Goal: Task Accomplishment & Management: Complete application form

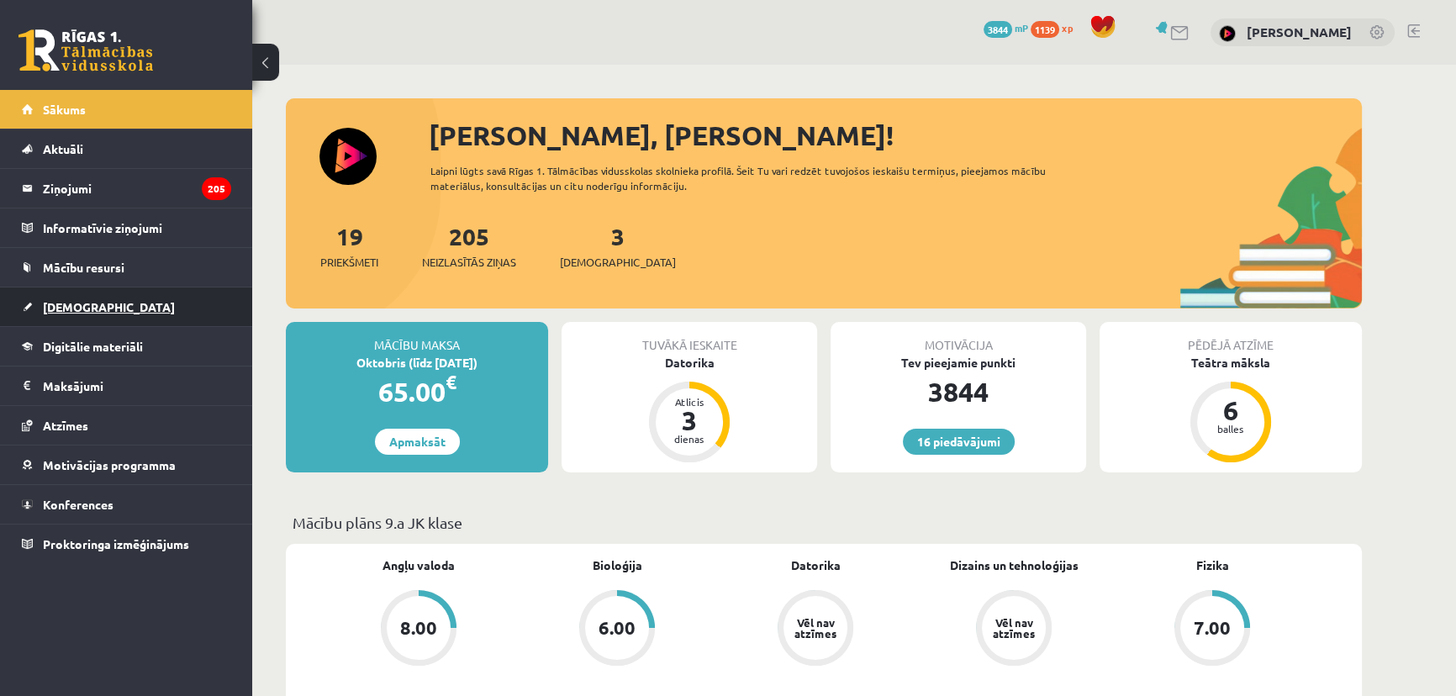
click at [118, 308] on link "[DEMOGRAPHIC_DATA]" at bounding box center [126, 307] width 209 height 39
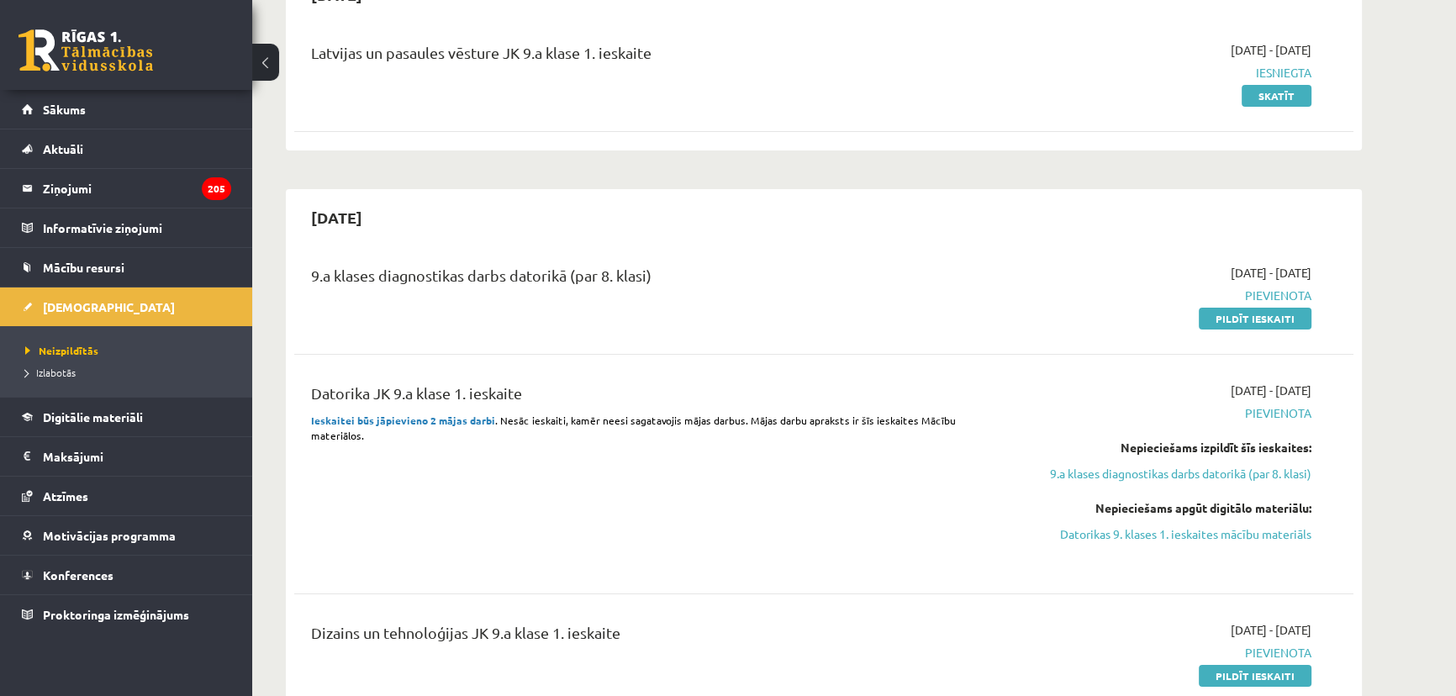
scroll to position [305, 0]
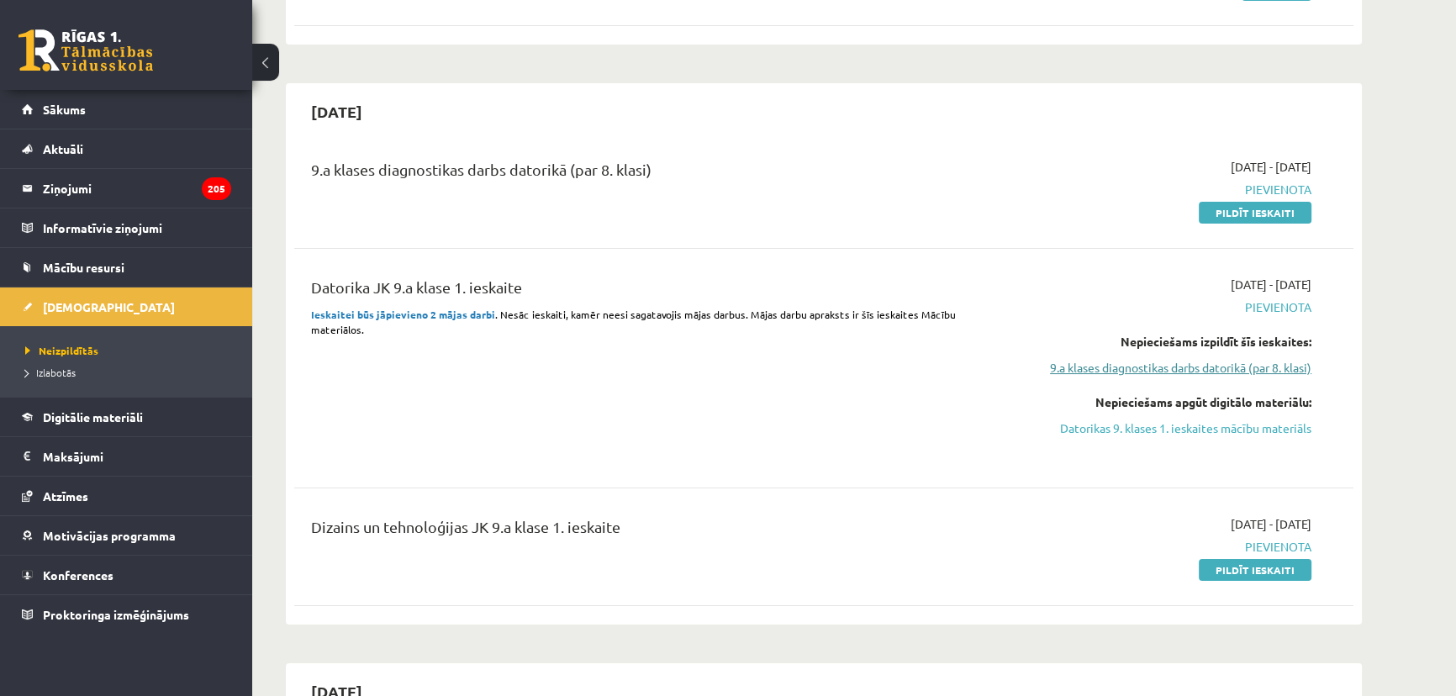
click at [1203, 372] on link "9.a klases diagnostikas darbs datorikā (par 8. klasi)" at bounding box center [1153, 368] width 317 height 18
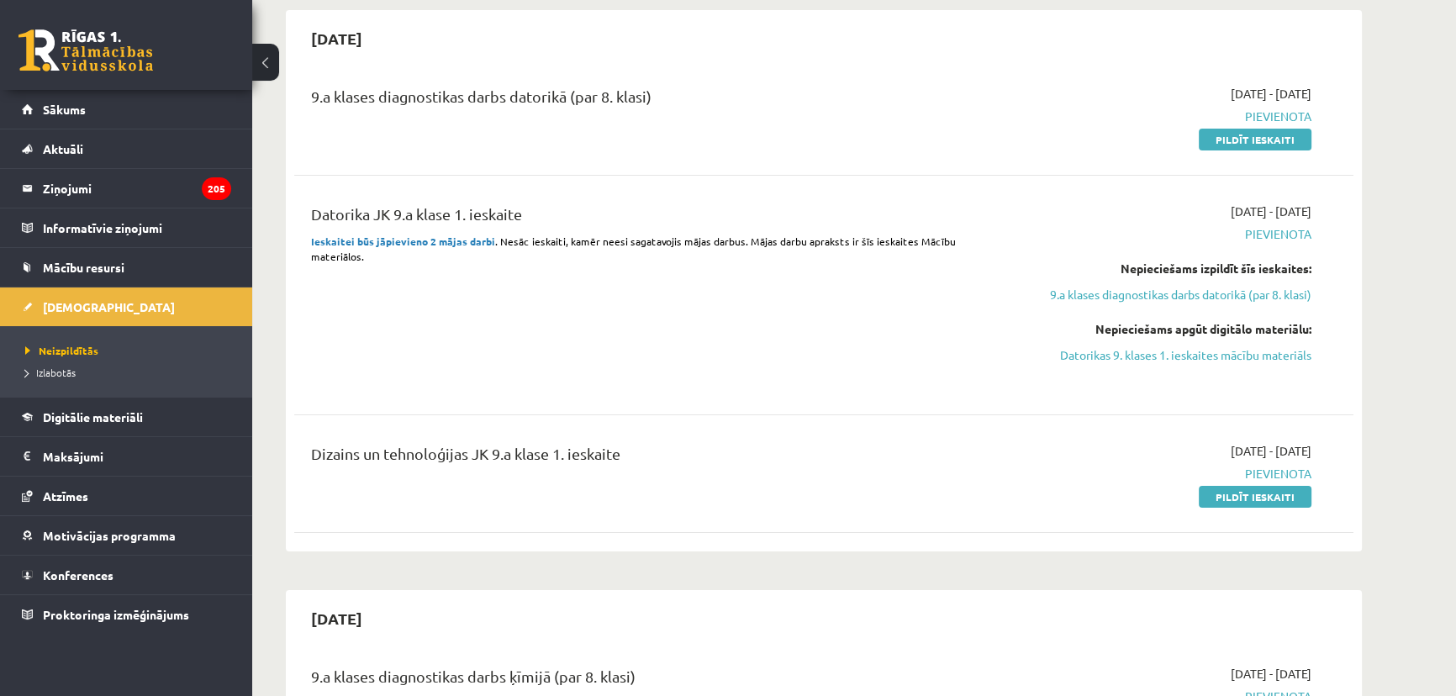
scroll to position [369, 0]
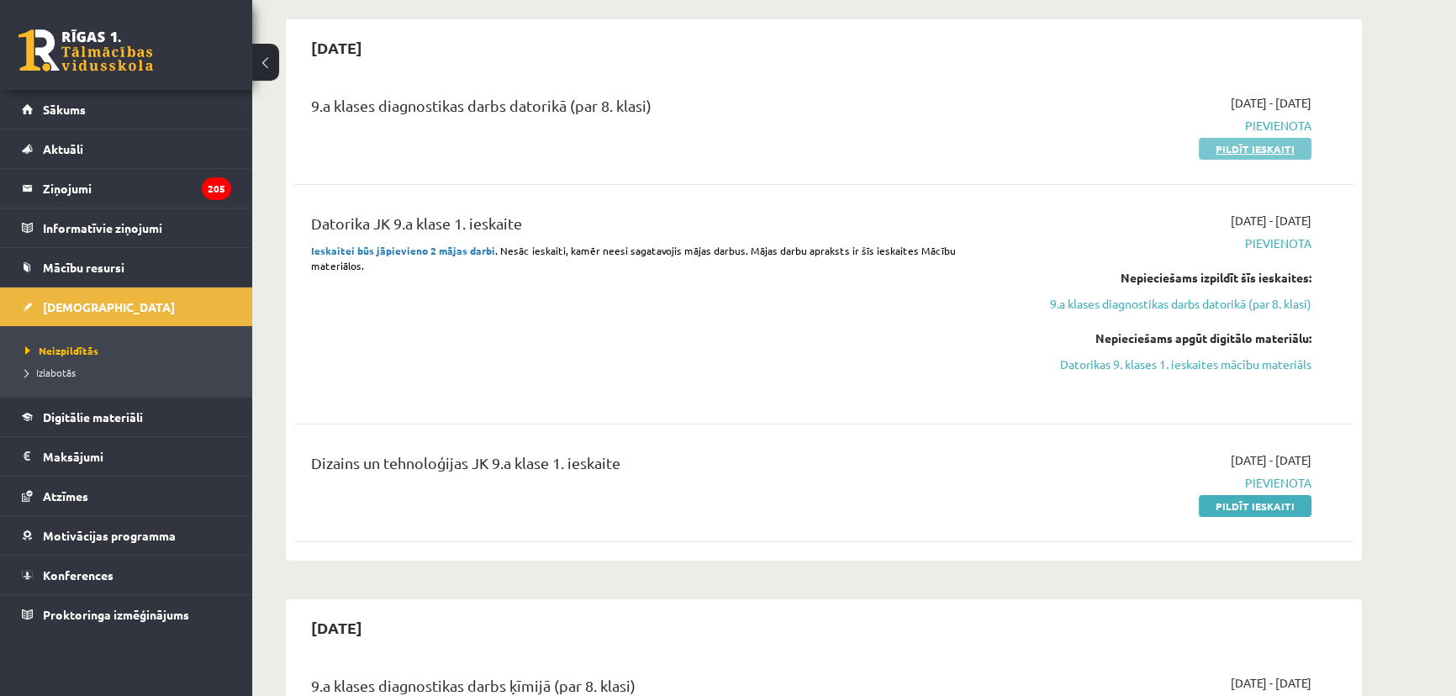
click at [1279, 140] on link "Pildīt ieskaiti" at bounding box center [1255, 149] width 113 height 22
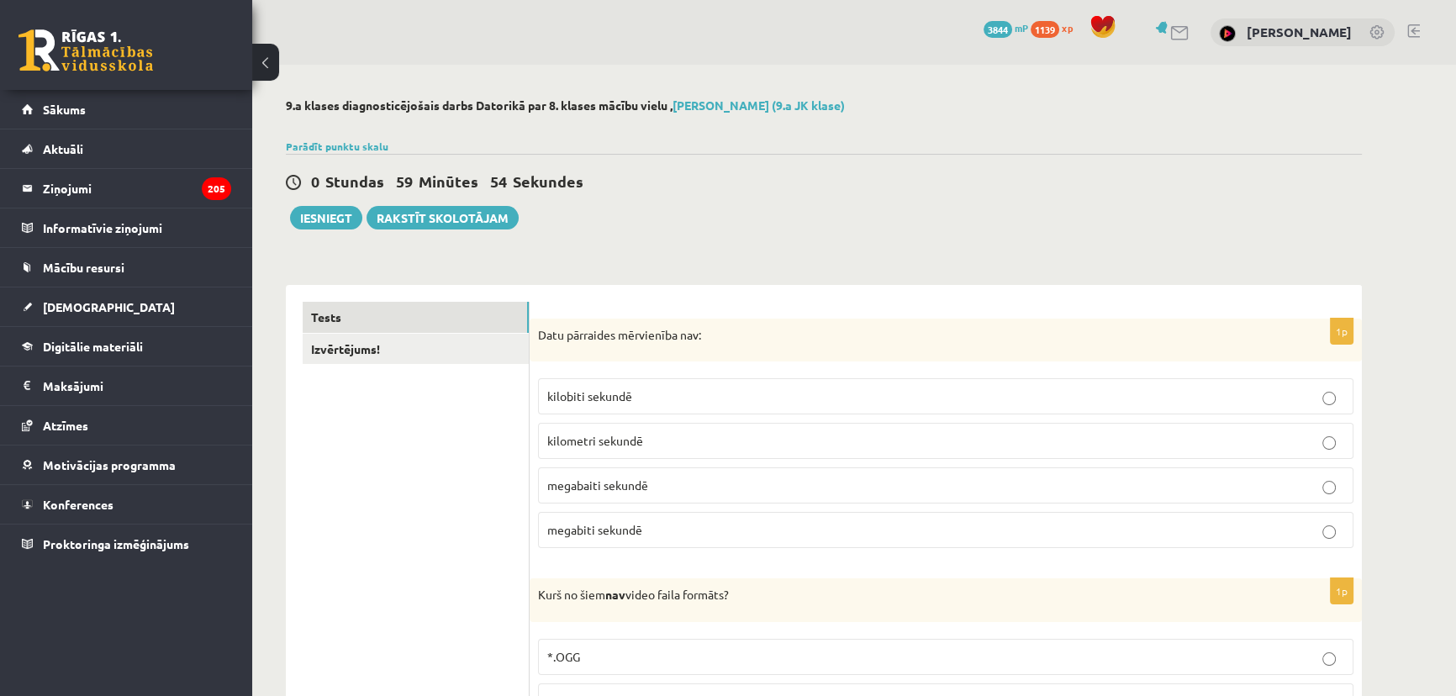
click at [695, 436] on p "kilometri sekundē" at bounding box center [945, 441] width 797 height 18
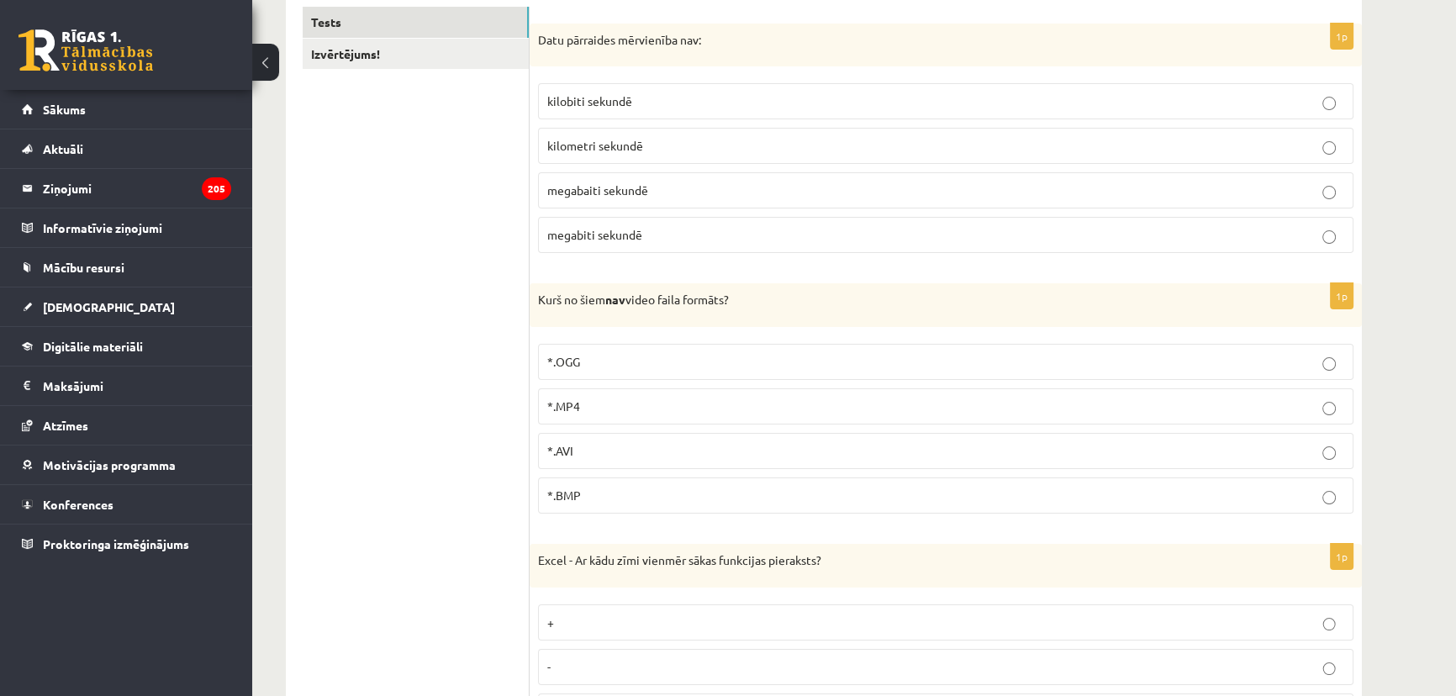
scroll to position [305, 0]
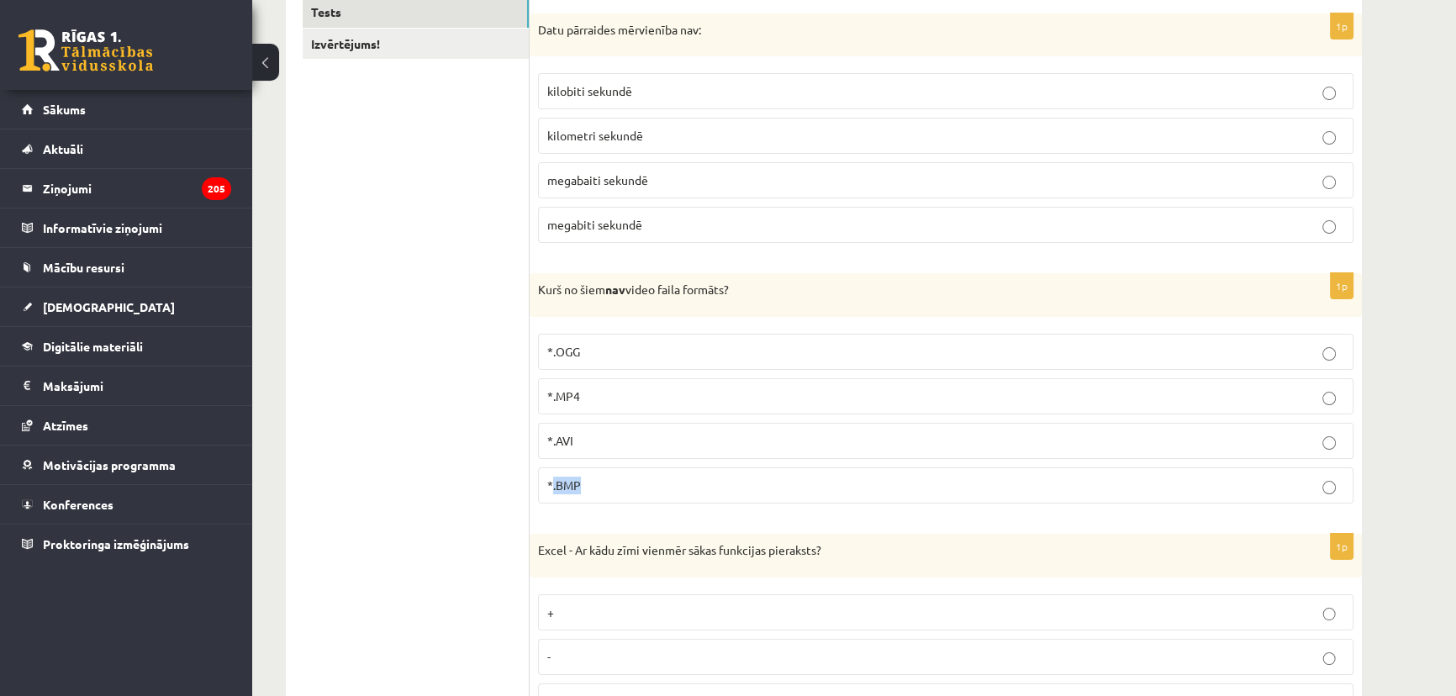
drag, startPoint x: 595, startPoint y: 487, endPoint x: 552, endPoint y: 486, distance: 43.7
click at [552, 486] on p "*.BMP" at bounding box center [945, 486] width 797 height 18
click at [578, 477] on p "*.BMP" at bounding box center [945, 486] width 797 height 18
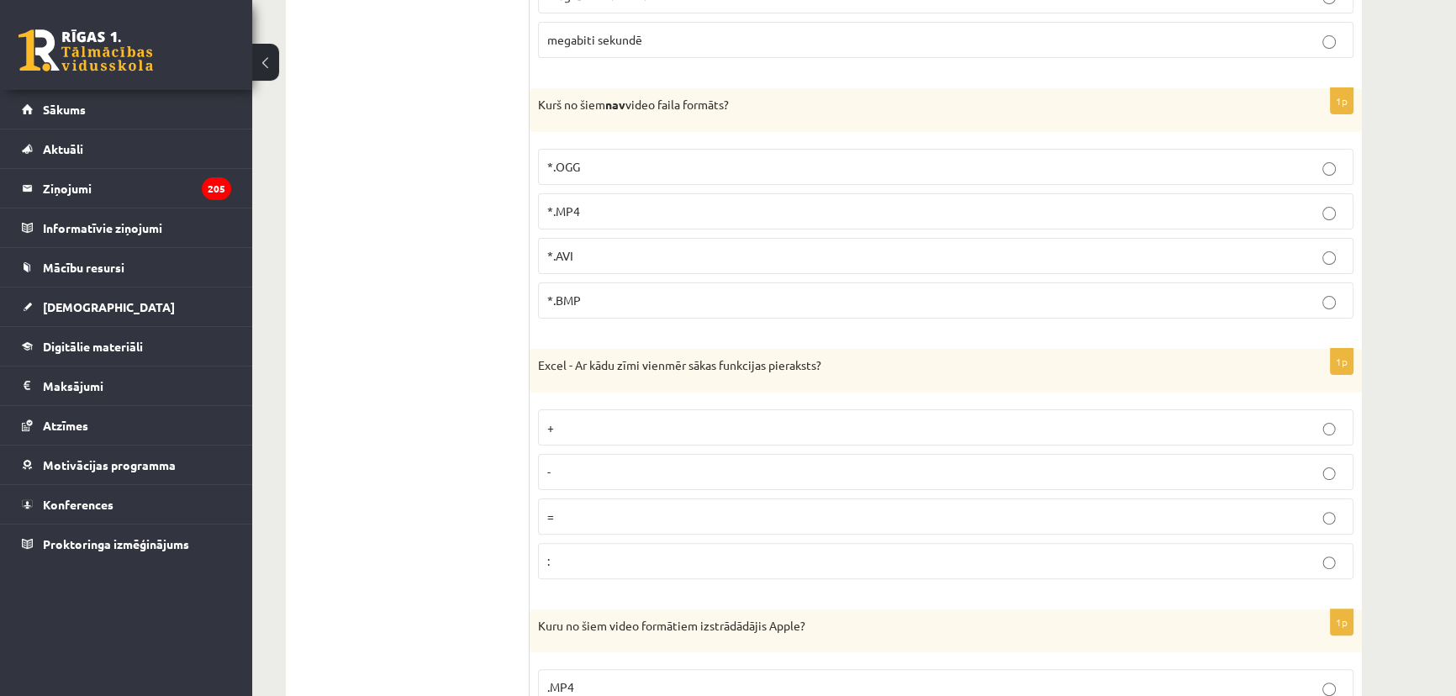
scroll to position [535, 0]
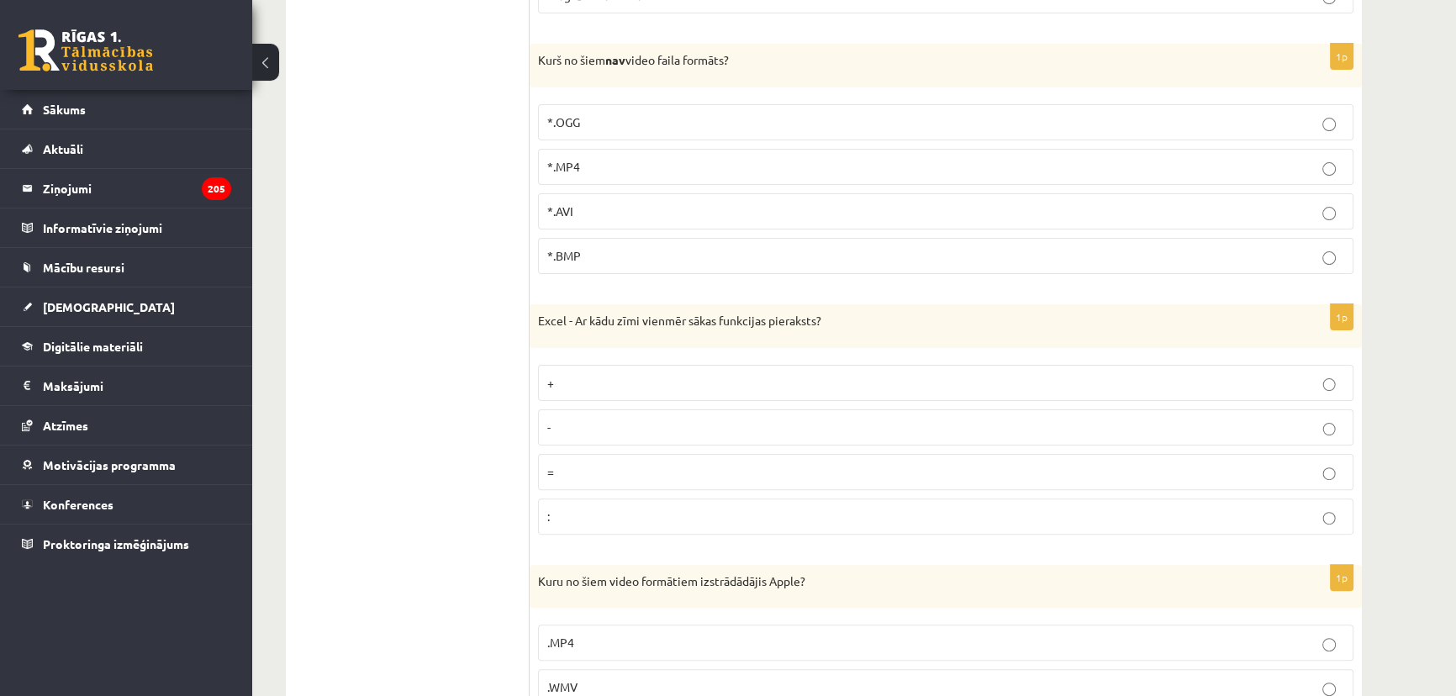
click at [567, 473] on p "=" at bounding box center [945, 472] width 797 height 18
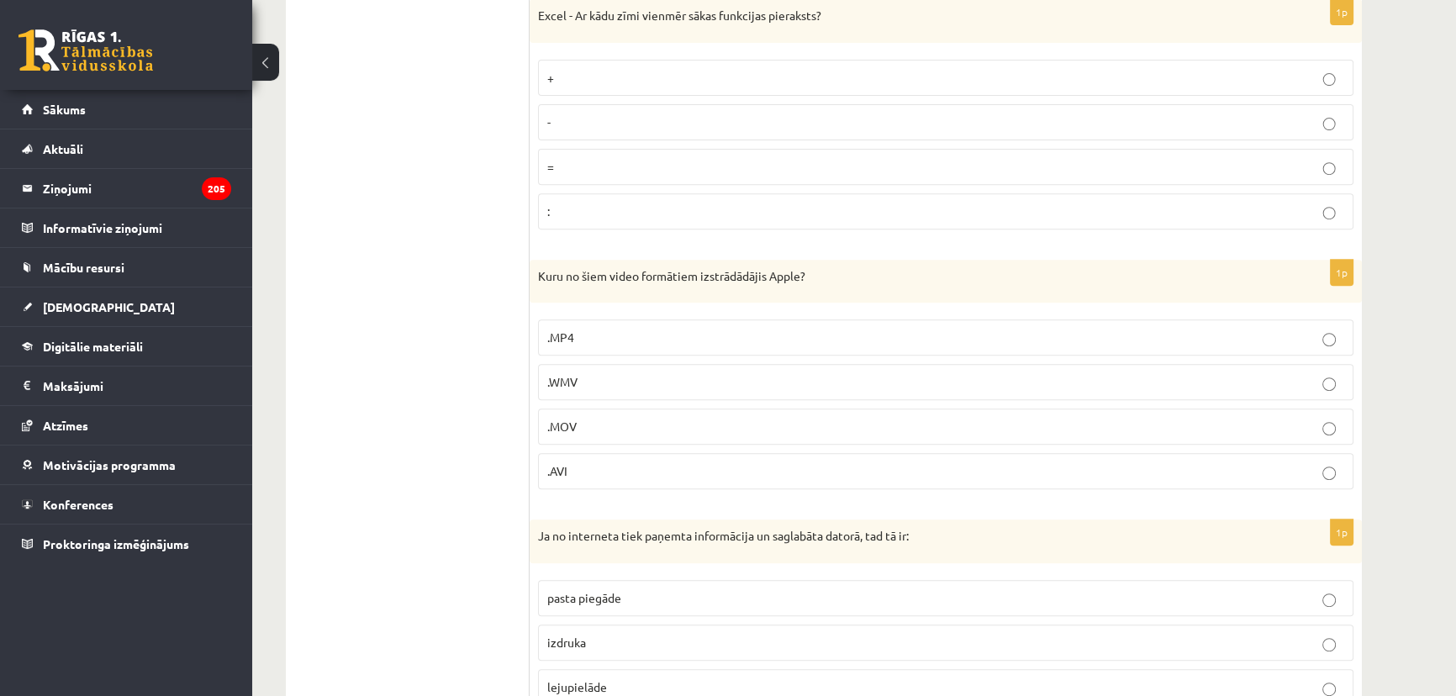
scroll to position [841, 0]
click at [602, 428] on p ".MOV" at bounding box center [945, 426] width 797 height 18
drag, startPoint x: 594, startPoint y: 423, endPoint x: 550, endPoint y: 426, distance: 43.8
click at [550, 426] on p ".MOV" at bounding box center [945, 426] width 797 height 18
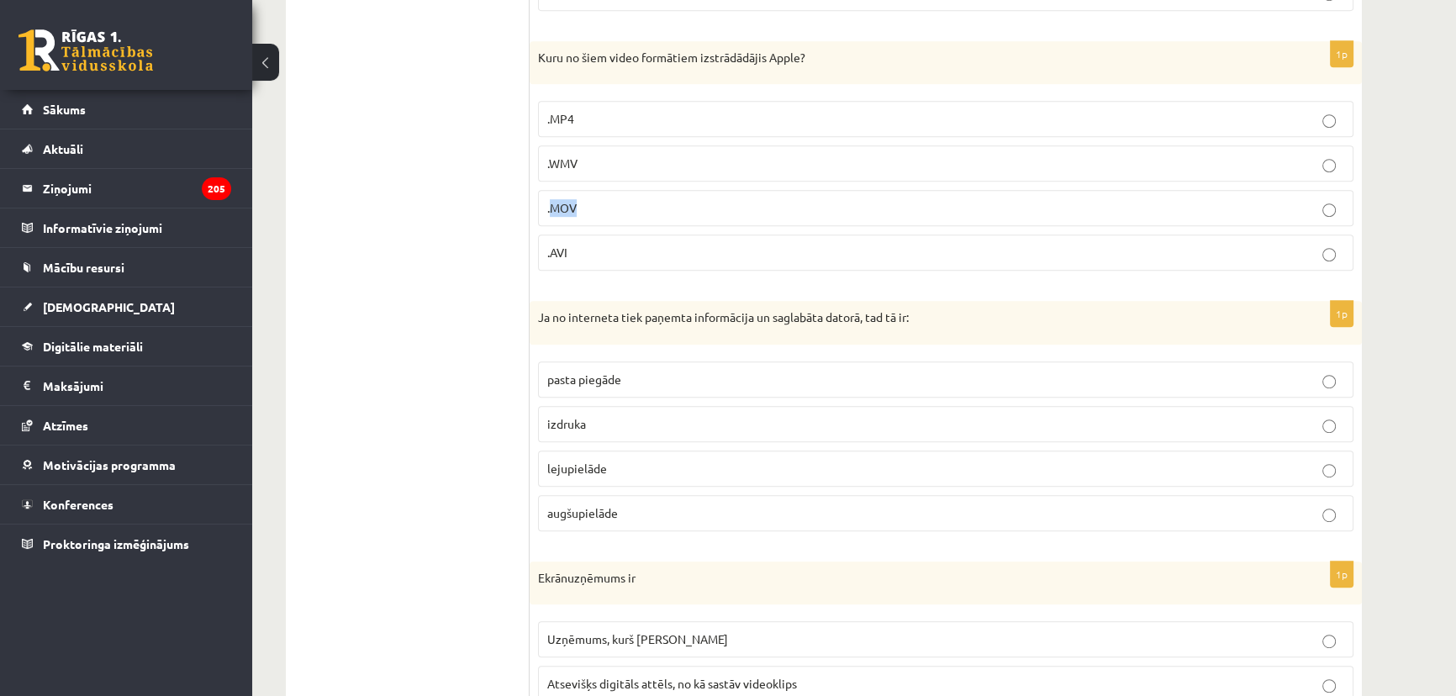
scroll to position [1069, 0]
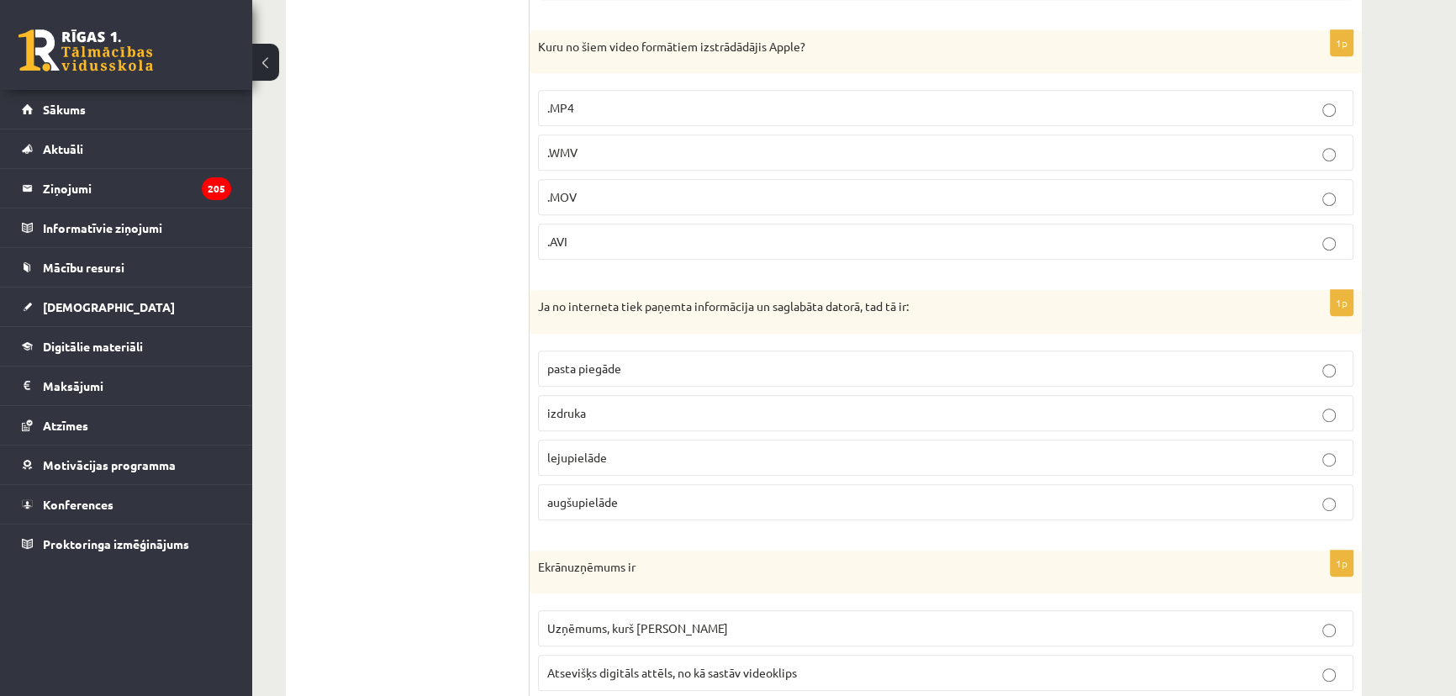
click at [572, 454] on span "lejupielāde" at bounding box center [577, 457] width 60 height 15
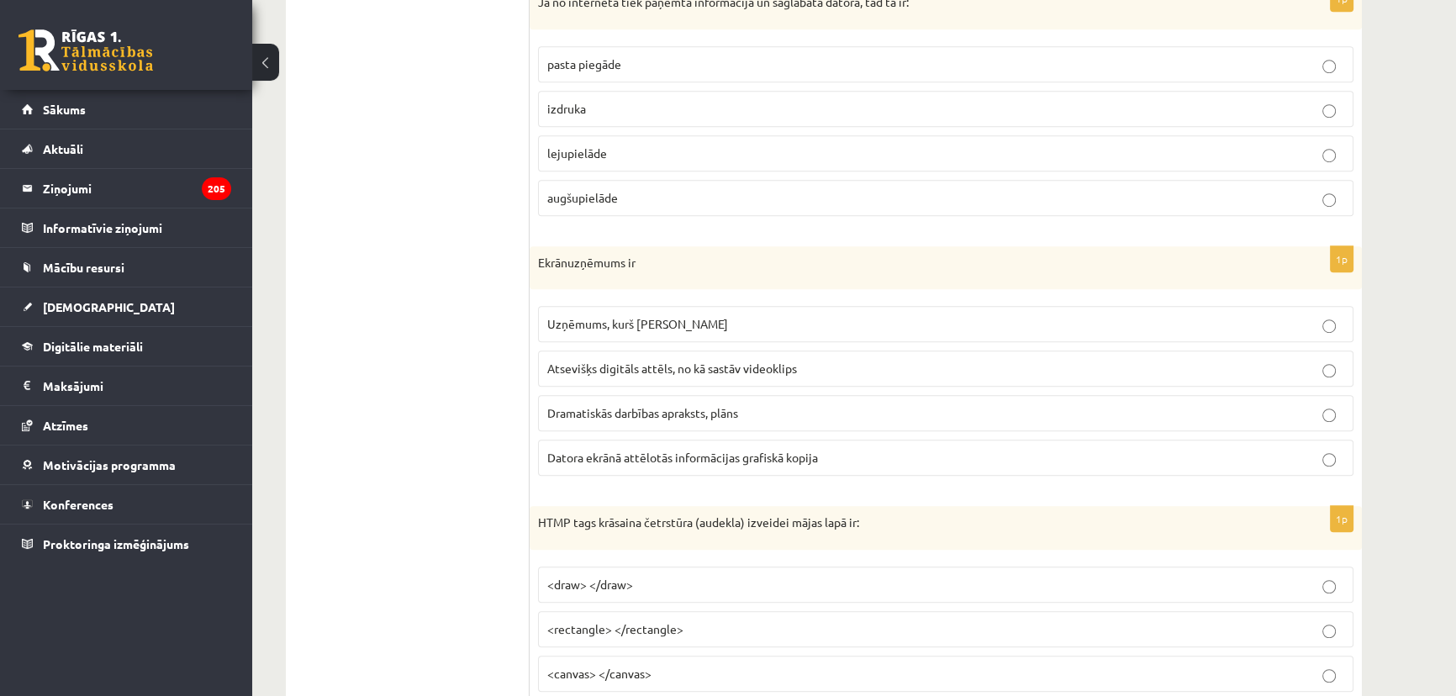
scroll to position [1375, 0]
click at [603, 367] on span "Atsevišķs digitāls attēls, no kā sastāv videoklips" at bounding box center [672, 366] width 250 height 15
click at [583, 453] on span "Datora ekrānā attēlotās informācijas grafiskā kopija" at bounding box center [682, 455] width 271 height 15
click at [594, 256] on p "Ekrānuzņēmums ir" at bounding box center [903, 261] width 731 height 17
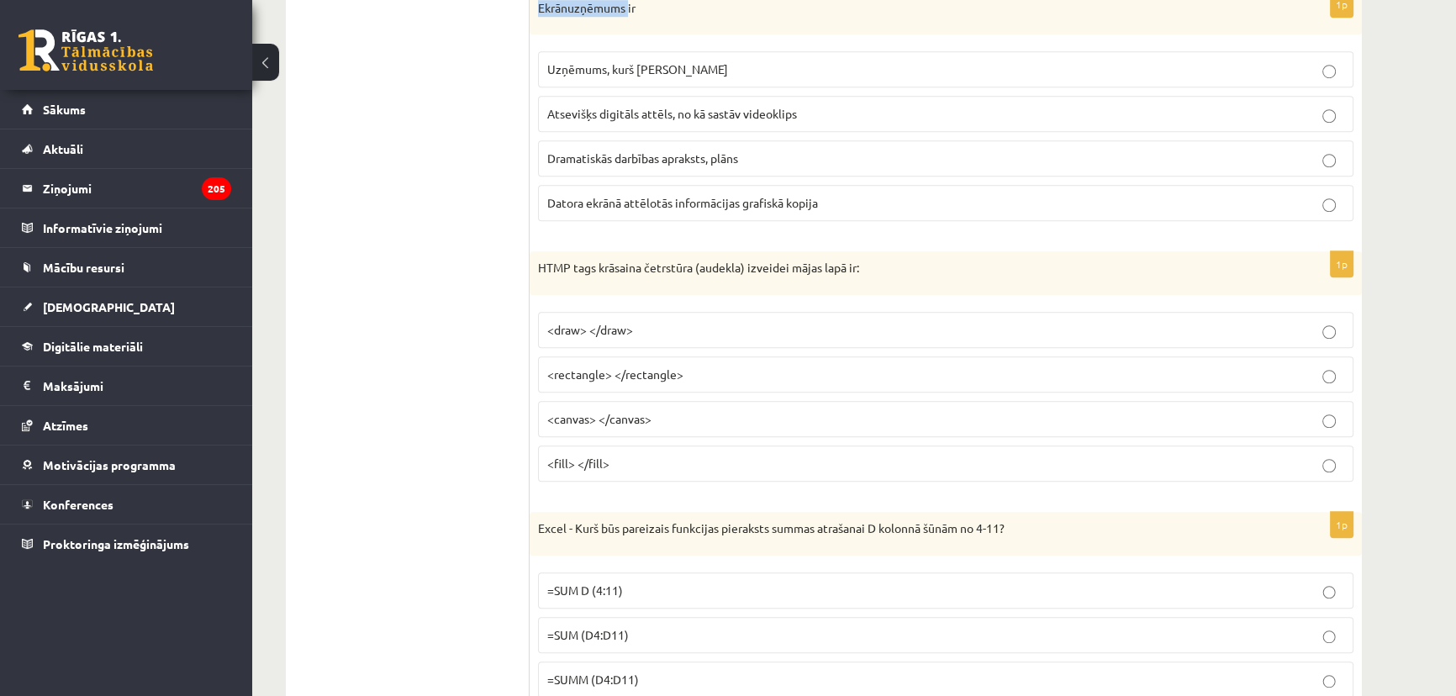
scroll to position [1682, 0]
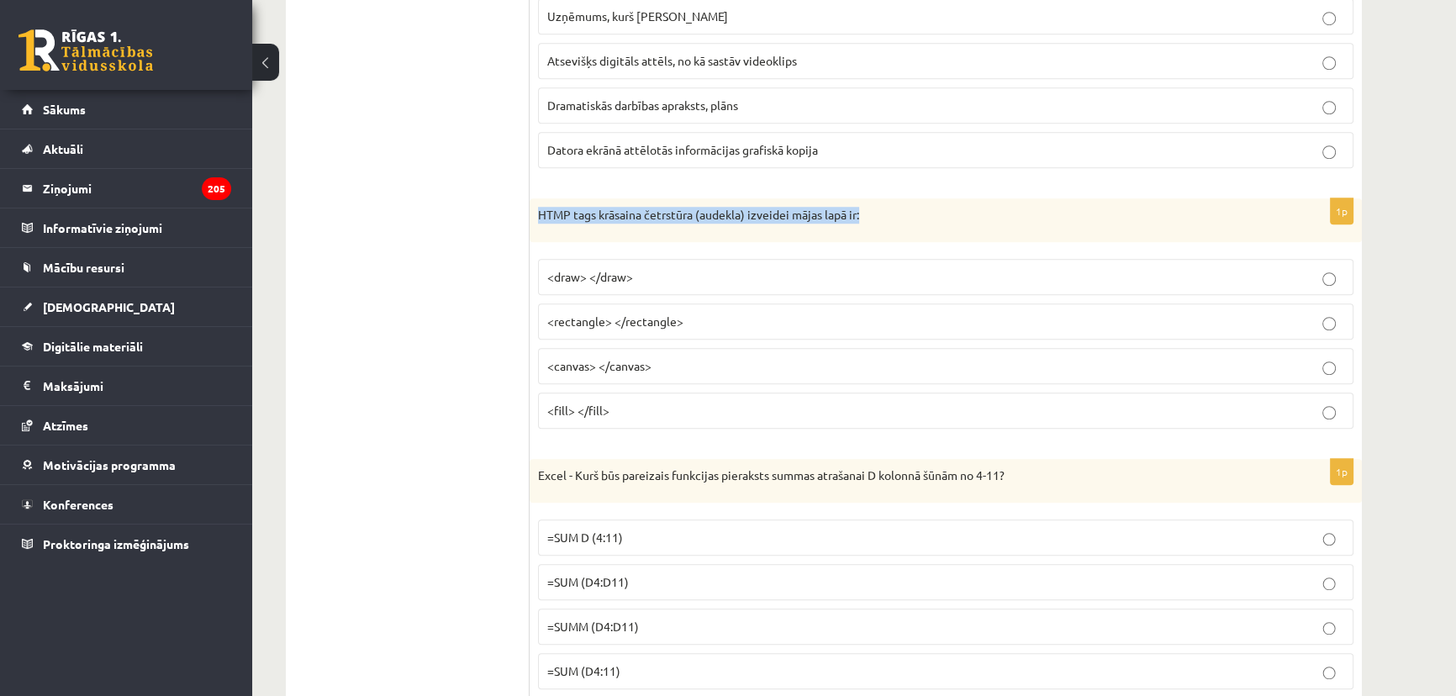
drag, startPoint x: 534, startPoint y: 210, endPoint x: 889, endPoint y: 198, distance: 355.0
click at [889, 198] on div "HTMP tags krāsaina četrstūra (audekla) izveidei mājas lapā ir:" at bounding box center [946, 220] width 832 height 44
copy p "HTMP tags krāsaina četrstūra (audekla) izveidei mājas lapā ir:"
click at [620, 358] on span "<canvas> </canvas>" at bounding box center [599, 365] width 104 height 15
drag, startPoint x: 700, startPoint y: 315, endPoint x: 541, endPoint y: 314, distance: 159.7
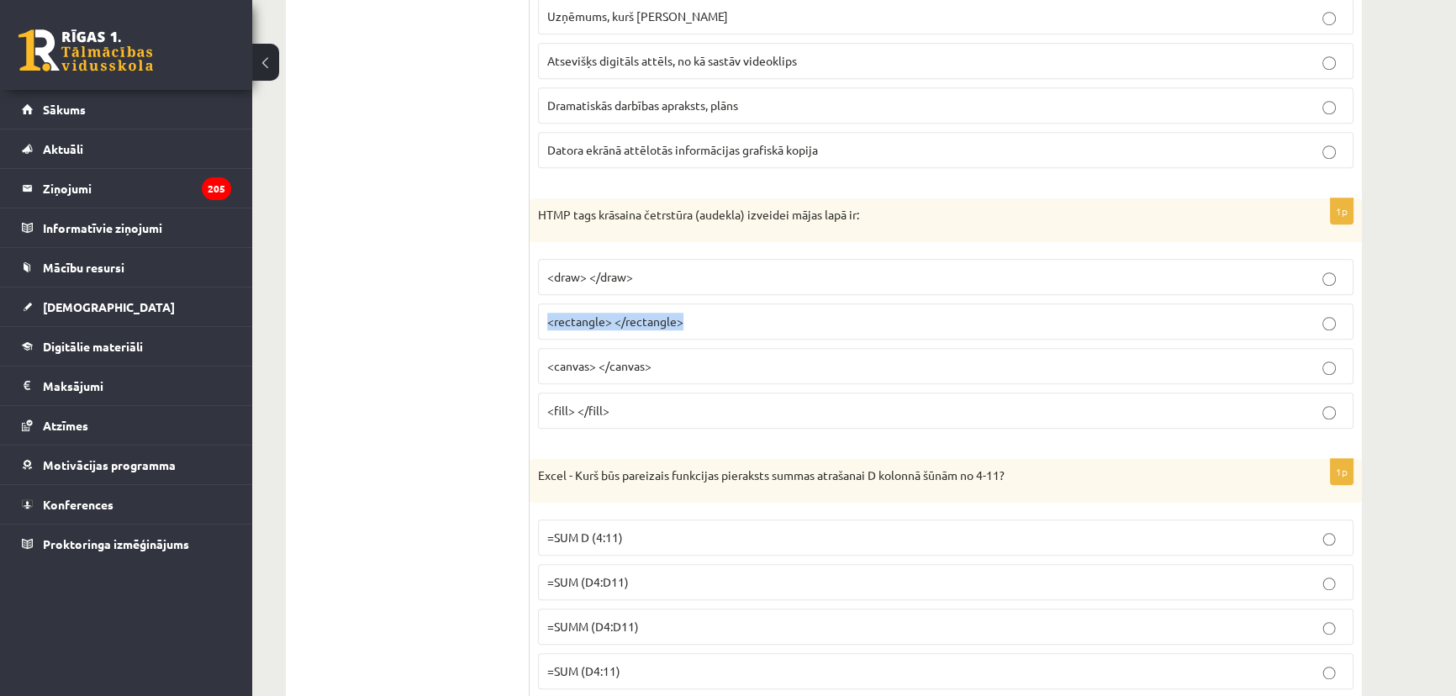
click at [541, 314] on label "<rectangle> </rectangle>" at bounding box center [946, 322] width 816 height 36
copy span "<rectangle> </rectangle>"
drag, startPoint x: 712, startPoint y: 362, endPoint x: 532, endPoint y: 361, distance: 179.9
click at [532, 361] on div "1p HTMP tags krāsaina četrstūra (audekla) izveidei mājas lapā ir: <draw> </draw…" at bounding box center [946, 320] width 832 height 244
copy span "<canvas> </canvas>"
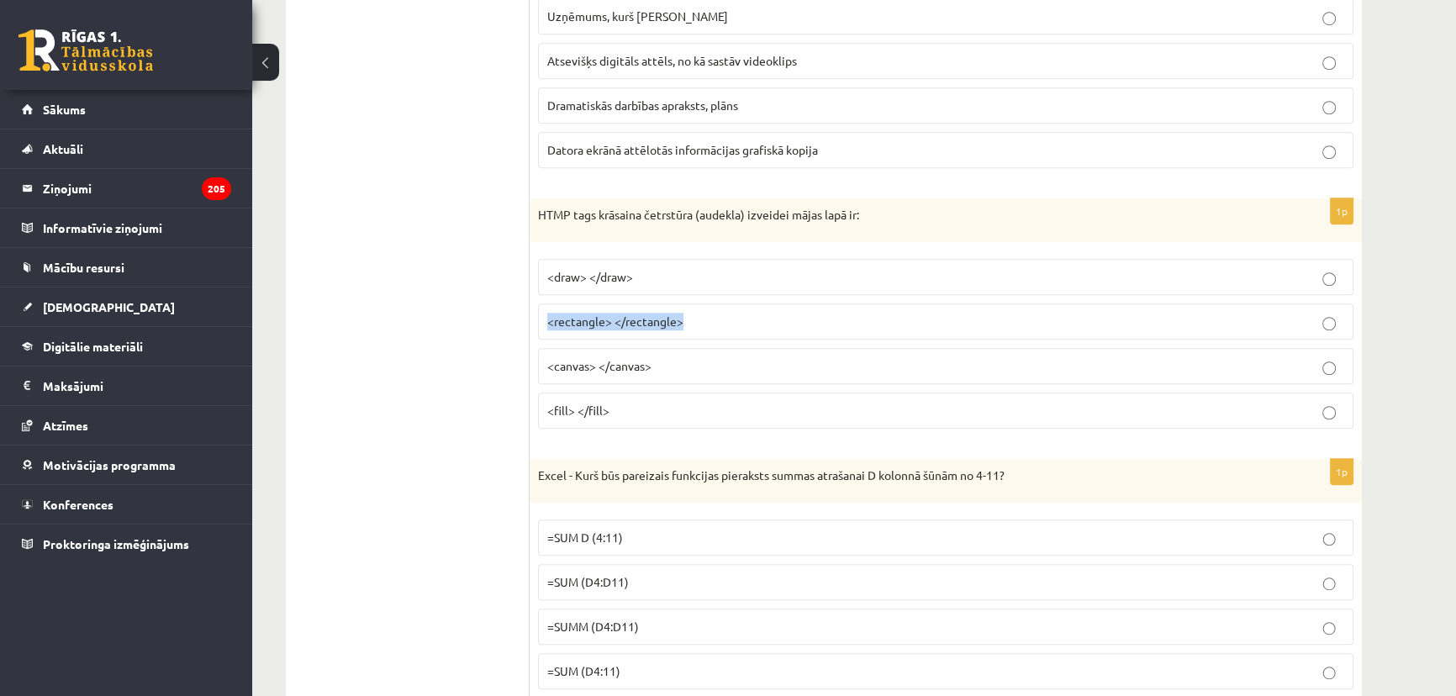
drag, startPoint x: 715, startPoint y: 315, endPoint x: 538, endPoint y: 319, distance: 176.6
click at [538, 319] on label "<rectangle> </rectangle>" at bounding box center [946, 322] width 816 height 36
copy span "<rectangle> </rectangle>"
click at [679, 357] on p "<canvas> </canvas>" at bounding box center [945, 366] width 797 height 18
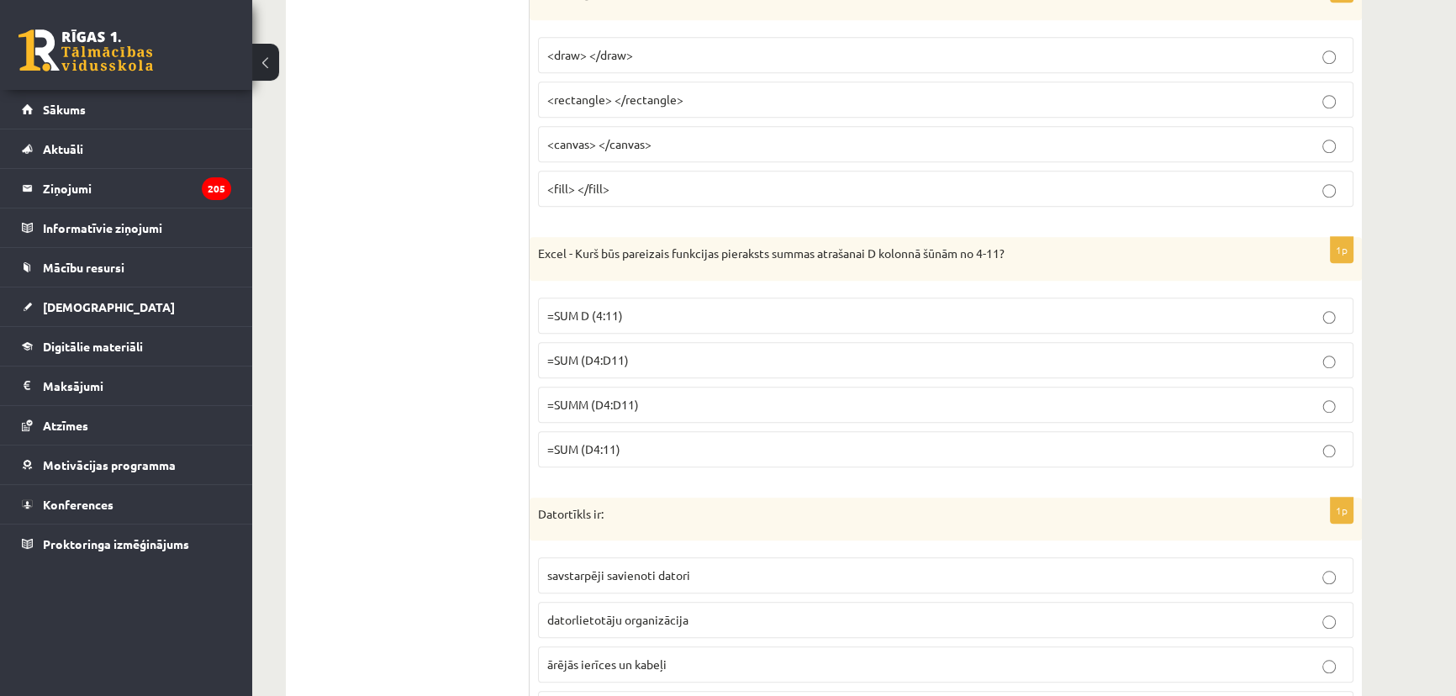
scroll to position [1910, 0]
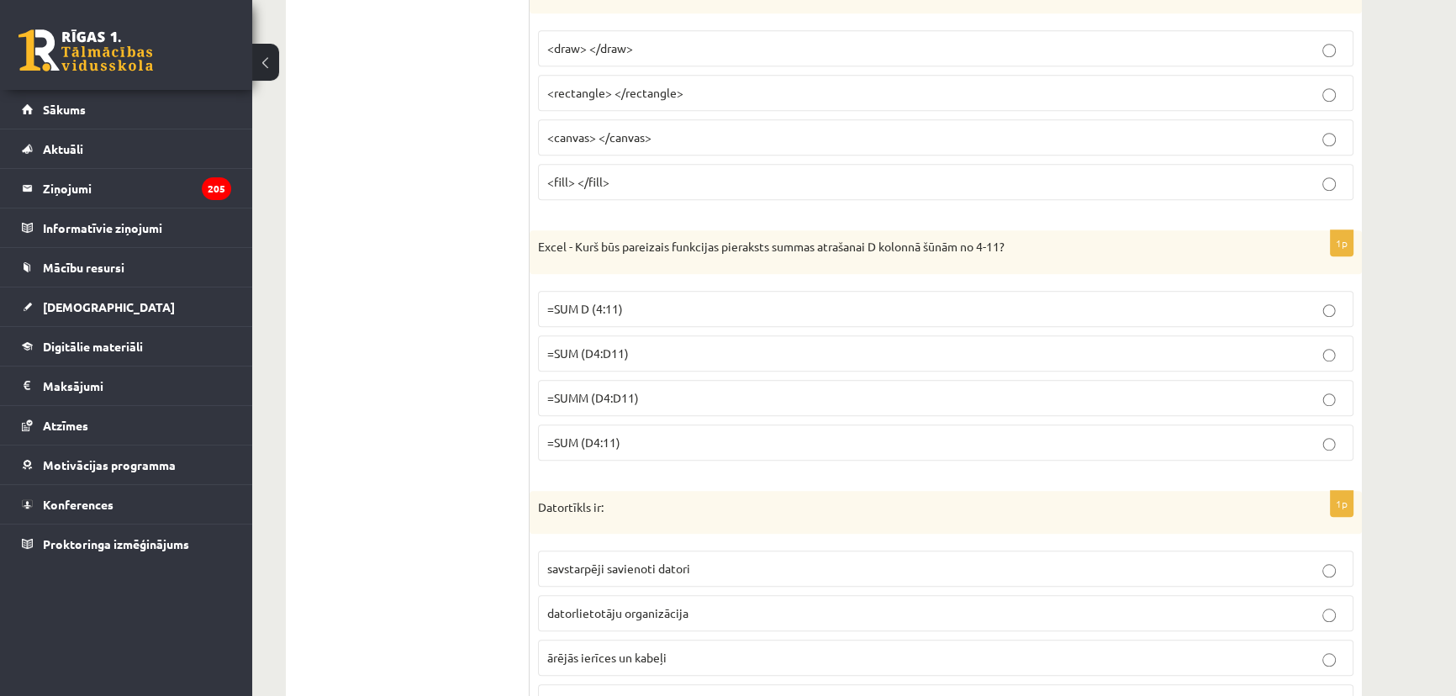
click at [593, 346] on span "=SUM (D4:D11)" at bounding box center [588, 353] width 82 height 15
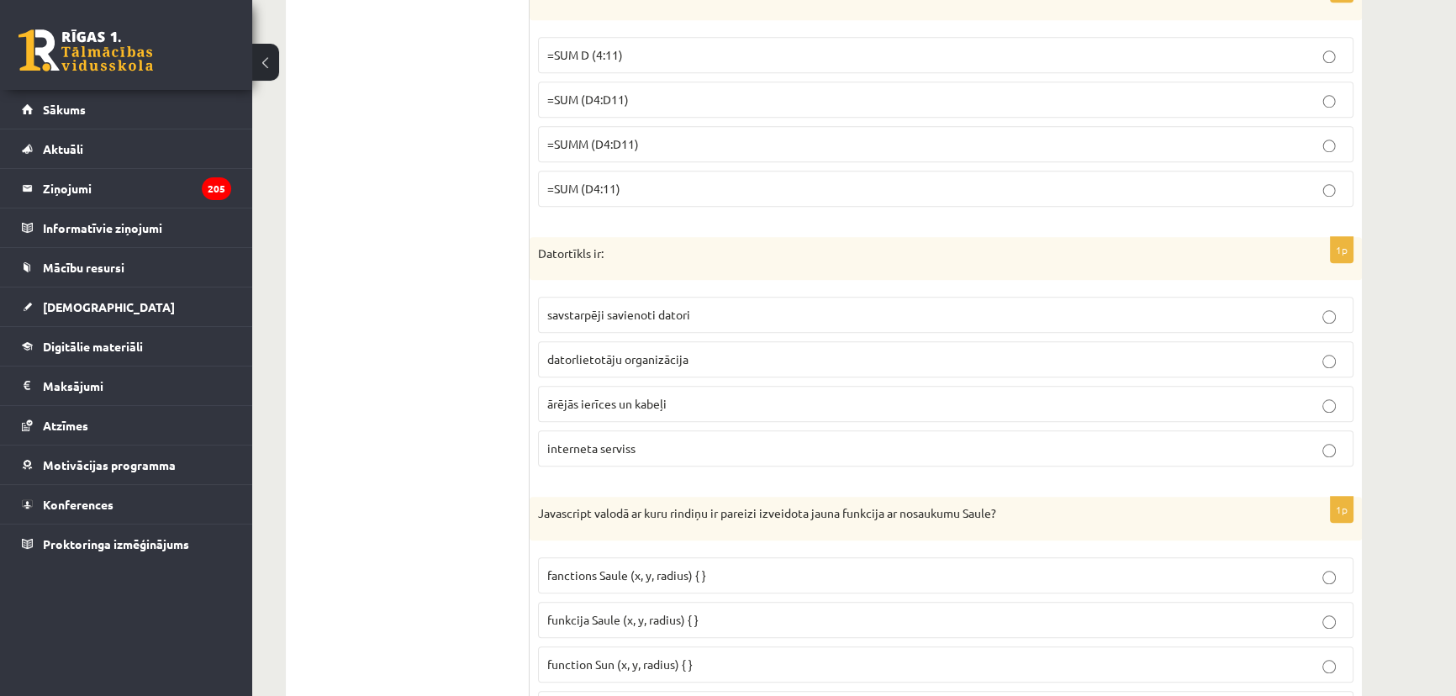
scroll to position [2216, 0]
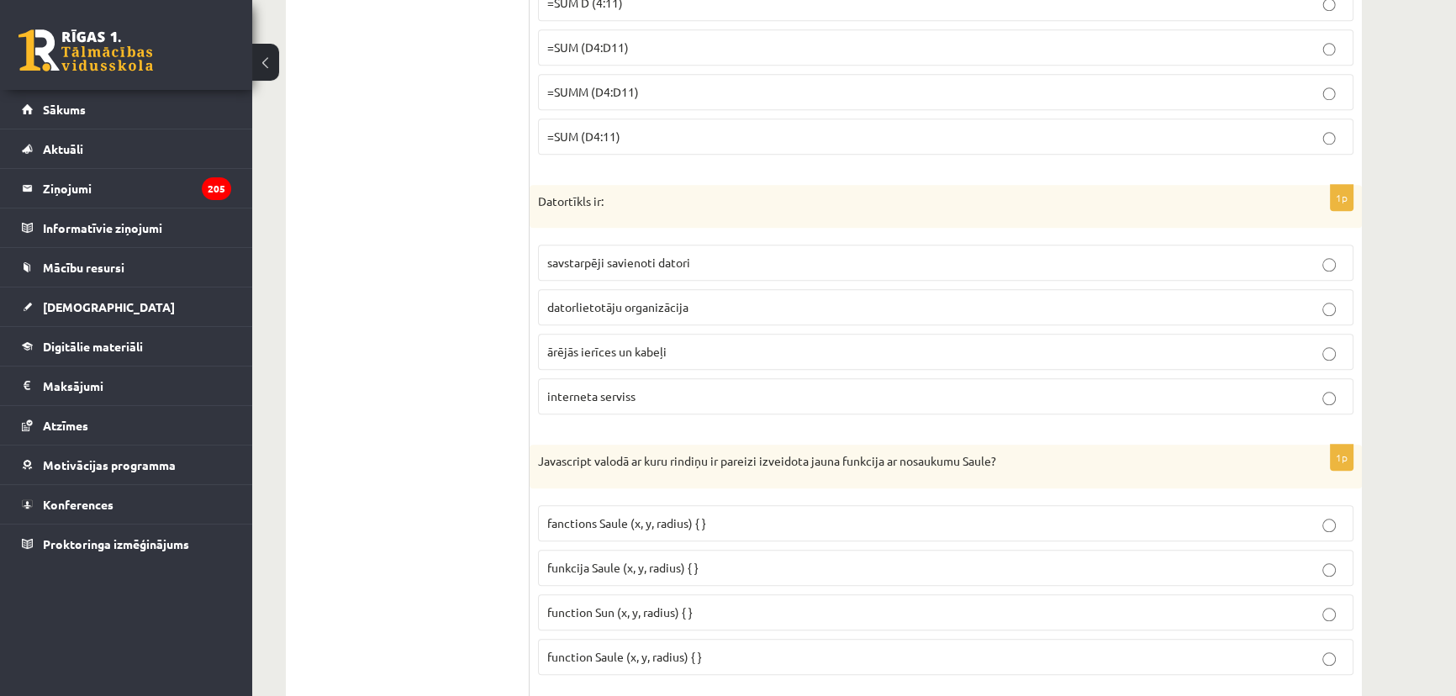
click at [568, 195] on p "Datortīkls ir:" at bounding box center [903, 201] width 731 height 17
click at [664, 266] on p "savstarpēji savienoti datori" at bounding box center [945, 263] width 797 height 18
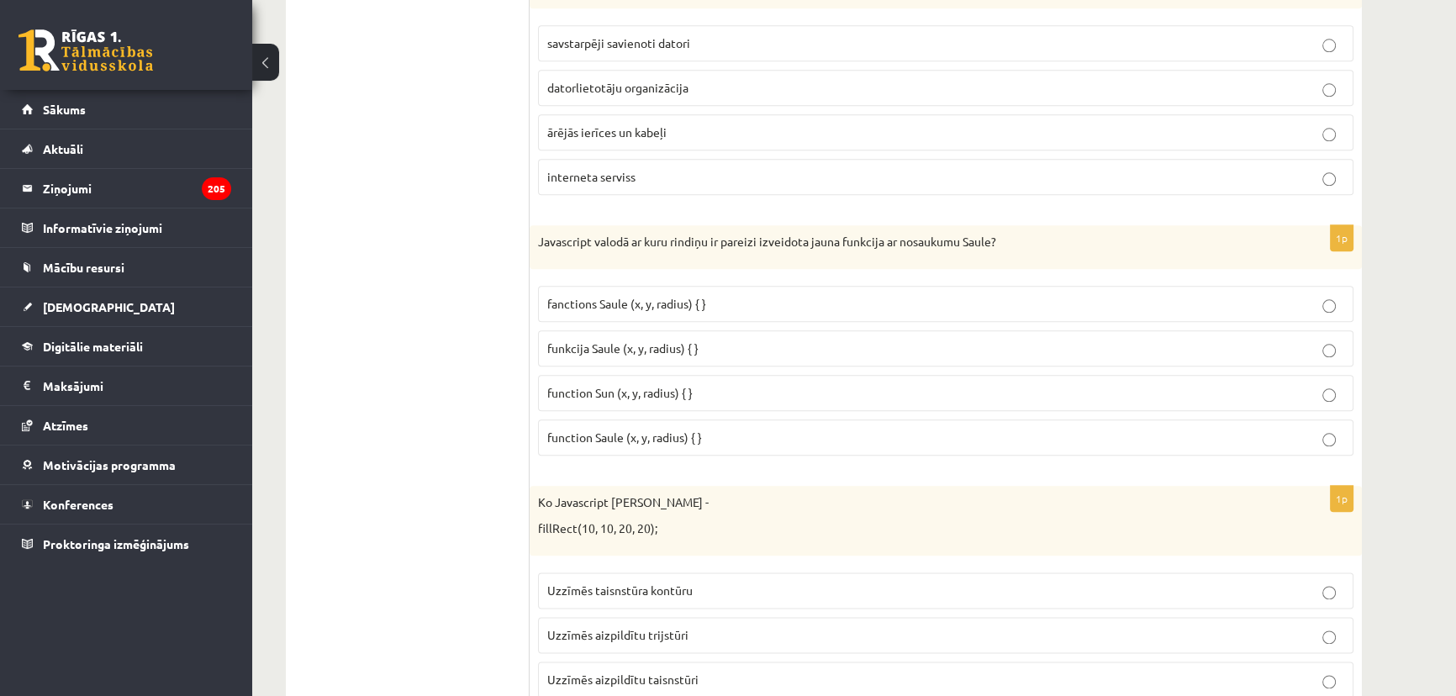
scroll to position [2446, 0]
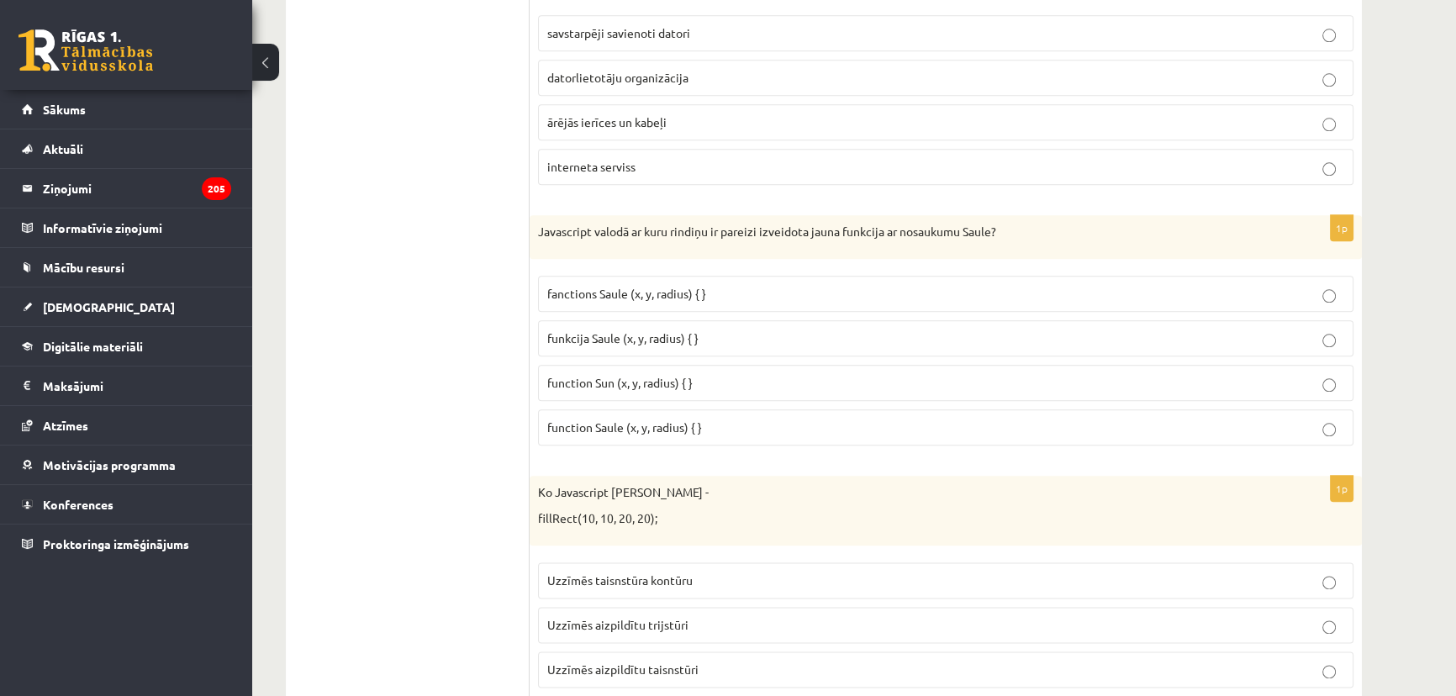
click at [572, 420] on span "function Saule (x, y, radius) { }" at bounding box center [624, 427] width 155 height 15
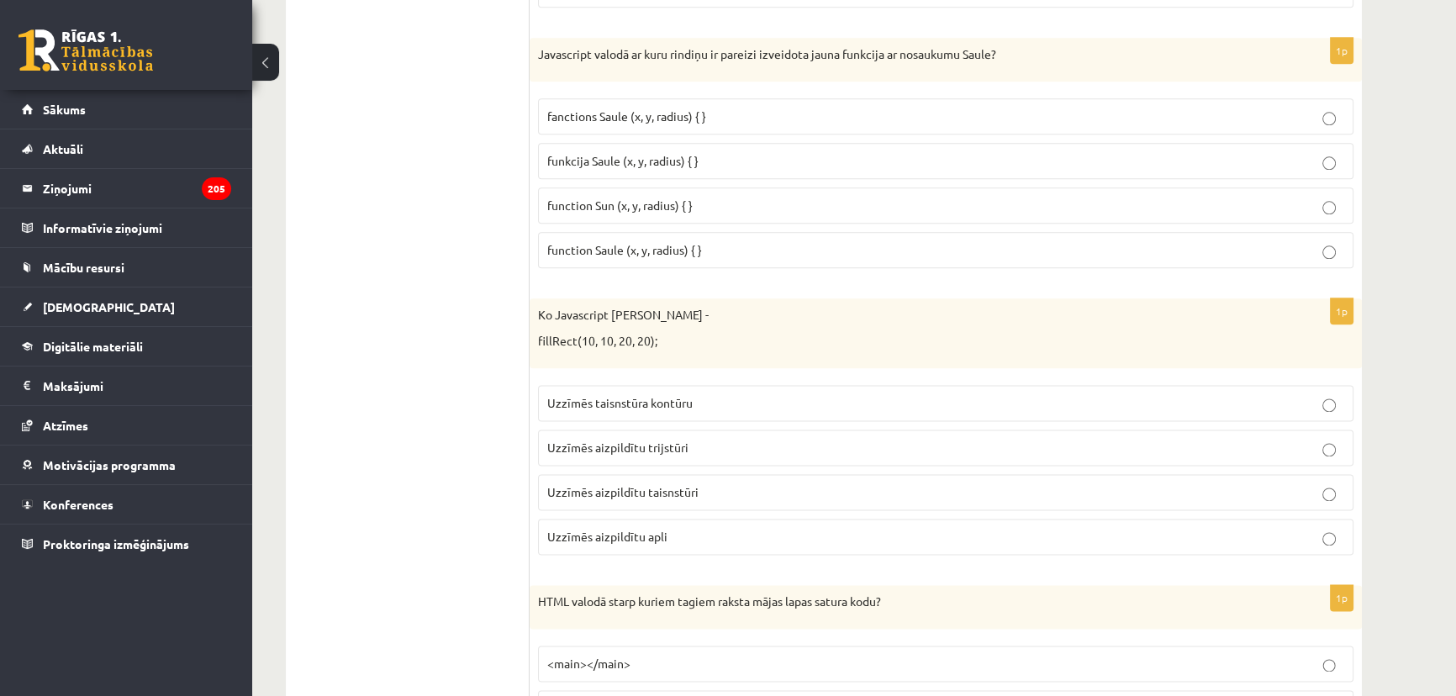
scroll to position [2674, 0]
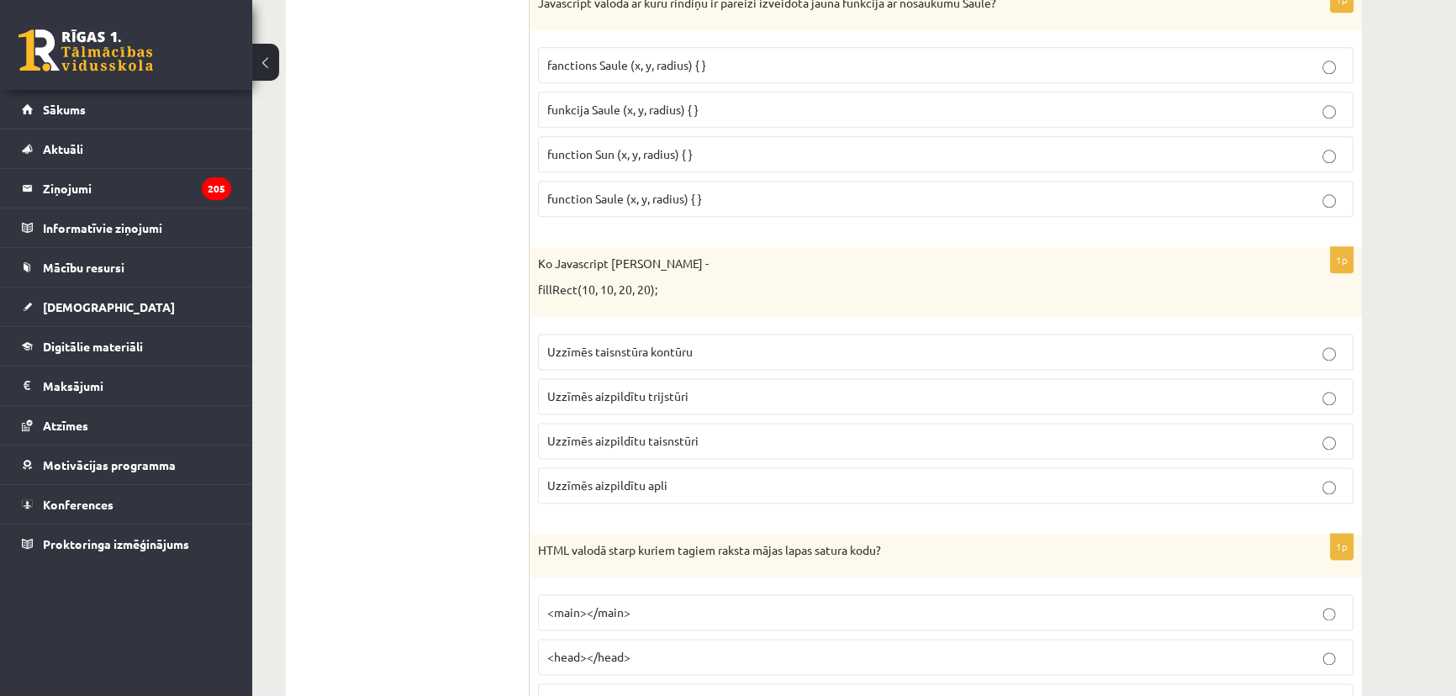
click at [607, 434] on span "Uzzīmēs aizpildītu taisnstūri" at bounding box center [622, 440] width 151 height 15
drag, startPoint x: 535, startPoint y: 282, endPoint x: 572, endPoint y: 284, distance: 37.1
click at [572, 284] on div "Ko Javascript darīs koda rindiņa - fillRect(10, 10, 20, 20);" at bounding box center [946, 282] width 832 height 70
drag, startPoint x: 664, startPoint y: 283, endPoint x: 531, endPoint y: 288, distance: 133.7
click at [531, 288] on div "Ko Javascript darīs koda rindiņa - fillRect(10, 10, 20, 20);" at bounding box center [946, 282] width 832 height 70
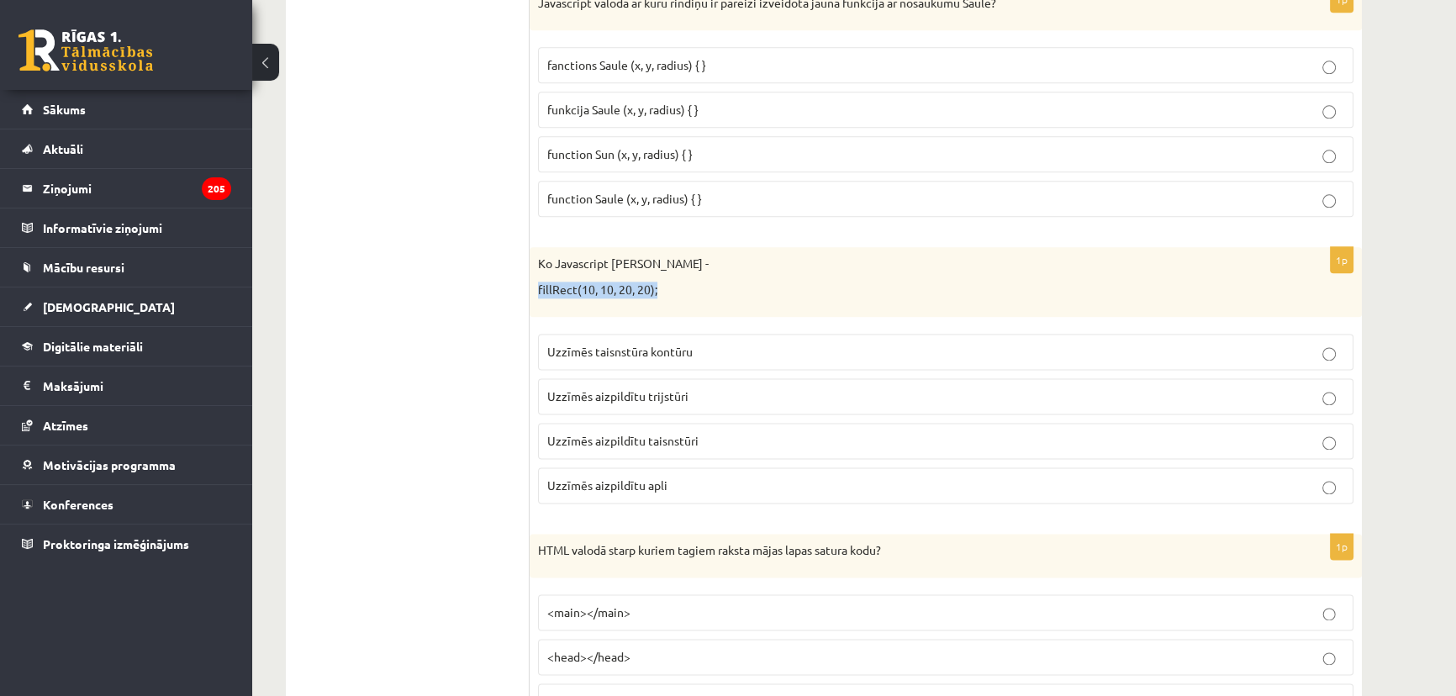
click at [538, 287] on p "fillRect(10, 10, 20, 20);" at bounding box center [903, 290] width 731 height 17
click at [548, 285] on p "fillRect(10, 10, 20, 20);" at bounding box center [903, 290] width 731 height 17
drag, startPoint x: 538, startPoint y: 285, endPoint x: 573, endPoint y: 285, distance: 35.3
click at [573, 285] on p "fillRect(10, 10, 20, 20);" at bounding box center [903, 290] width 731 height 17
drag, startPoint x: 650, startPoint y: 286, endPoint x: 580, endPoint y: 281, distance: 70.0
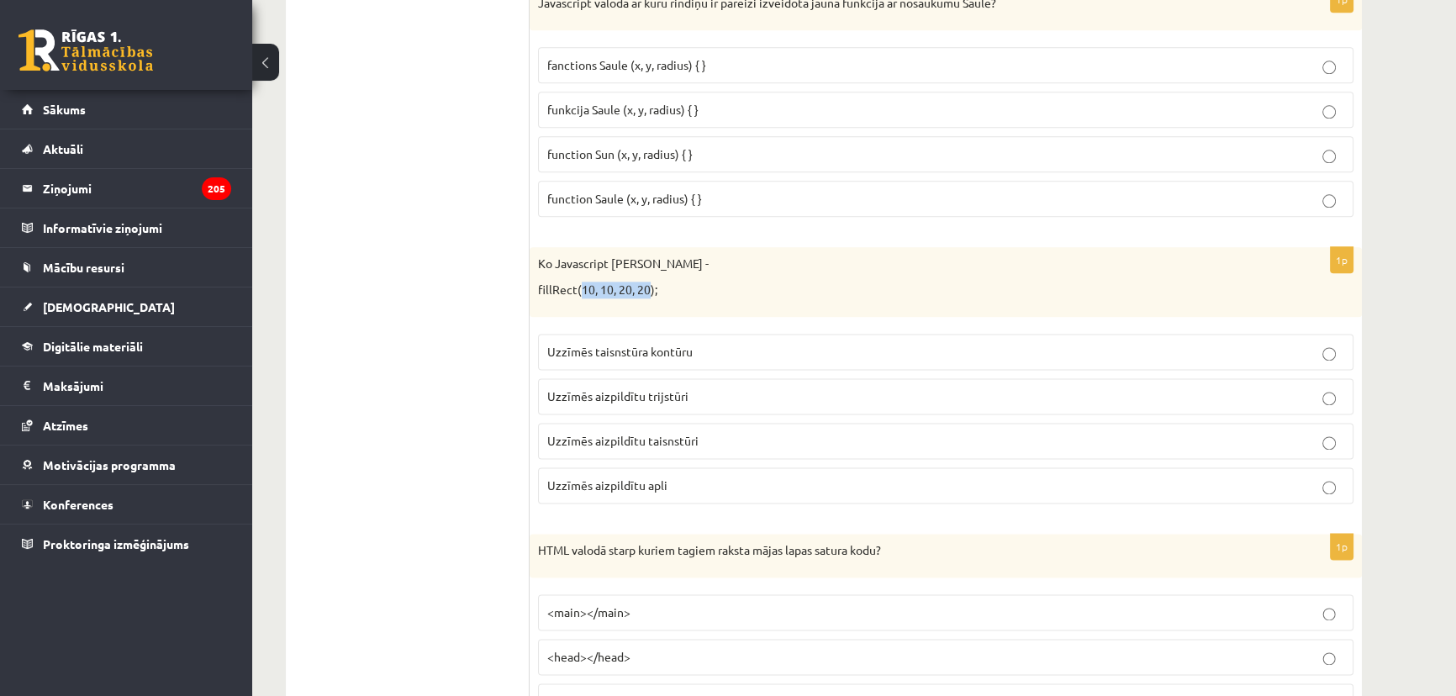
click at [580, 282] on p "fillRect(10, 10, 20, 20);" at bounding box center [903, 290] width 731 height 17
copy p "10, 10, 20, 20"
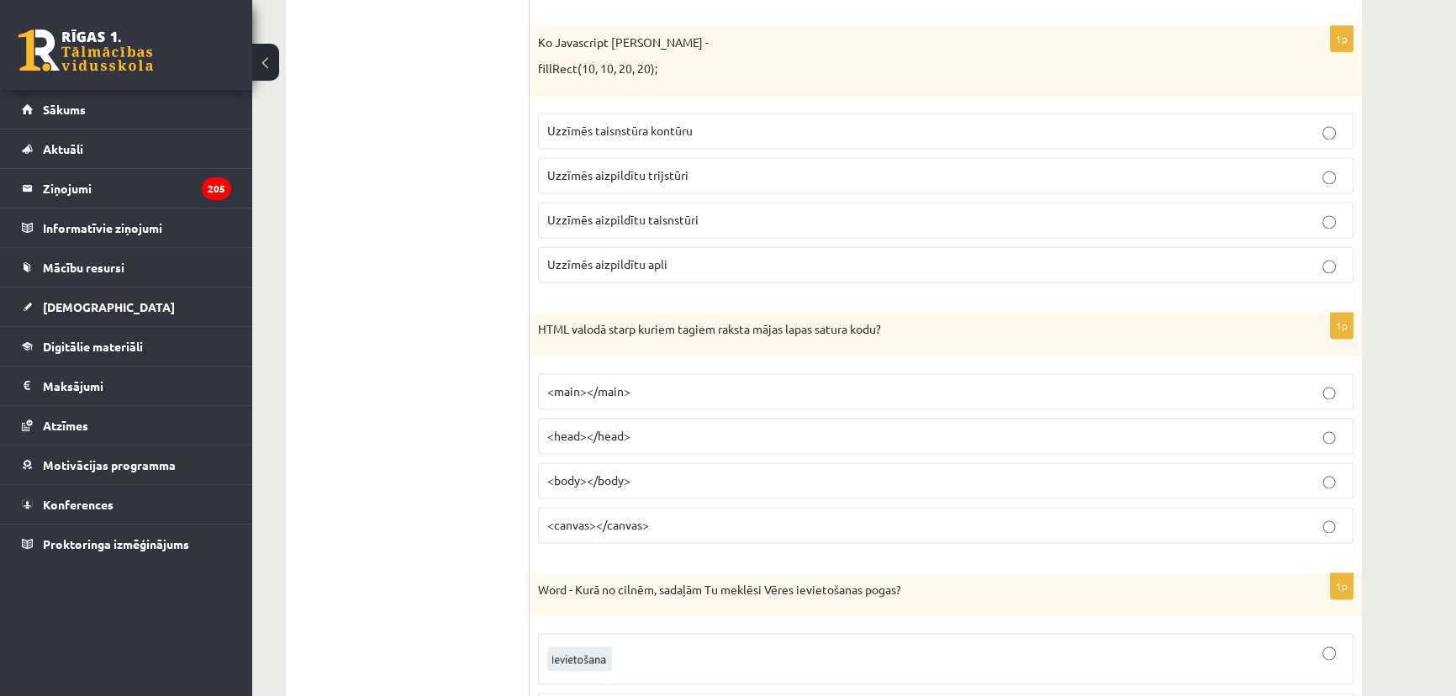
scroll to position [2904, 0]
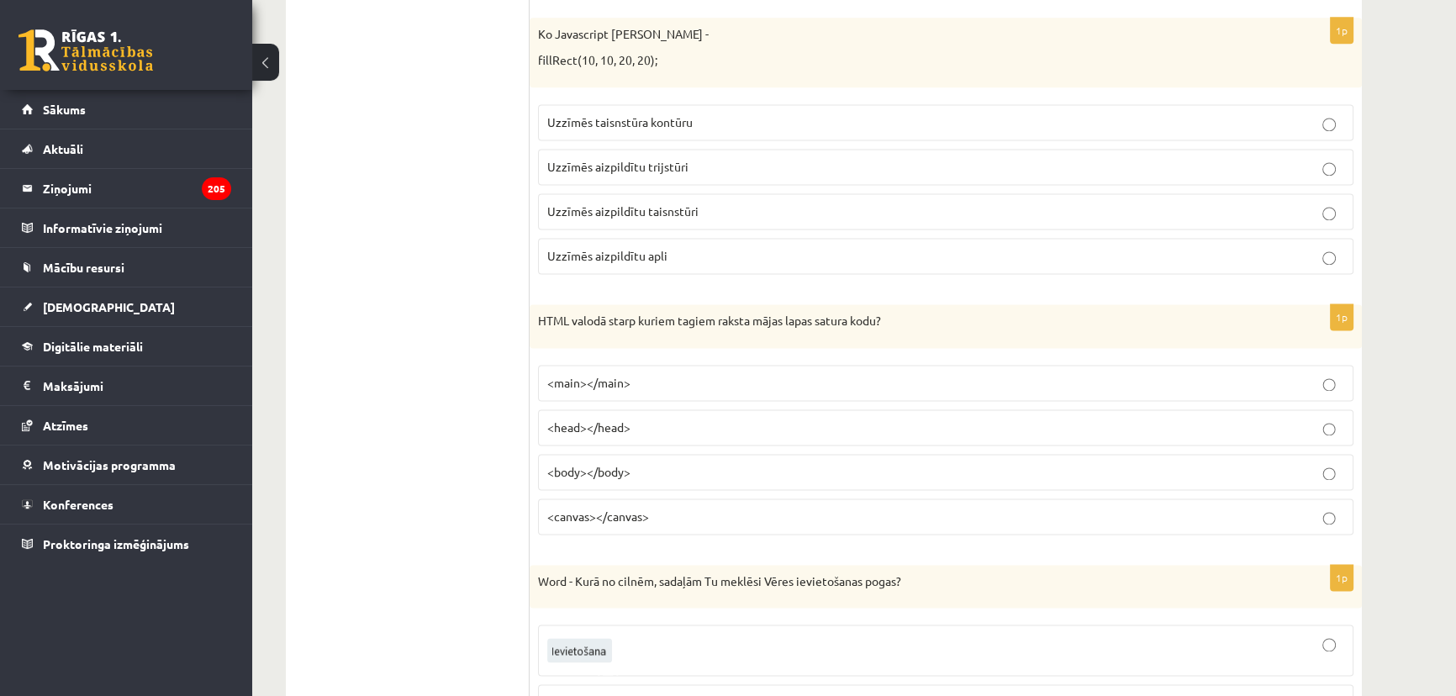
click at [586, 464] on span "<body></body>" at bounding box center [588, 471] width 83 height 15
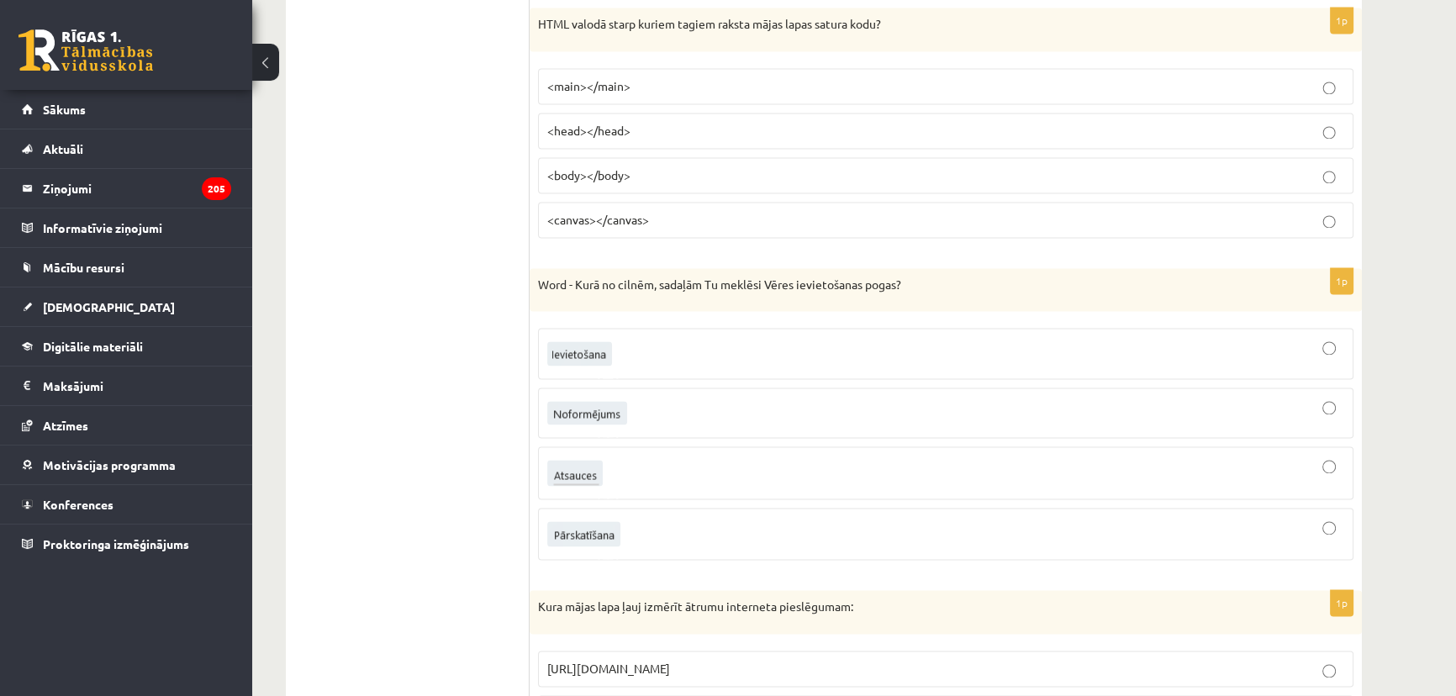
scroll to position [3210, 0]
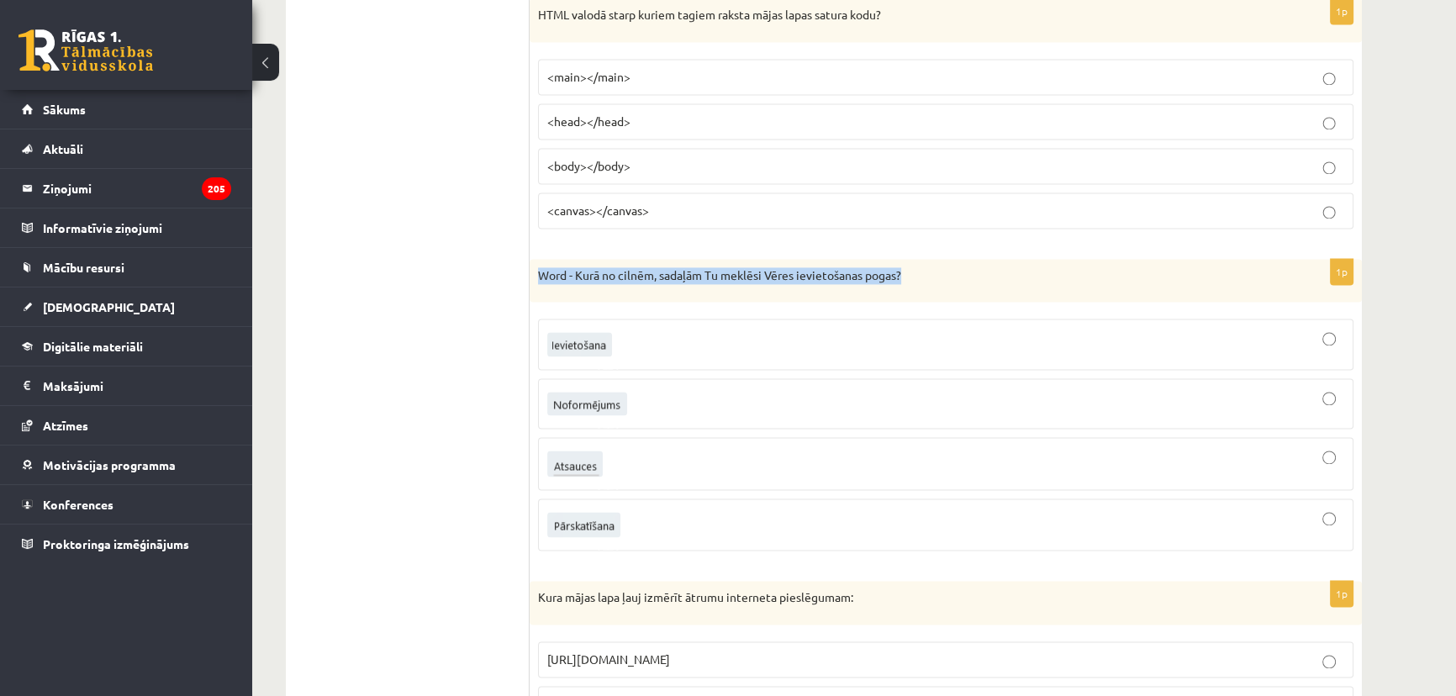
drag, startPoint x: 786, startPoint y: 272, endPoint x: 540, endPoint y: 269, distance: 246.4
click at [540, 269] on p "Word - Kurā no cilnēm, sadaļām Tu meklēsi Vēres ievietošanas pogas?" at bounding box center [903, 275] width 731 height 17
copy p "Word - Kurā no cilnēm, sadaļām Tu meklēsi Vēres ievietošanas pogas?"
click at [572, 399] on img at bounding box center [587, 404] width 80 height 24
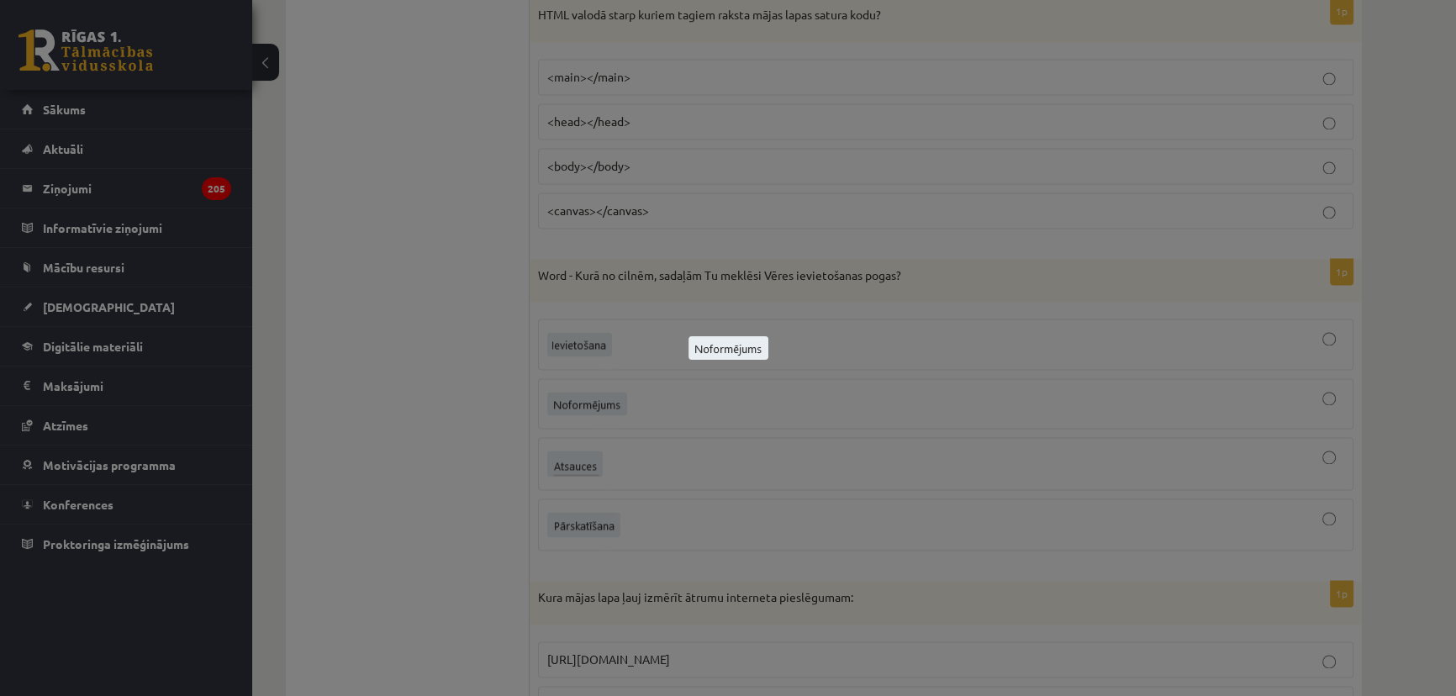
click at [505, 367] on div at bounding box center [728, 348] width 1456 height 696
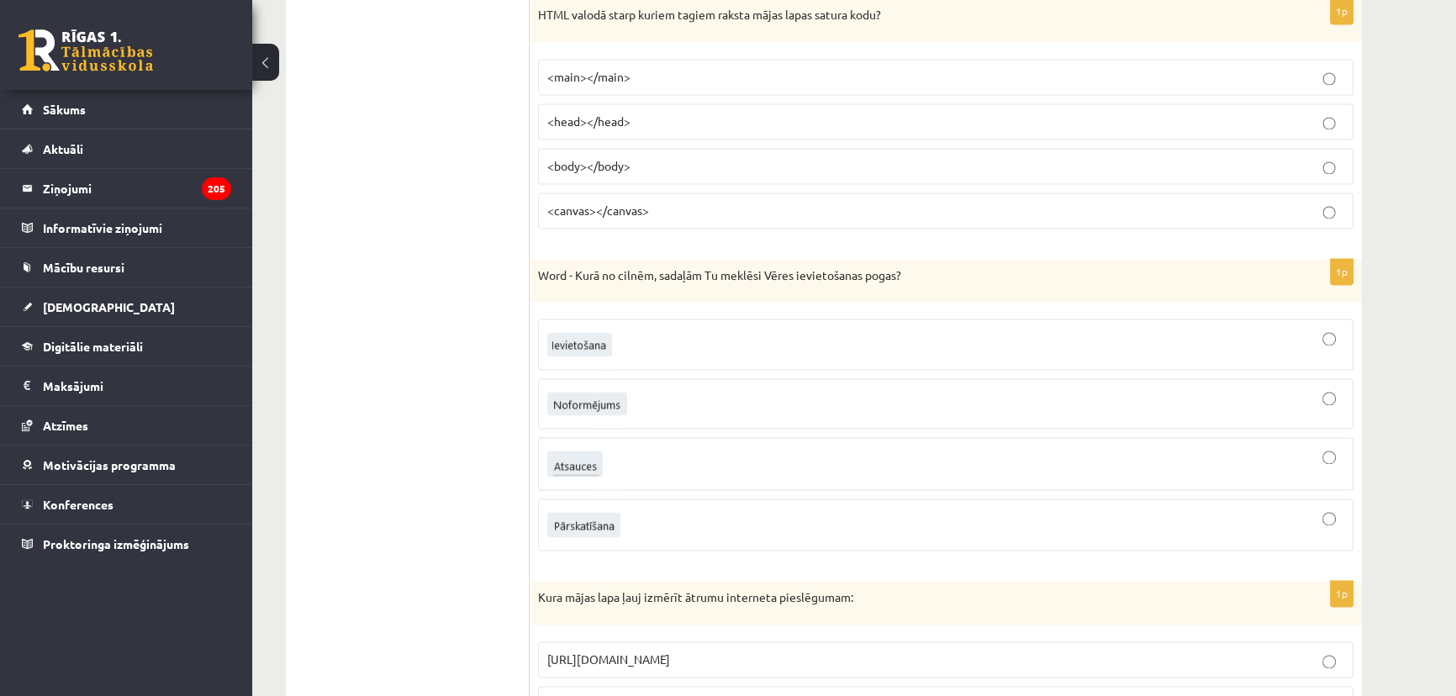
click at [952, 419] on label at bounding box center [946, 403] width 816 height 50
click at [733, 351] on div at bounding box center [945, 344] width 797 height 33
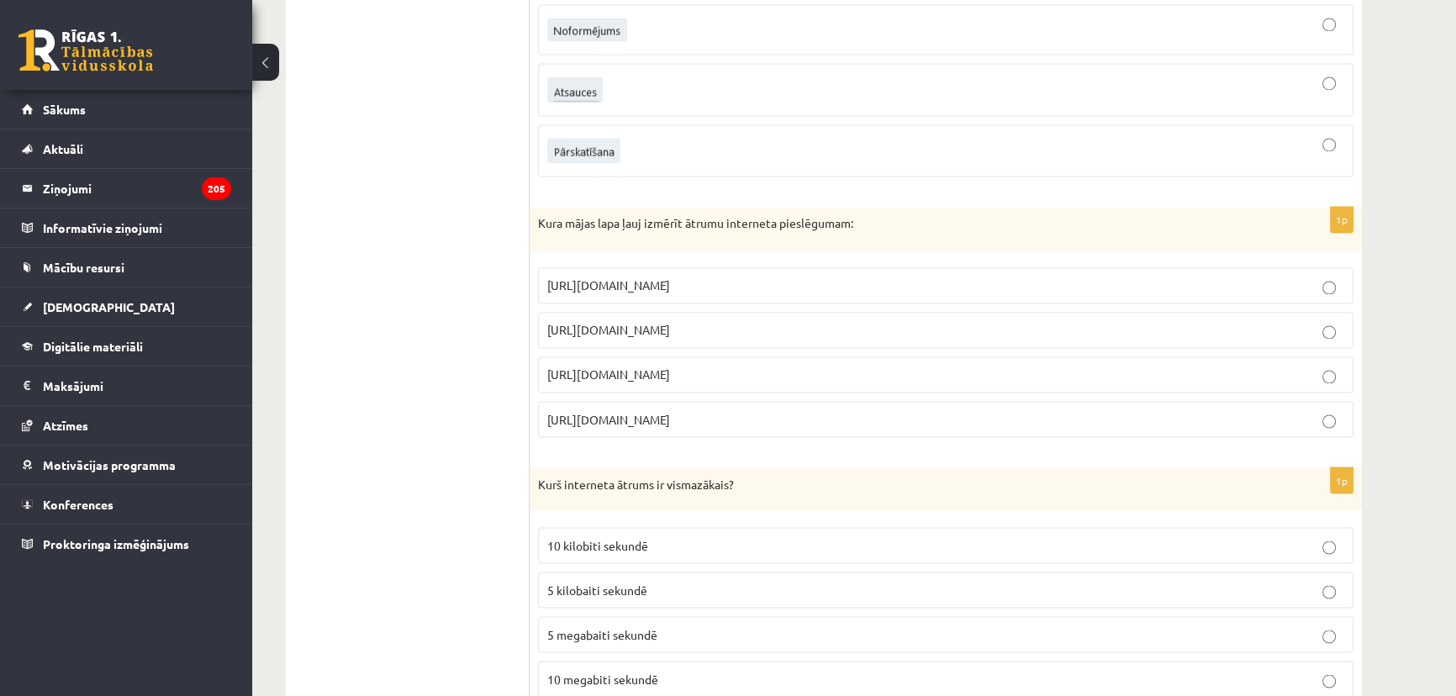
scroll to position [3592, 0]
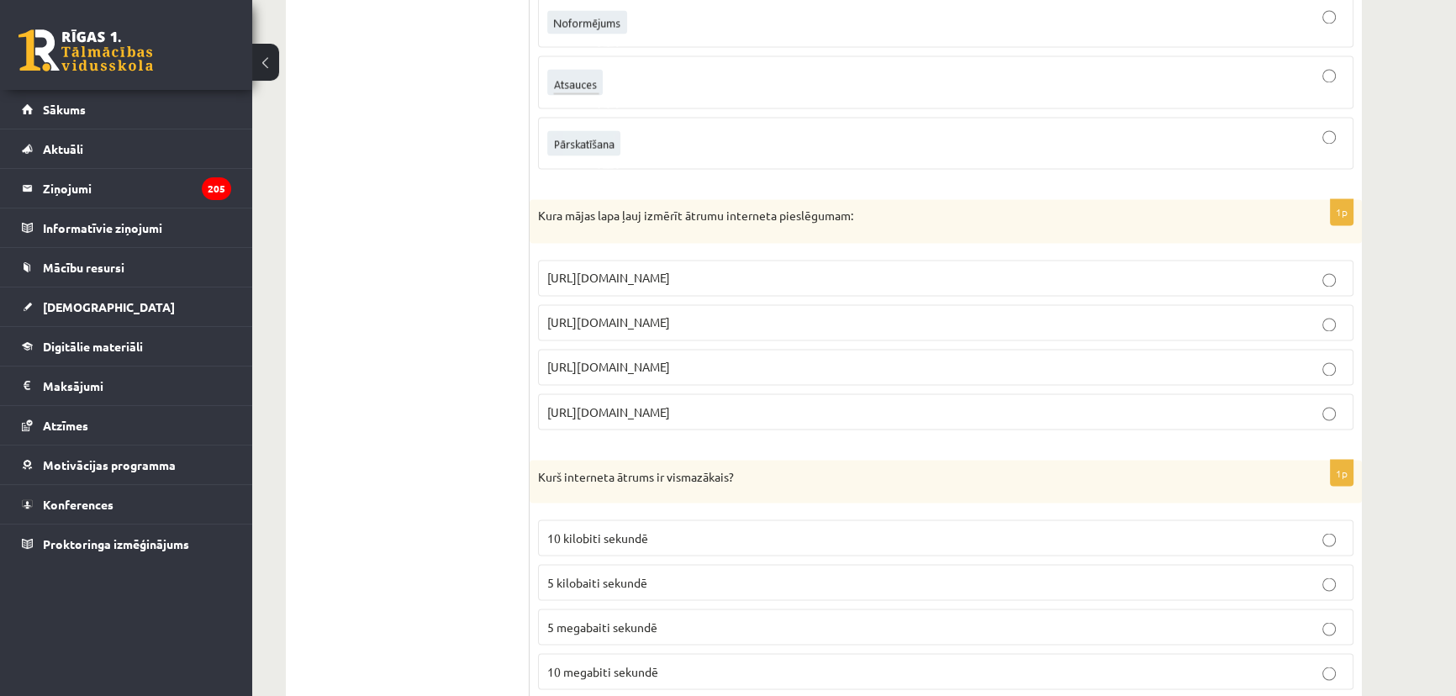
click at [648, 317] on span "https://www.speedtest.net" at bounding box center [608, 321] width 123 height 15
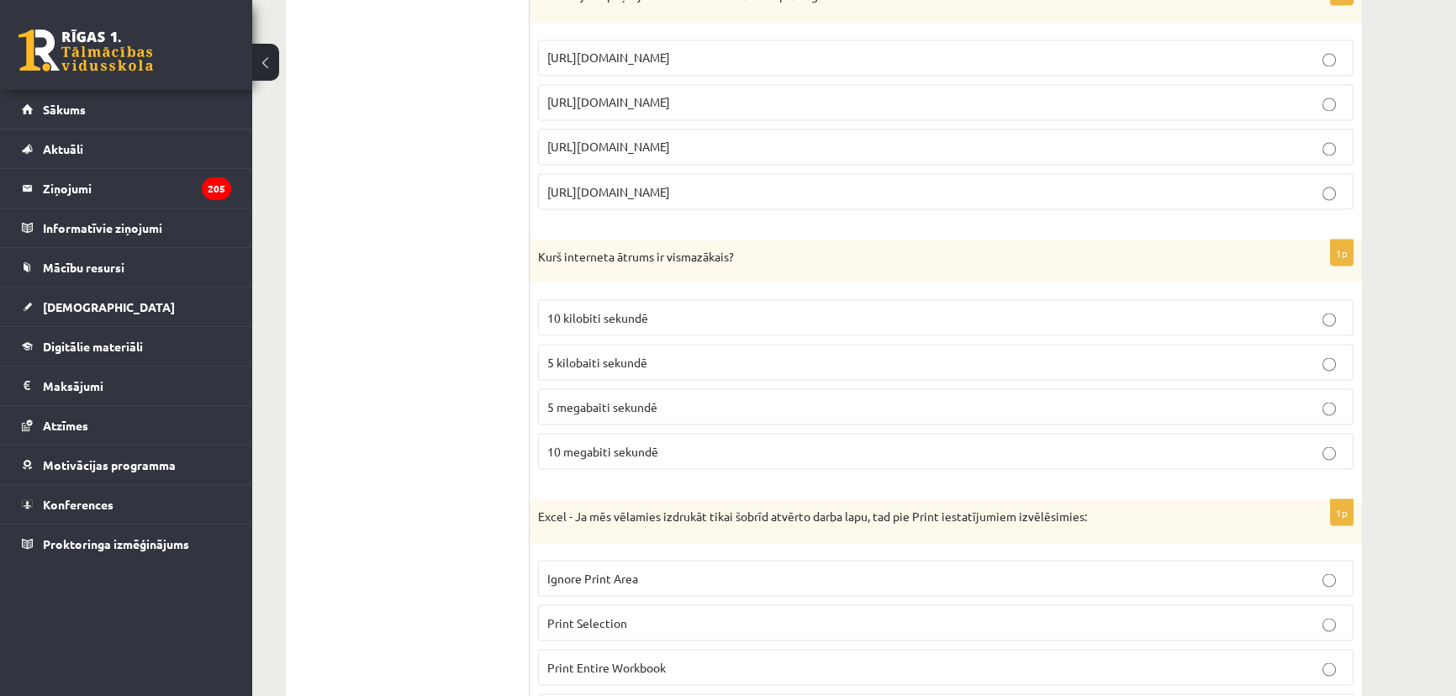
scroll to position [3821, 0]
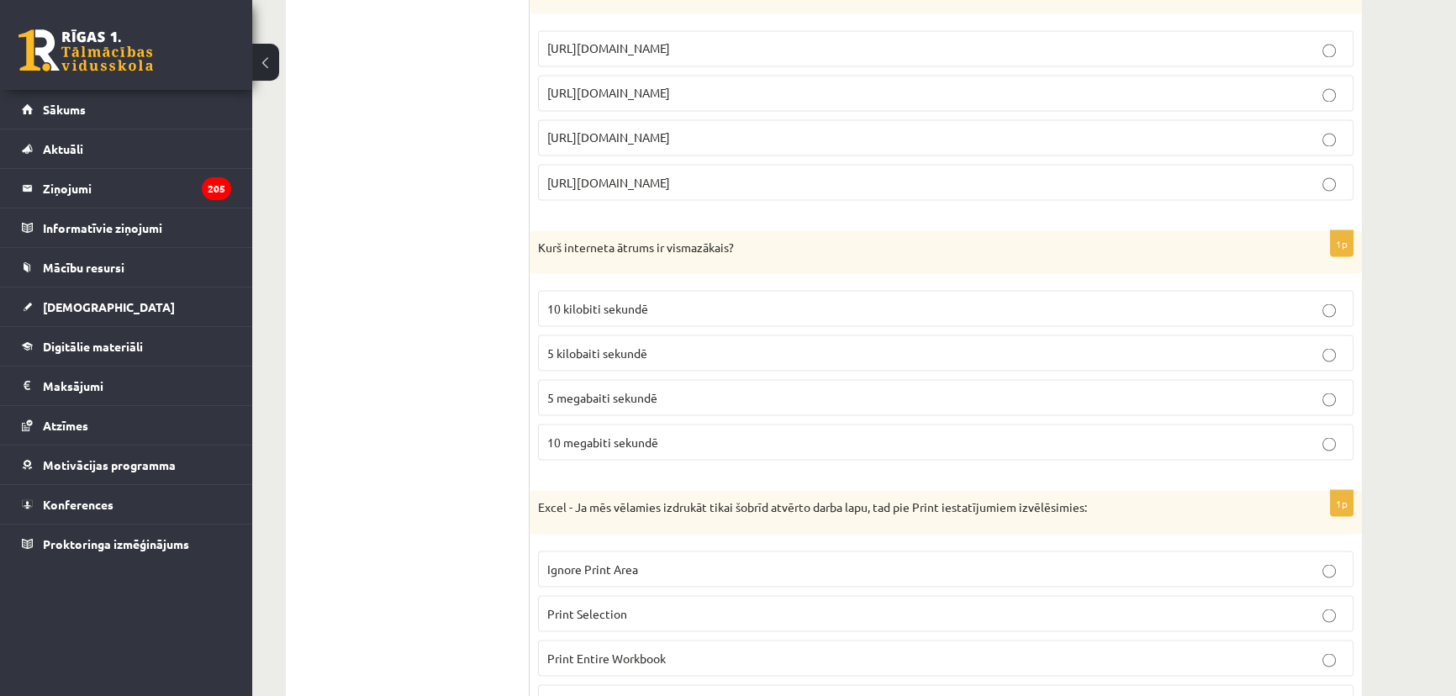
click at [633, 353] on label "5 kilobaiti sekundē" at bounding box center [946, 353] width 816 height 36
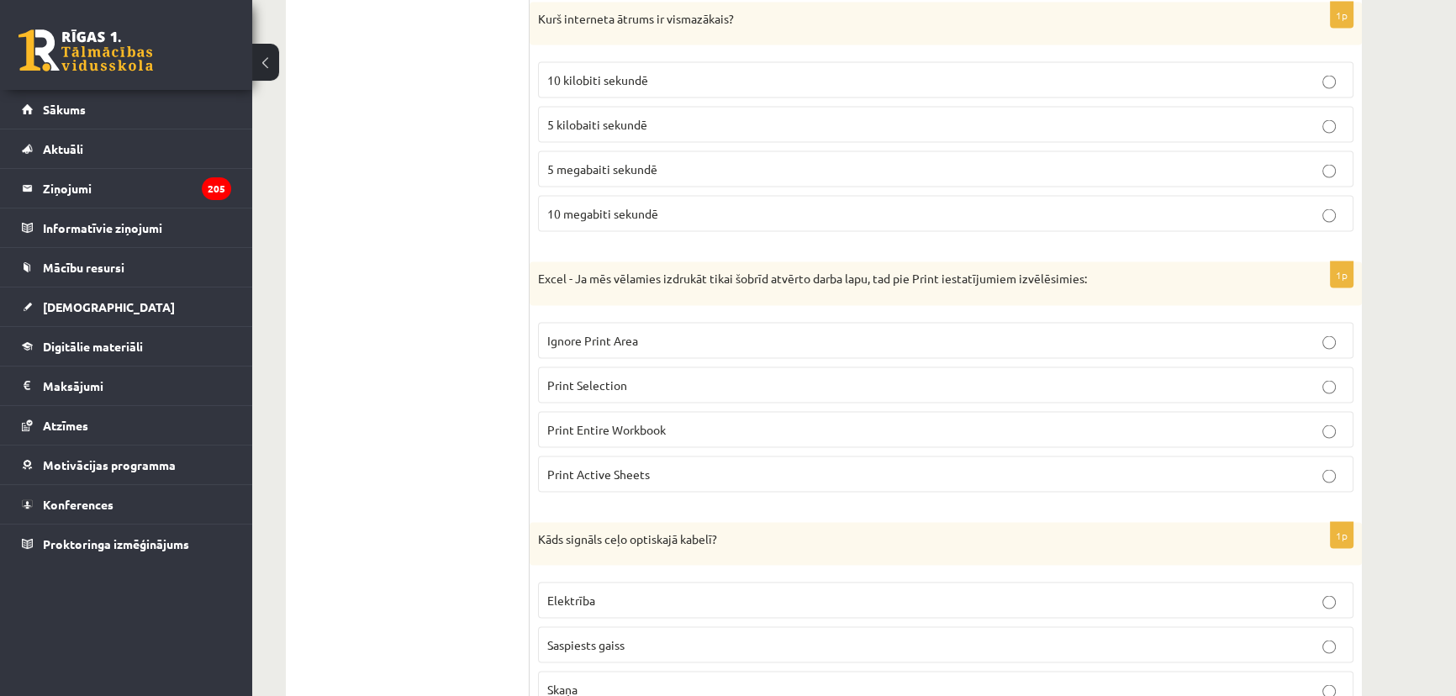
scroll to position [4051, 0]
click at [954, 61] on label "10 kilobiti sekundē" at bounding box center [946, 79] width 816 height 36
click at [589, 118] on span "5 kilobaiti sekundē" at bounding box center [597, 122] width 100 height 15
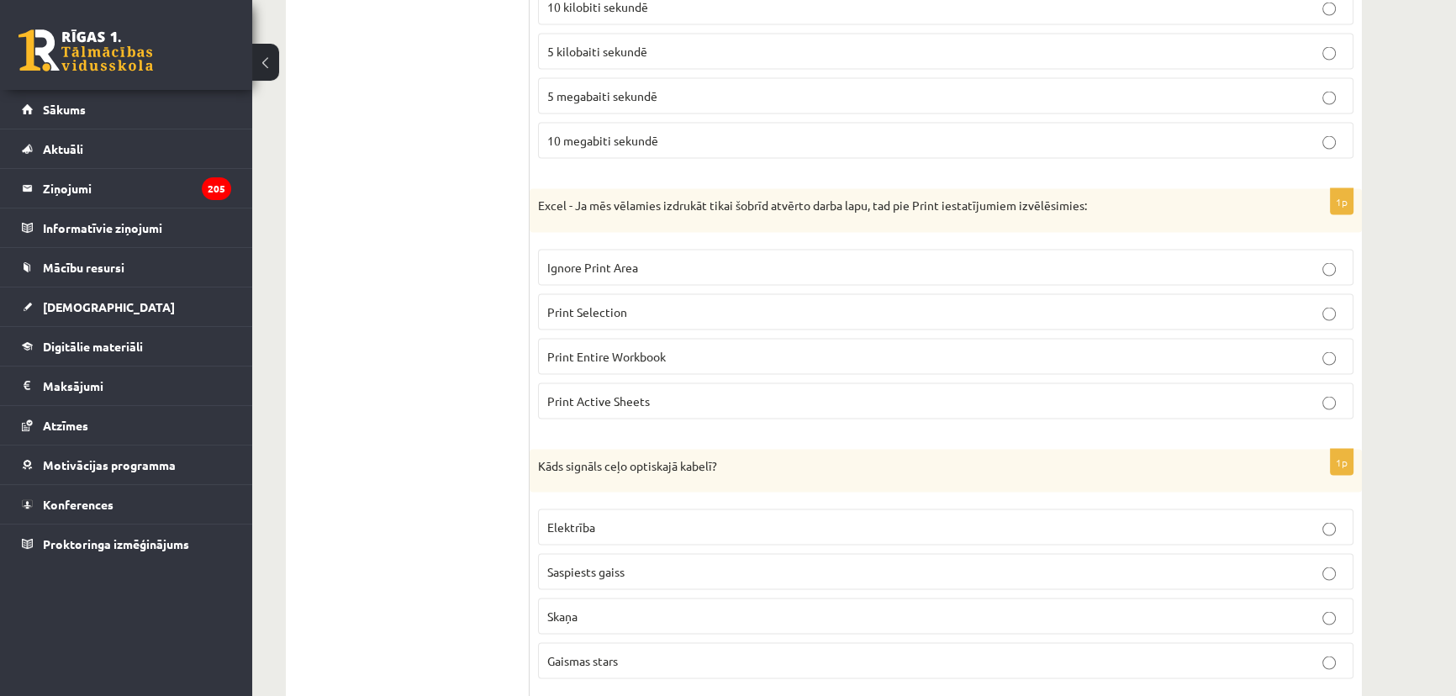
scroll to position [4127, 0]
click at [647, 388] on p "Print Active Sheets" at bounding box center [945, 397] width 797 height 18
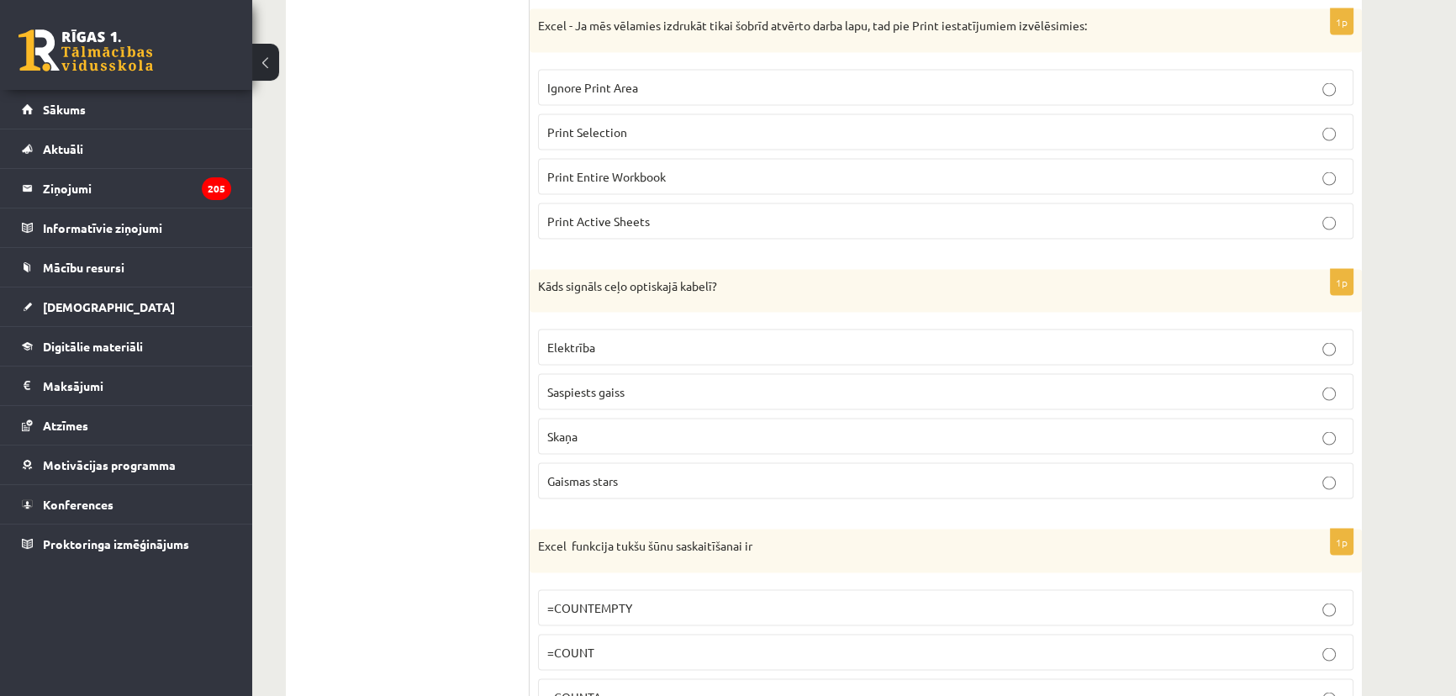
scroll to position [4356, 0]
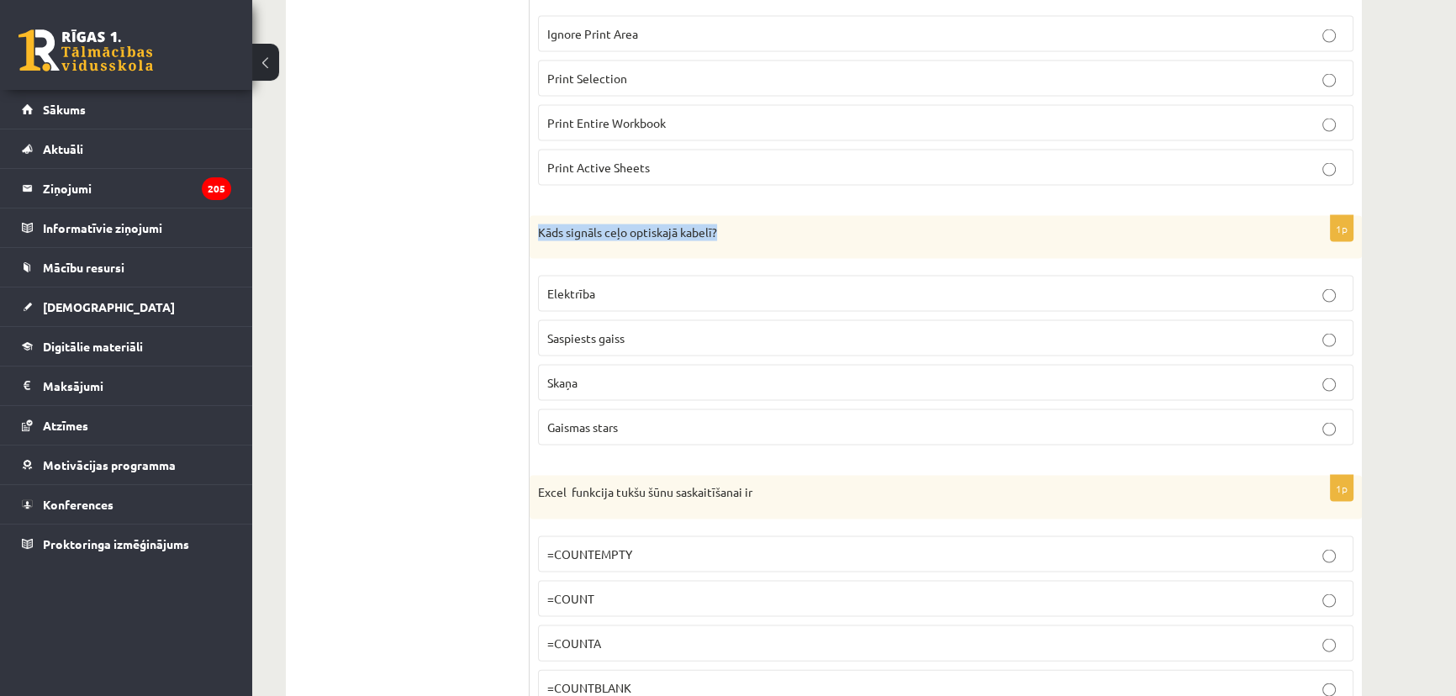
drag, startPoint x: 756, startPoint y: 234, endPoint x: 536, endPoint y: 224, distance: 220.5
click at [536, 224] on div "Kāds signāls ceļo optiskajā kabelī?" at bounding box center [946, 238] width 832 height 44
click at [652, 420] on p "Gaismas stars" at bounding box center [945, 428] width 797 height 18
drag, startPoint x: 739, startPoint y: 226, endPoint x: 537, endPoint y: 236, distance: 202.0
click at [537, 236] on div "Kāds signāls ceļo optiskajā kabelī?" at bounding box center [946, 238] width 832 height 44
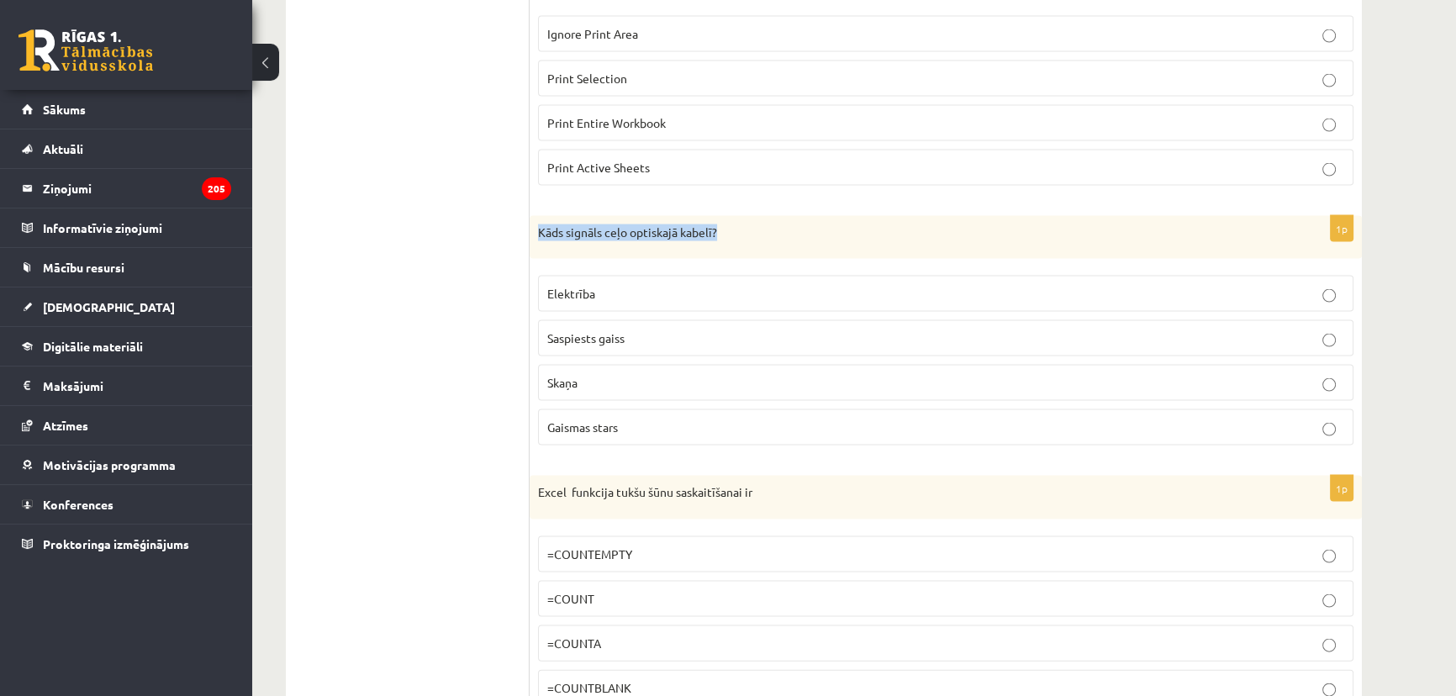
copy p "Kāds signāls ceļo optiskajā kabelī?"
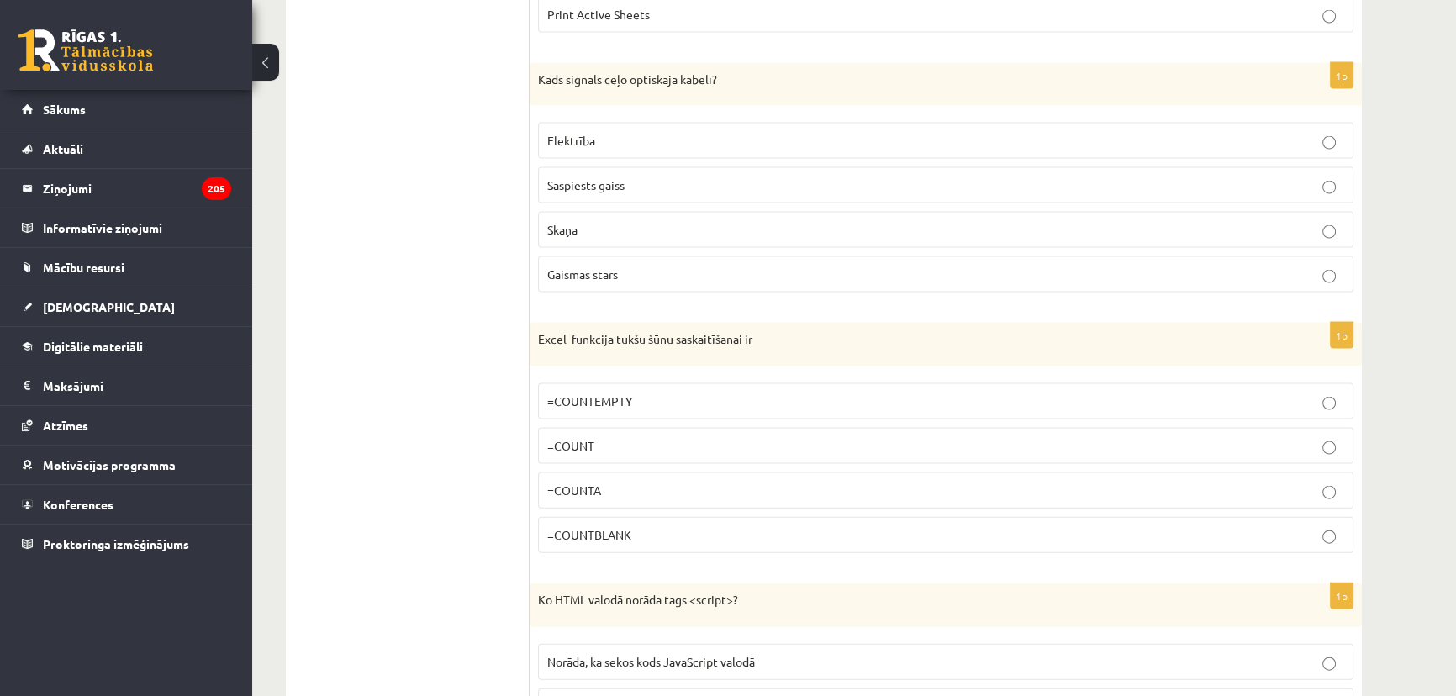
scroll to position [4586, 0]
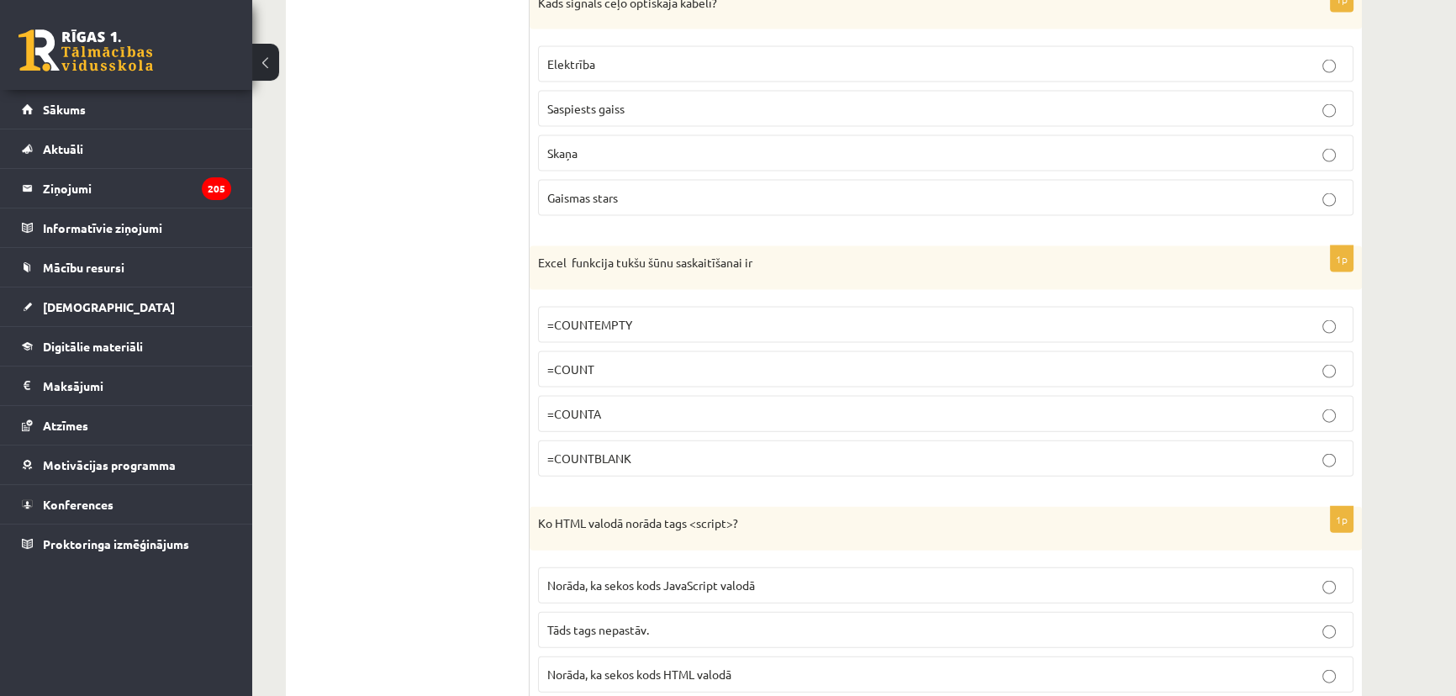
click at [622, 456] on label "=COUNTBLANK" at bounding box center [946, 459] width 816 height 36
click at [630, 450] on p "=COUNTBLANK" at bounding box center [945, 459] width 797 height 18
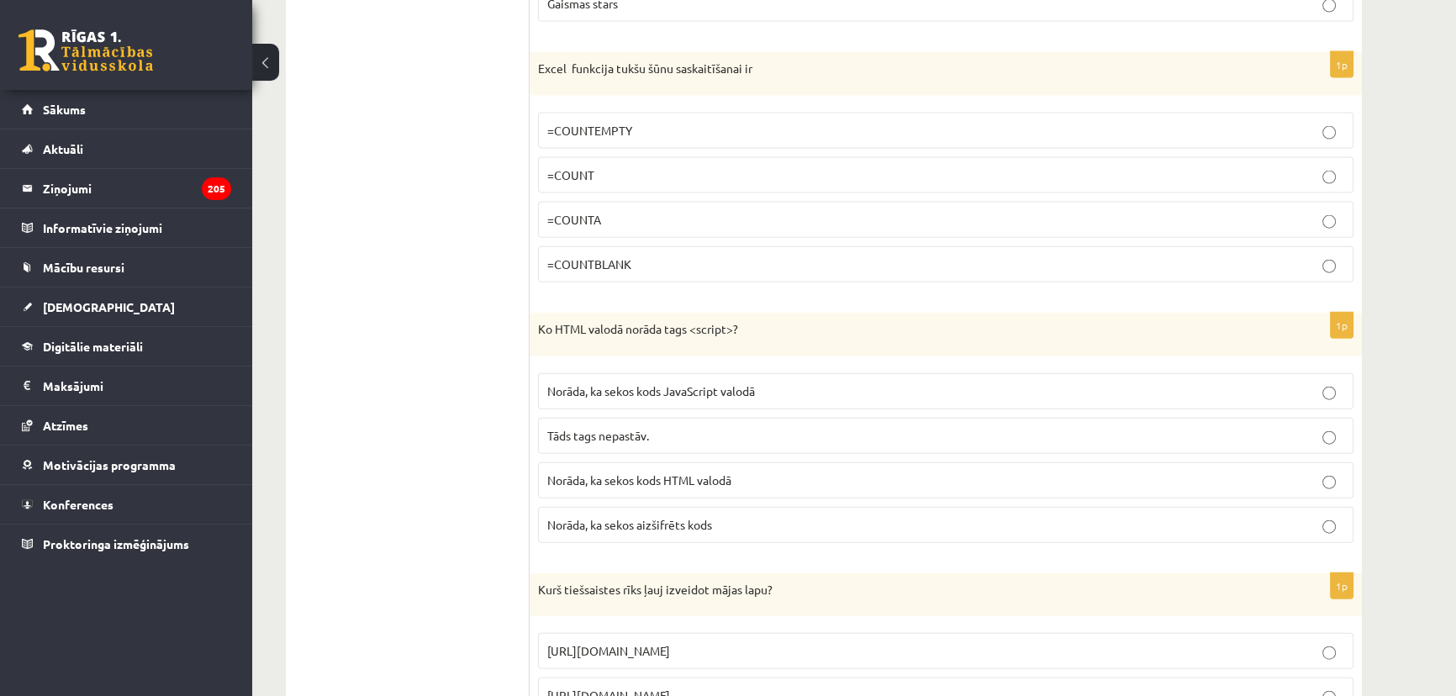
scroll to position [4815, 0]
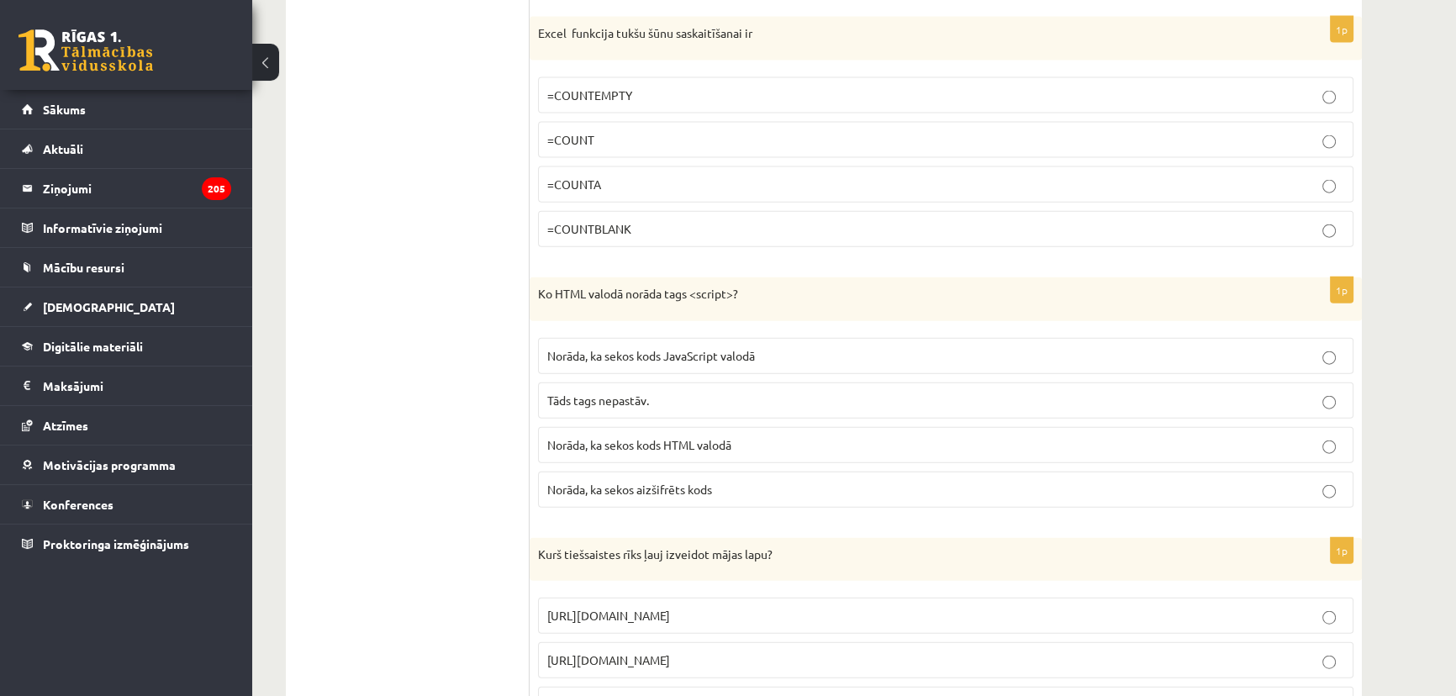
click at [635, 286] on p "Ko HTML valodā norāda tags <script>?" at bounding box center [903, 294] width 731 height 17
click at [631, 330] on fieldset "Norāda, ka sekos kods JavaScript valodā Tāds tags nepastāv. Norāda, ka sekos ko…" at bounding box center [946, 421] width 816 height 183
click at [599, 348] on span "Norāda, ka sekos kods JavaScript valodā" at bounding box center [651, 355] width 208 height 15
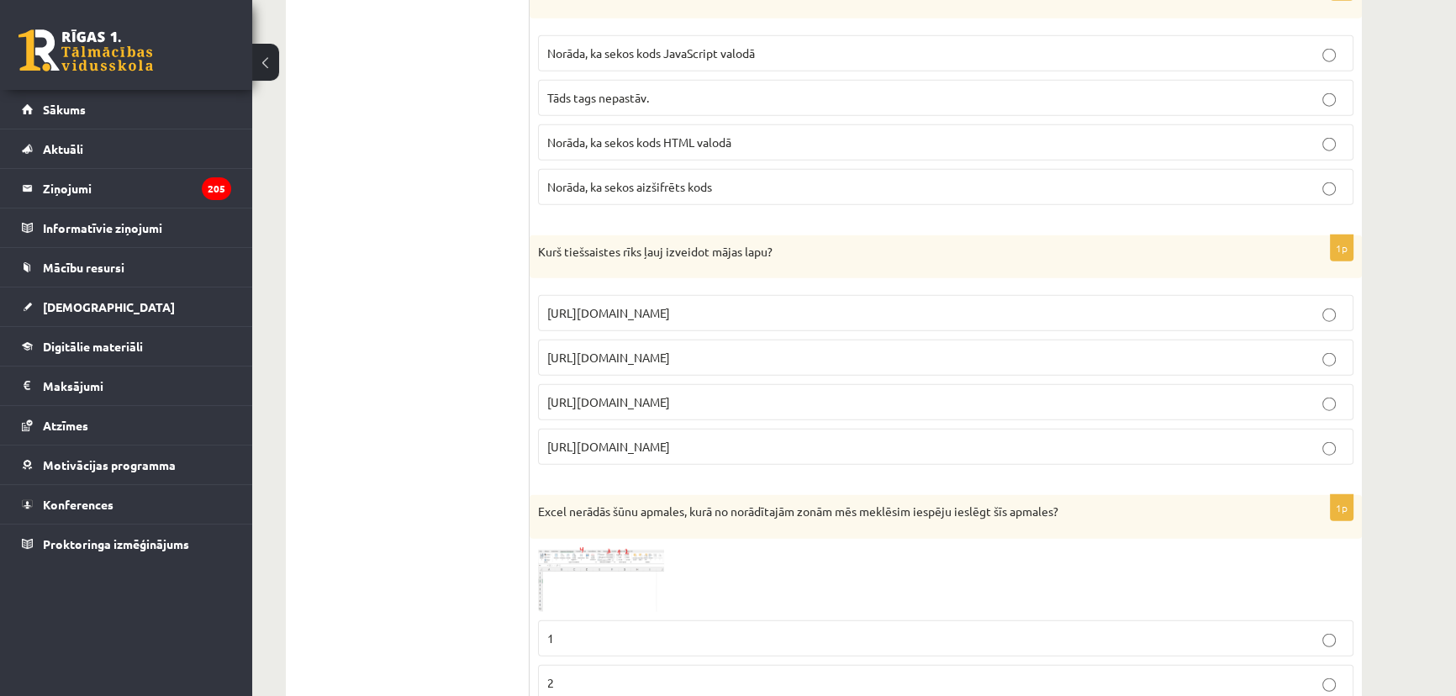
scroll to position [5120, 0]
drag, startPoint x: 698, startPoint y: 343, endPoint x: 546, endPoint y: 341, distance: 151.4
click at [547, 346] on p "https://www.ribbet.com/" at bounding box center [945, 355] width 797 height 18
copy span "https://www.ribbet.com/"
drag, startPoint x: 705, startPoint y: 293, endPoint x: 544, endPoint y: 293, distance: 161.4
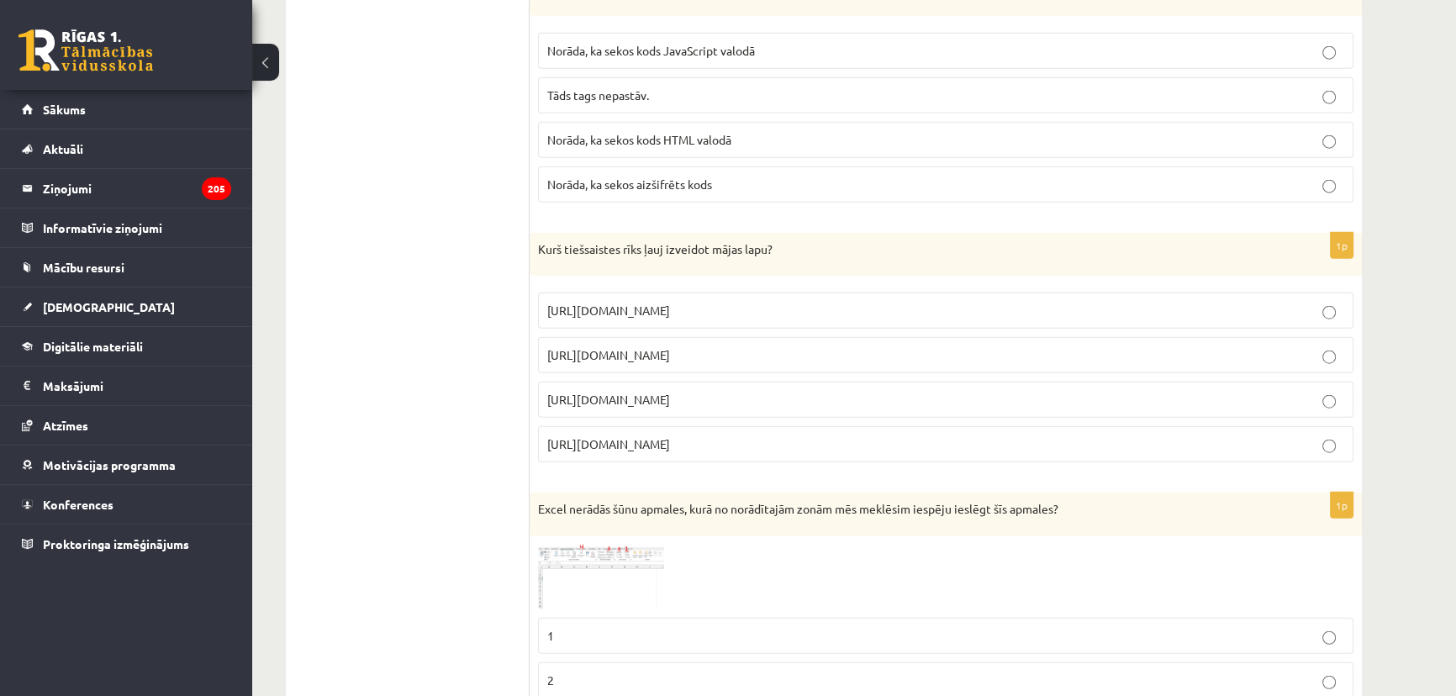
click at [544, 293] on label "https://www.zoho.com/mail" at bounding box center [946, 311] width 816 height 36
drag, startPoint x: 687, startPoint y: 393, endPoint x: 549, endPoint y: 393, distance: 137.9
click at [549, 393] on p "https://www.mozello.lv" at bounding box center [945, 400] width 797 height 18
copy span "https://www.mozello.lv"
click at [593, 392] on span "https://www.mozello.lv" at bounding box center [608, 399] width 123 height 15
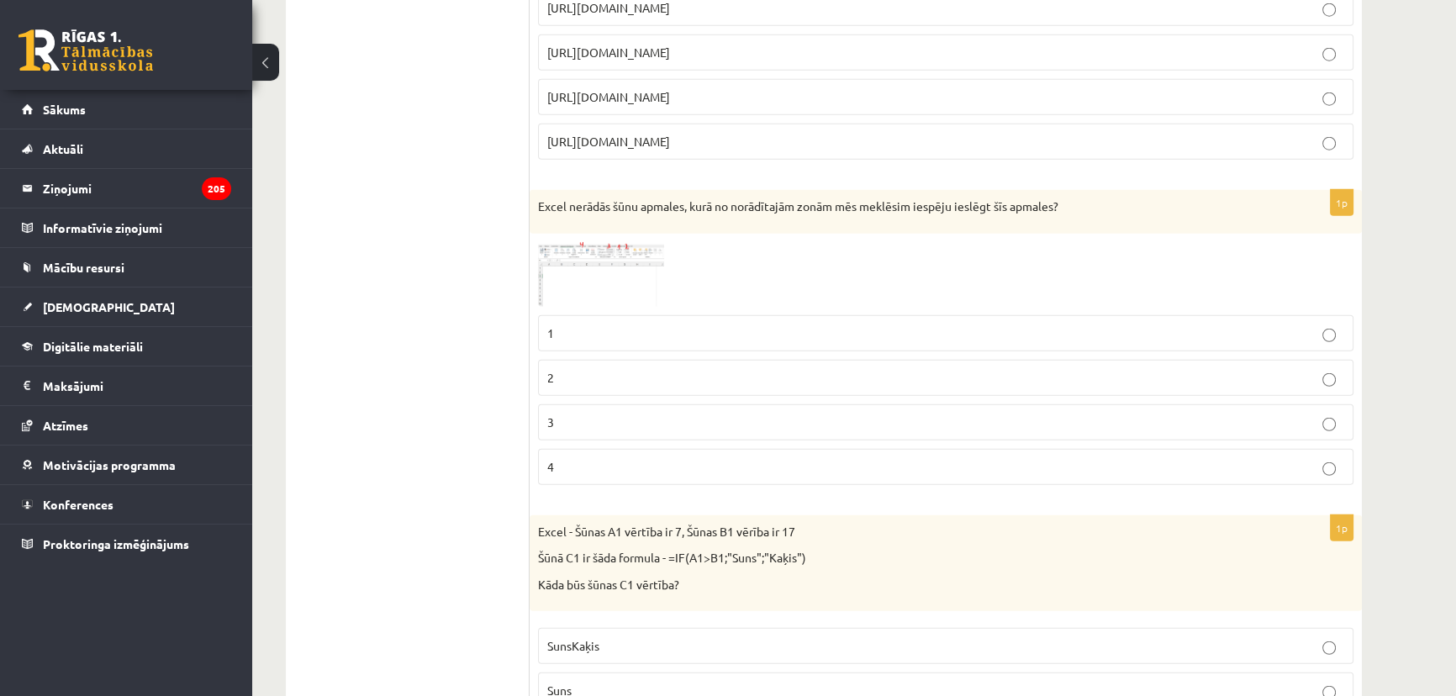
scroll to position [5426, 0]
click at [596, 241] on img at bounding box center [601, 271] width 126 height 65
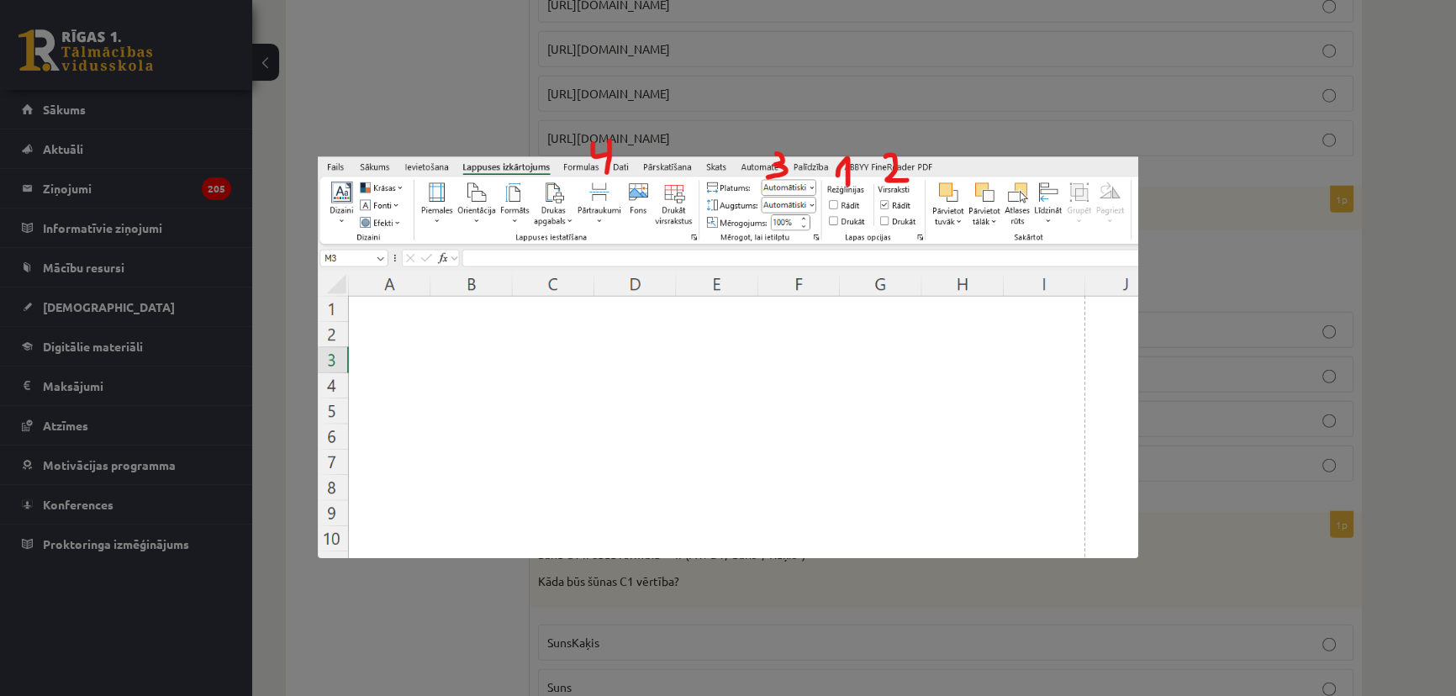
click at [404, 605] on div at bounding box center [728, 348] width 1456 height 696
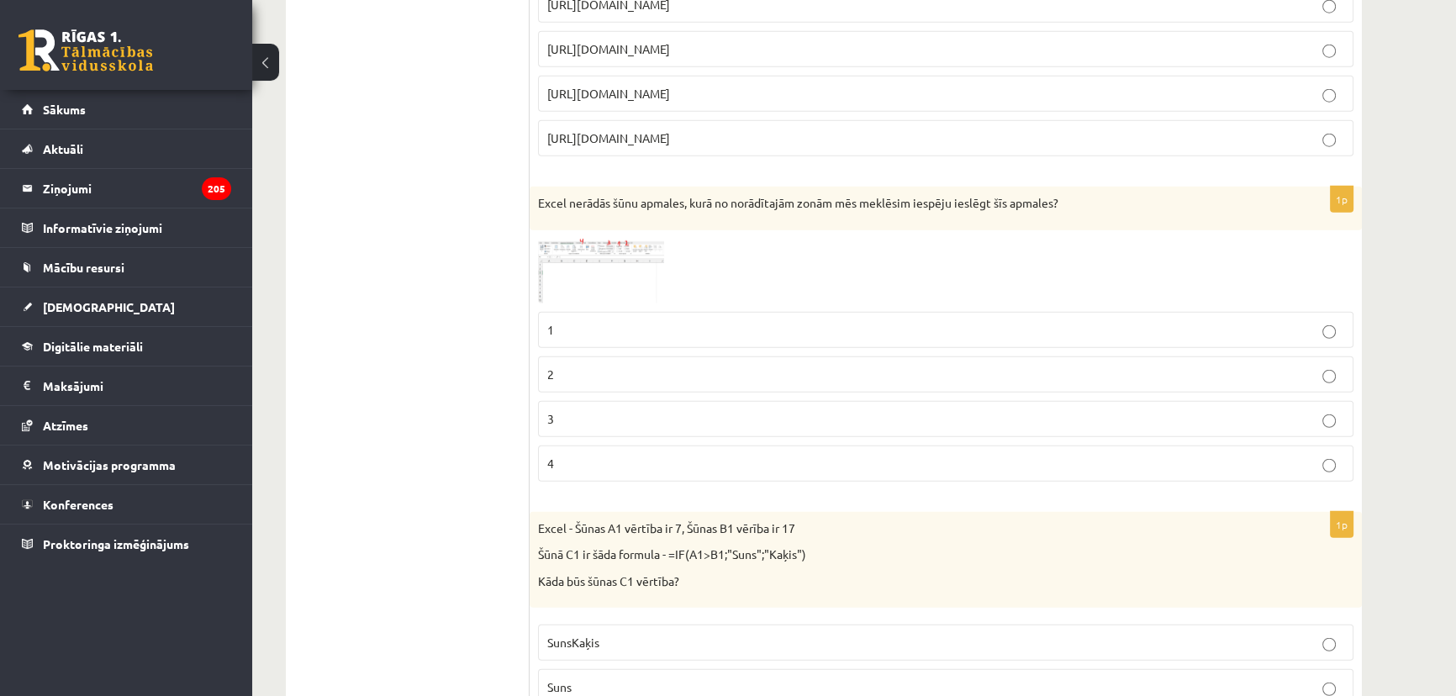
click at [580, 251] on img at bounding box center [601, 271] width 126 height 65
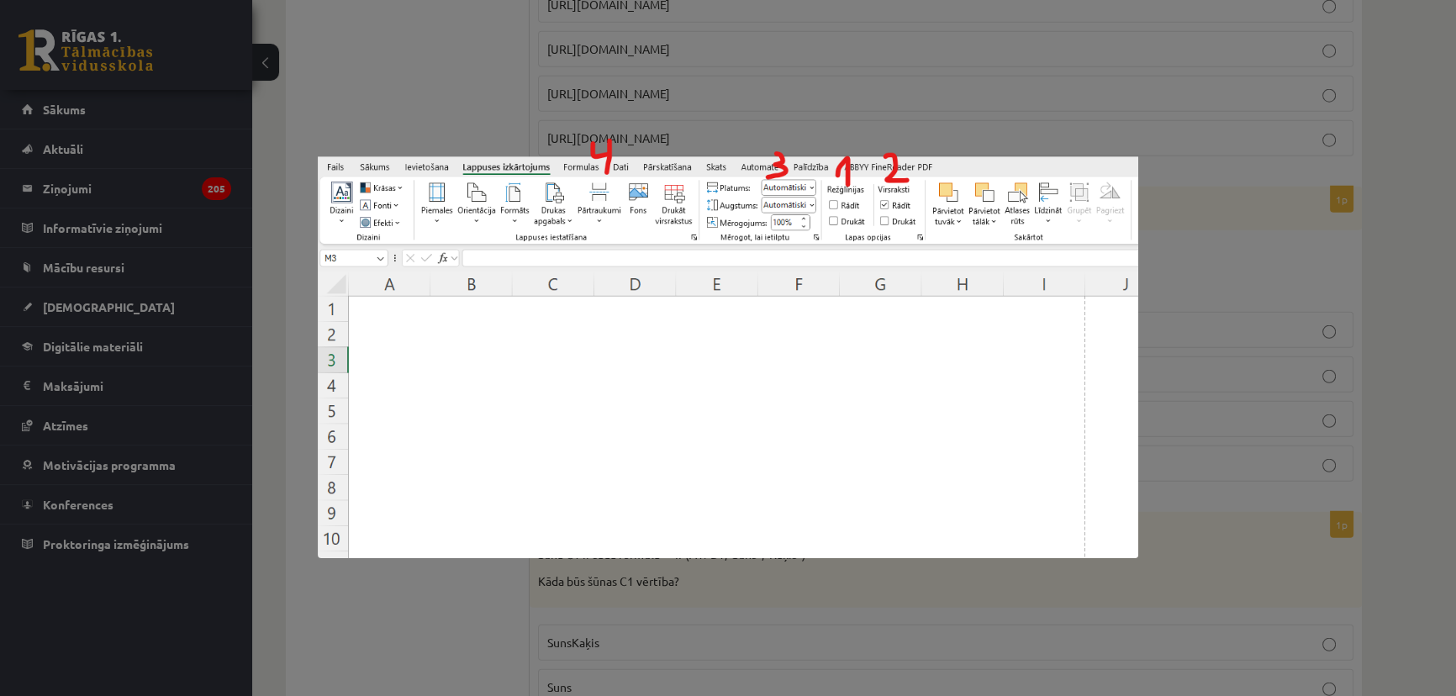
click at [1219, 228] on div at bounding box center [728, 348] width 1456 height 696
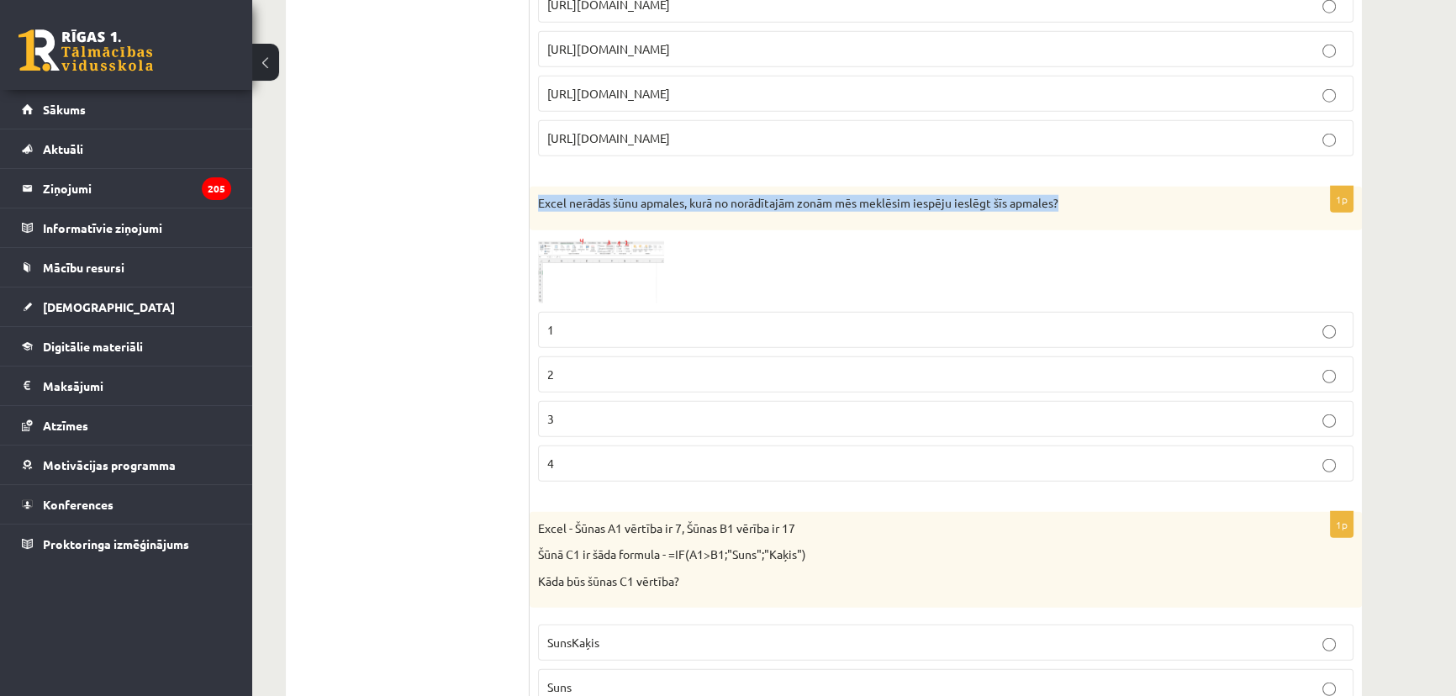
drag, startPoint x: 1077, startPoint y: 184, endPoint x: 536, endPoint y: 189, distance: 541.5
click at [536, 189] on div "Excel nerādās šūnu apmales, kurā no norādītajām zonām mēs meklēsim iespēju iesl…" at bounding box center [946, 209] width 832 height 44
copy p "Excel nerādās šūnu apmales, kurā no norādītajām zonām mēs meklēsim iespēju iesl…"
click at [580, 256] on img at bounding box center [601, 271] width 126 height 65
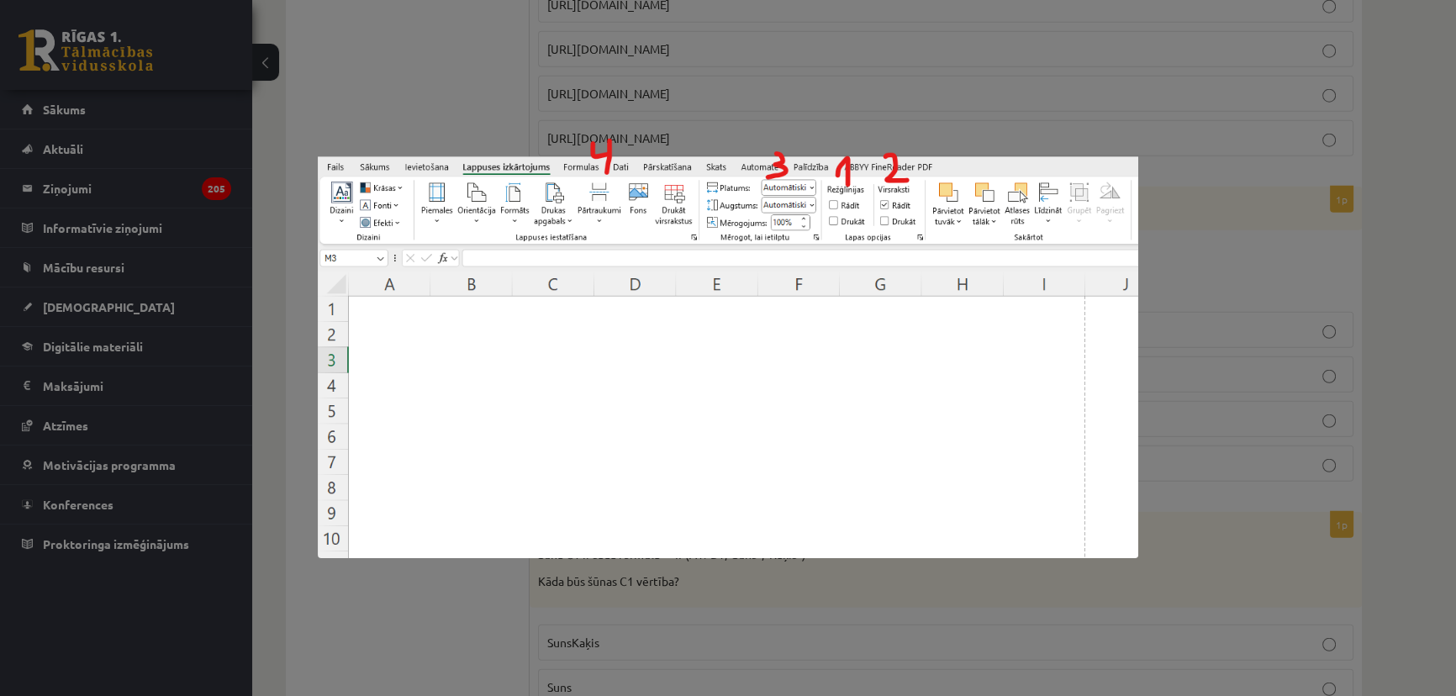
click at [381, 617] on div at bounding box center [728, 348] width 1456 height 696
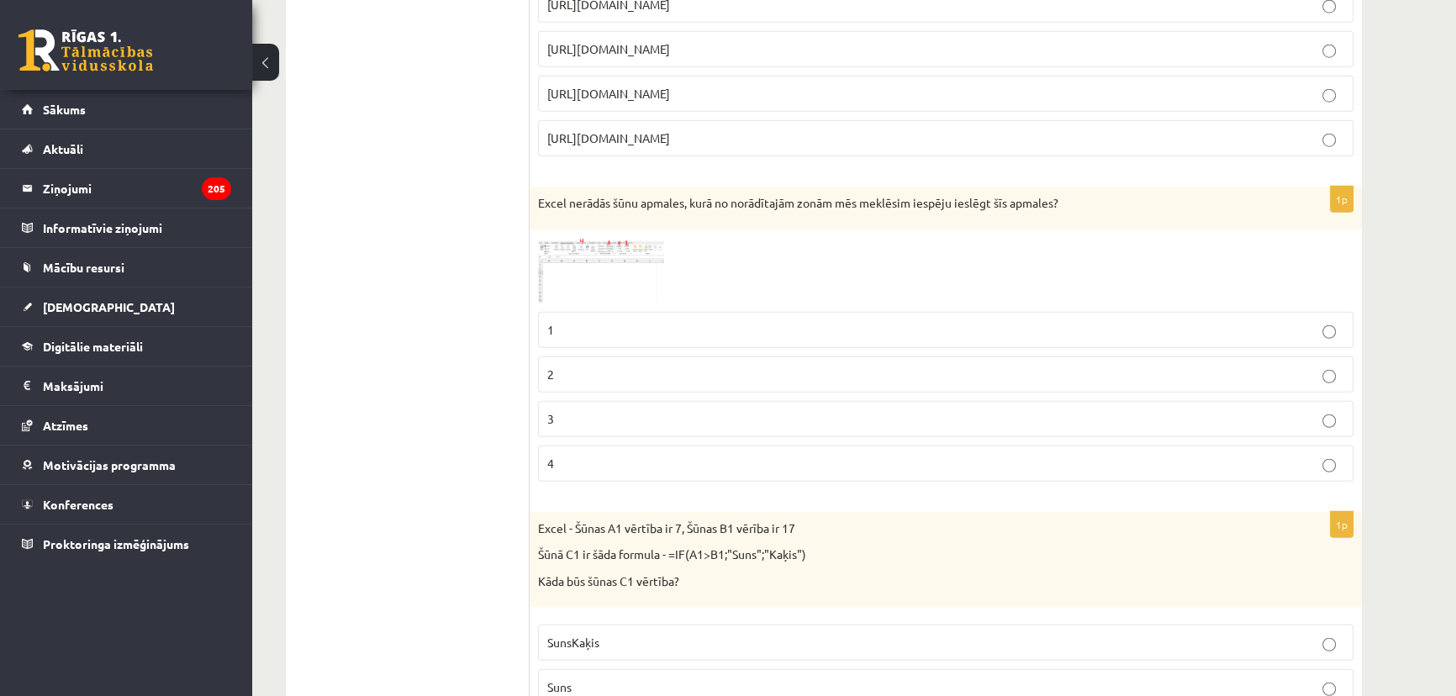
click at [591, 327] on label "1" at bounding box center [946, 330] width 816 height 36
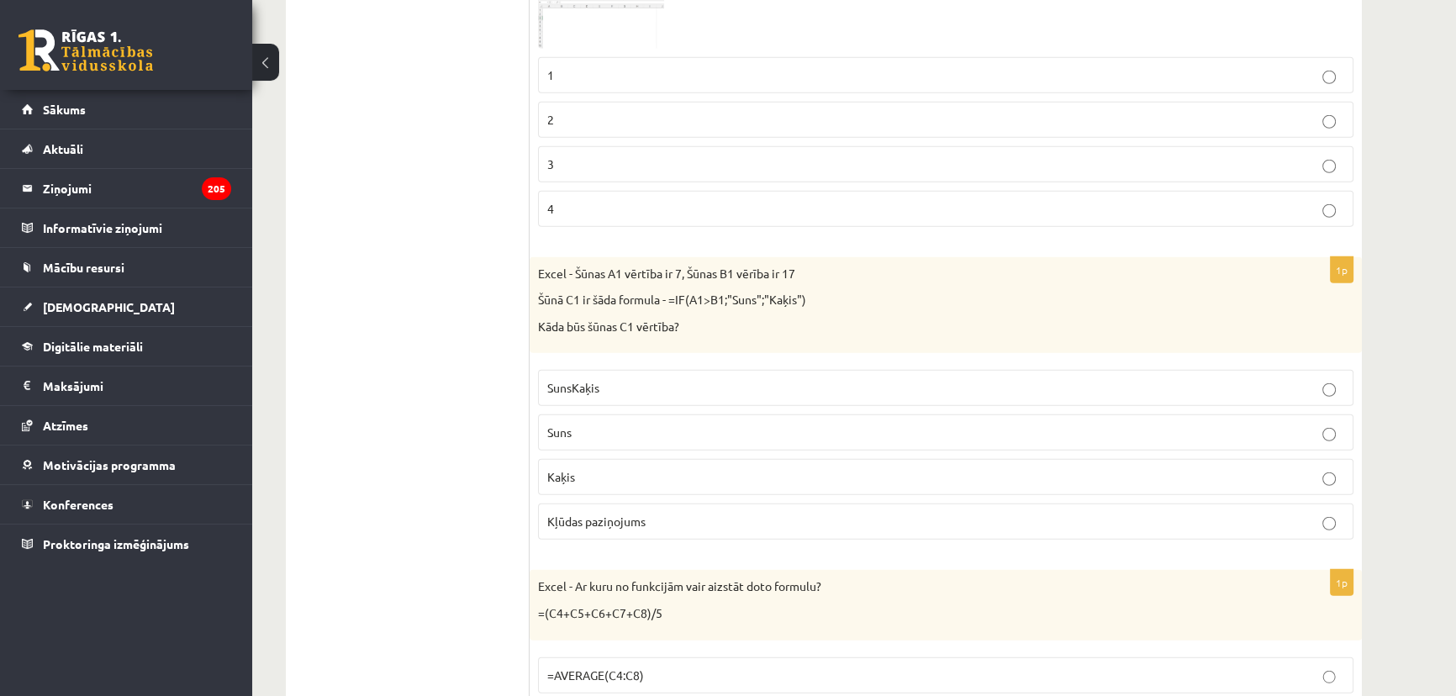
scroll to position [5732, 0]
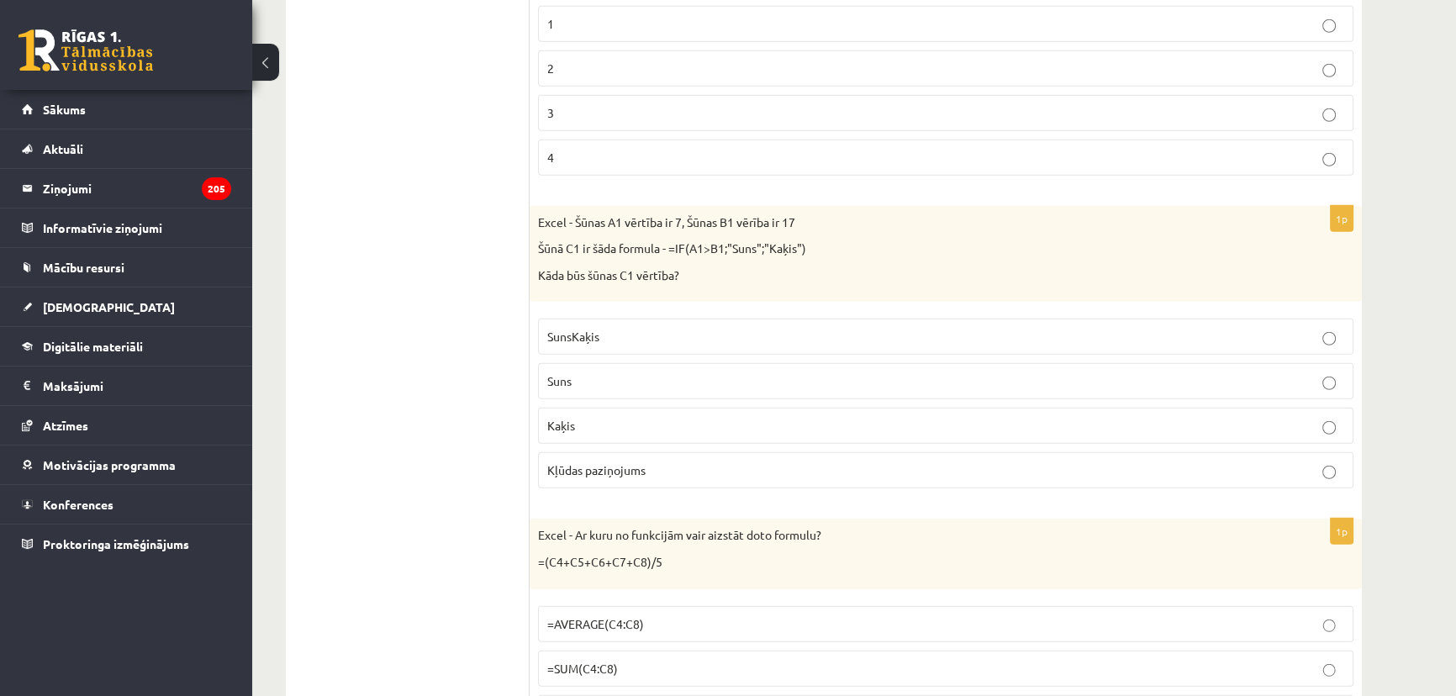
click at [572, 417] on p "Kaķis" at bounding box center [945, 426] width 797 height 18
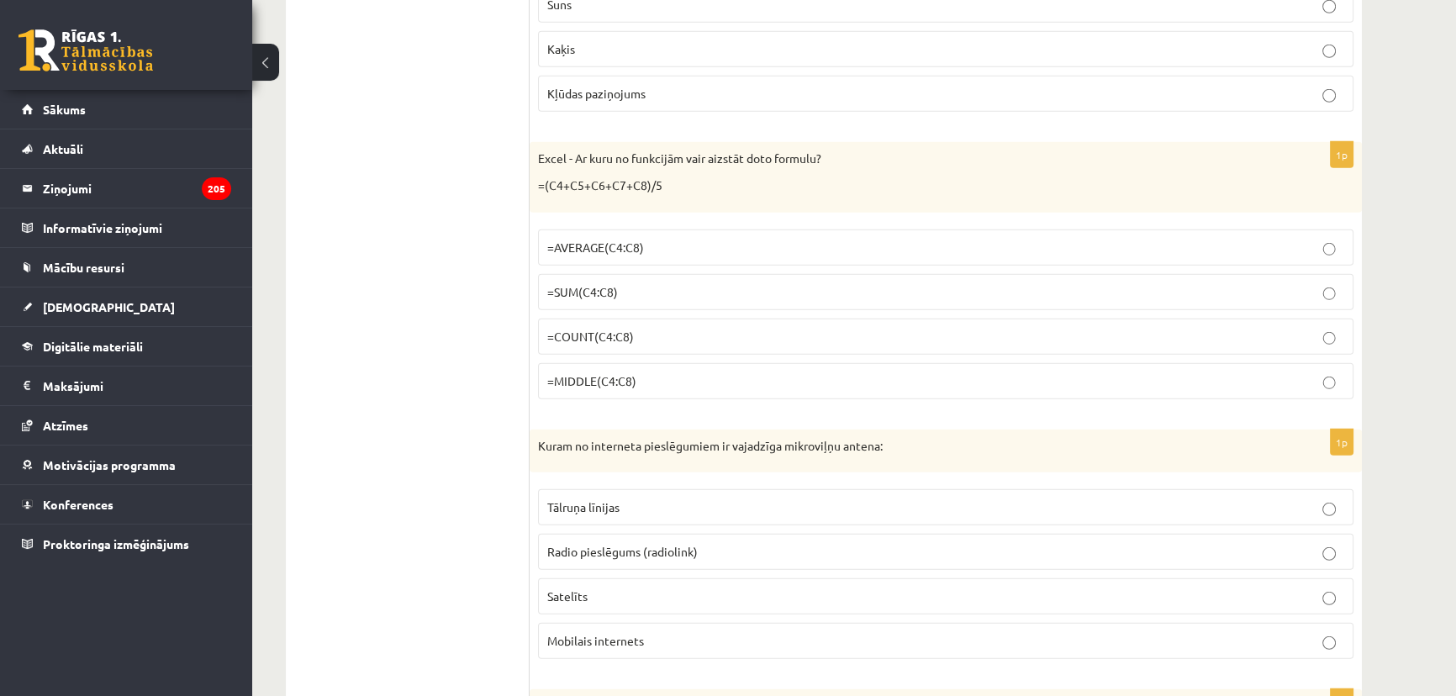
scroll to position [6114, 0]
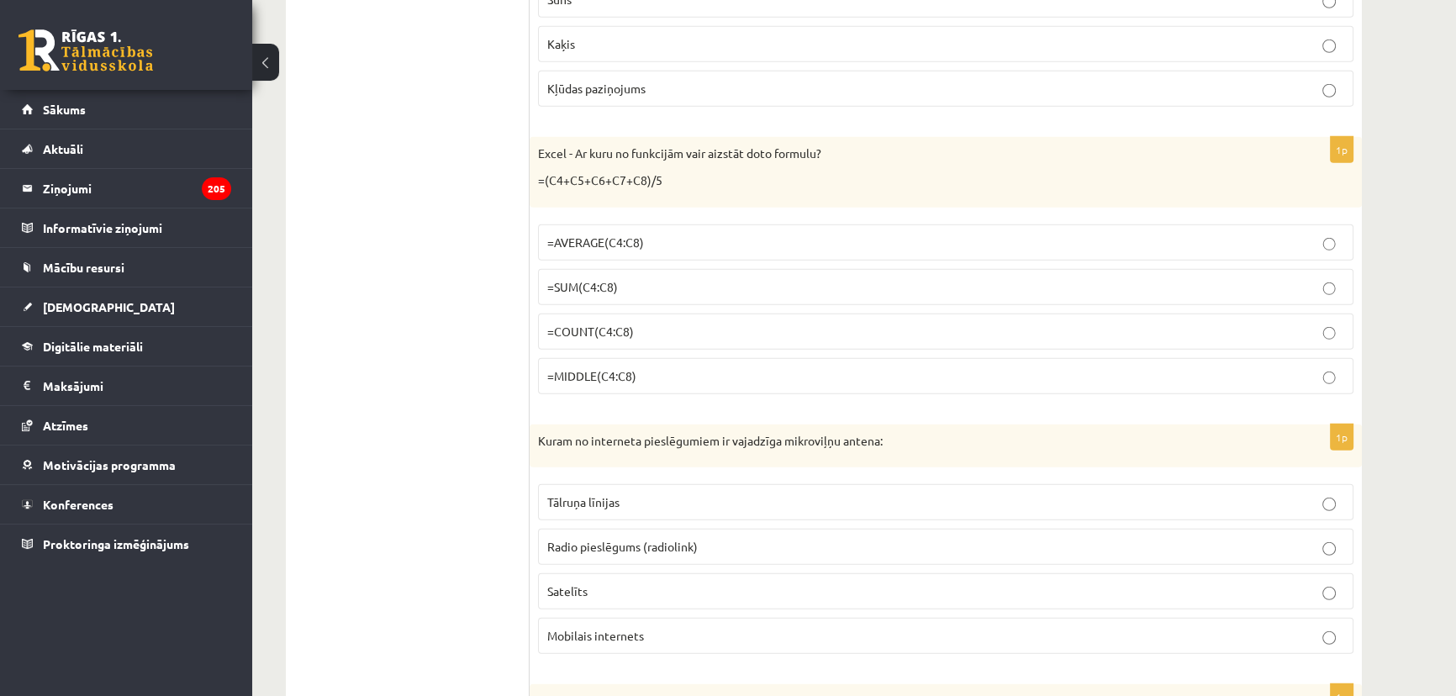
click at [575, 224] on label "=AVERAGE(C4:C8)" at bounding box center [946, 242] width 816 height 36
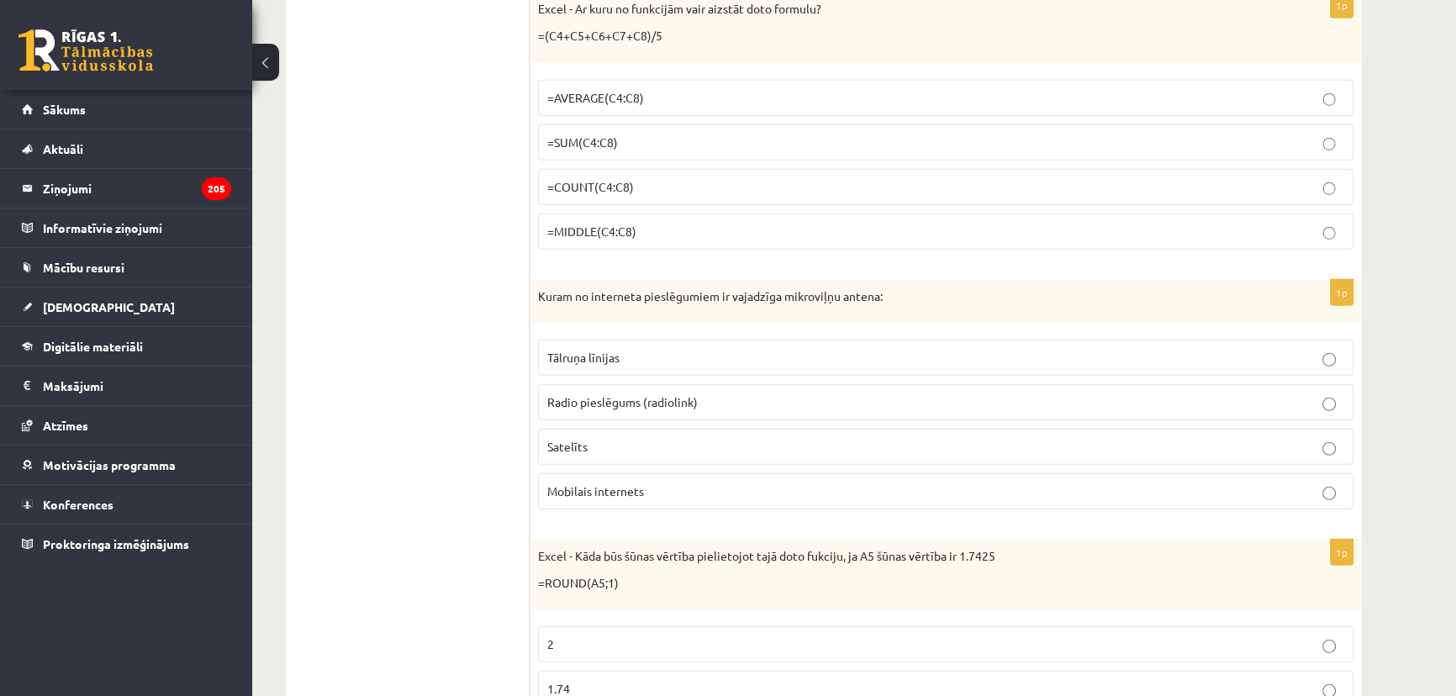
scroll to position [6267, 0]
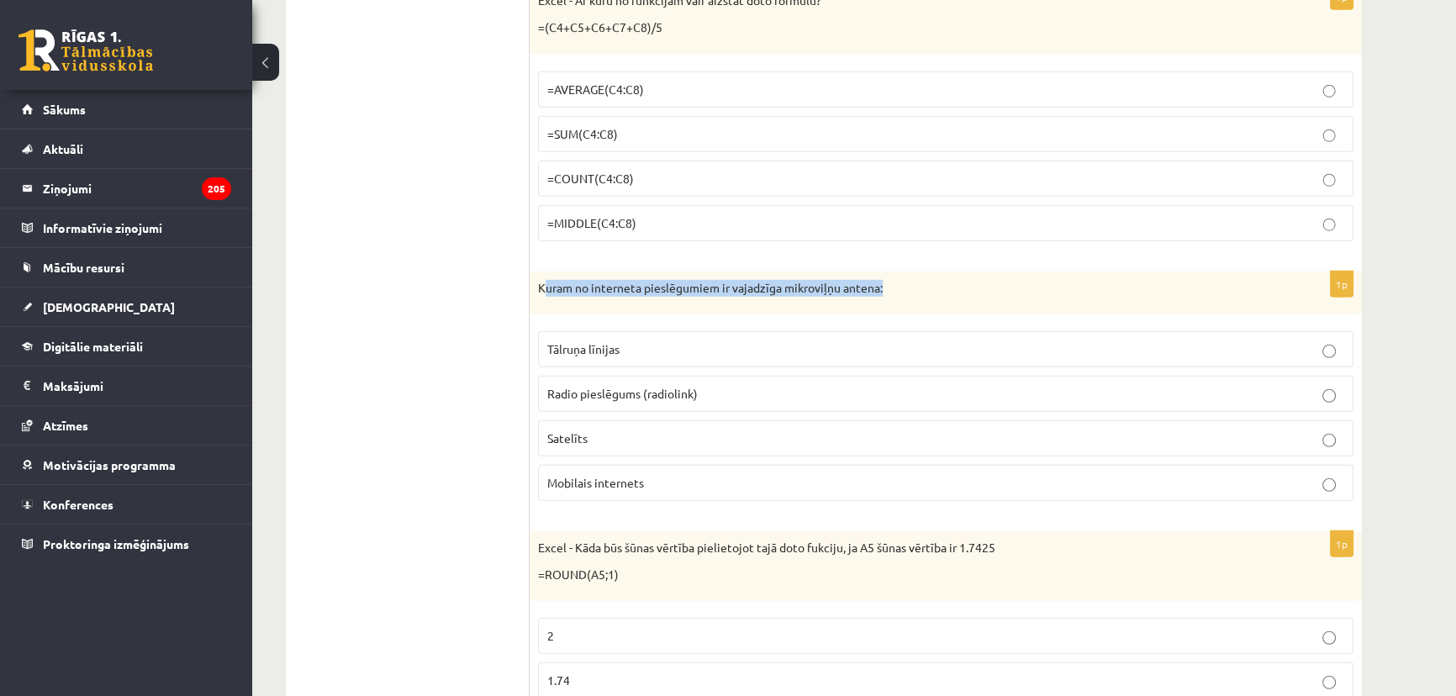
drag, startPoint x: 543, startPoint y: 277, endPoint x: 916, endPoint y: 277, distance: 373.3
click at [916, 280] on p "Kuram no interneta pieslēgumiem ir vajadzīga mikroviļņu antena:" at bounding box center [903, 288] width 731 height 17
click at [861, 280] on p "Kuram no interneta pieslēgumiem ir vajadzīga mikroviļņu antena:" at bounding box center [903, 288] width 731 height 17
drag, startPoint x: 915, startPoint y: 275, endPoint x: 536, endPoint y: 282, distance: 378.4
click at [536, 282] on div "Kuram no interneta pieslēgumiem ir vajadzīga mikroviļņu antena:" at bounding box center [946, 294] width 832 height 44
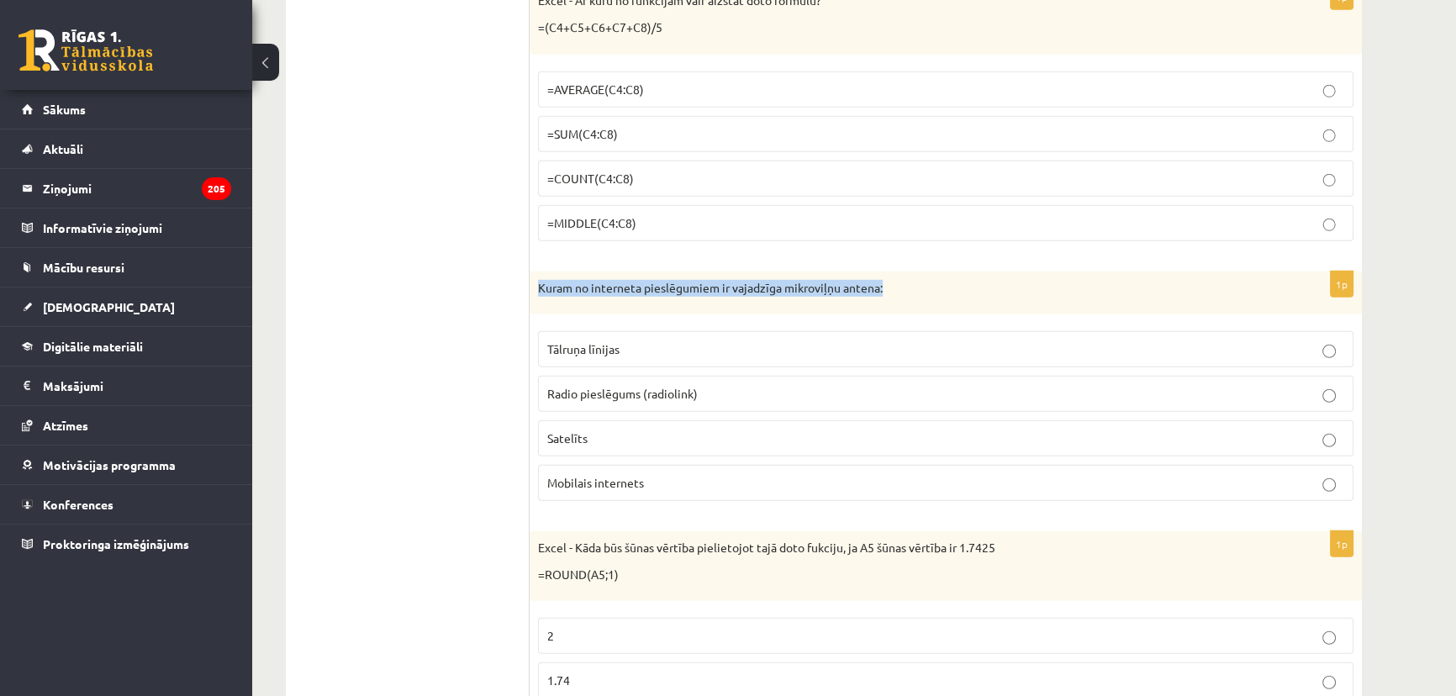
drag, startPoint x: 555, startPoint y: 420, endPoint x: 526, endPoint y: 425, distance: 29.0
drag, startPoint x: 587, startPoint y: 421, endPoint x: 541, endPoint y: 421, distance: 45.4
click at [541, 421] on label "Satelīts" at bounding box center [946, 438] width 816 height 36
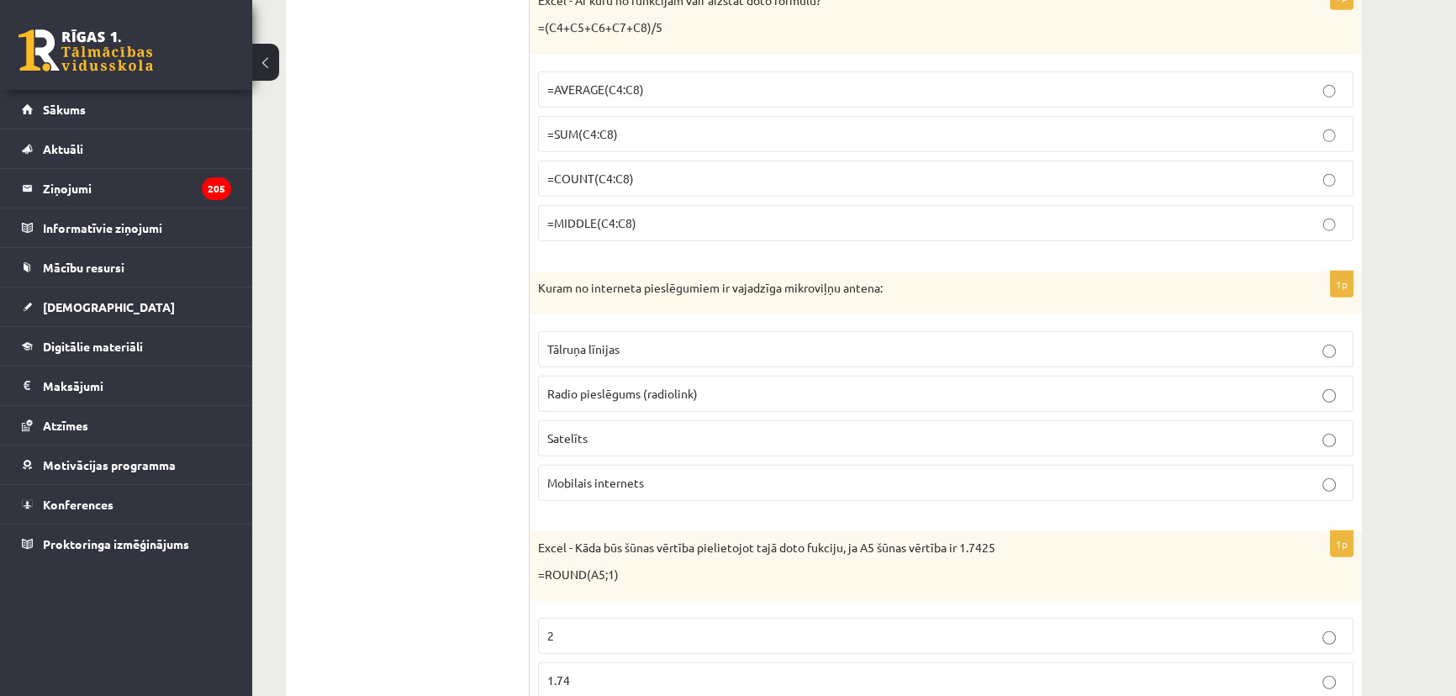
drag, startPoint x: 886, startPoint y: 270, endPoint x: 786, endPoint y: 278, distance: 100.4
click at [786, 280] on p "Kuram no interneta pieslēgumiem ir vajadzīga mikroviļņu antena:" at bounding box center [903, 288] width 731 height 17
click at [624, 475] on span "Mobilais internets" at bounding box center [595, 482] width 97 height 15
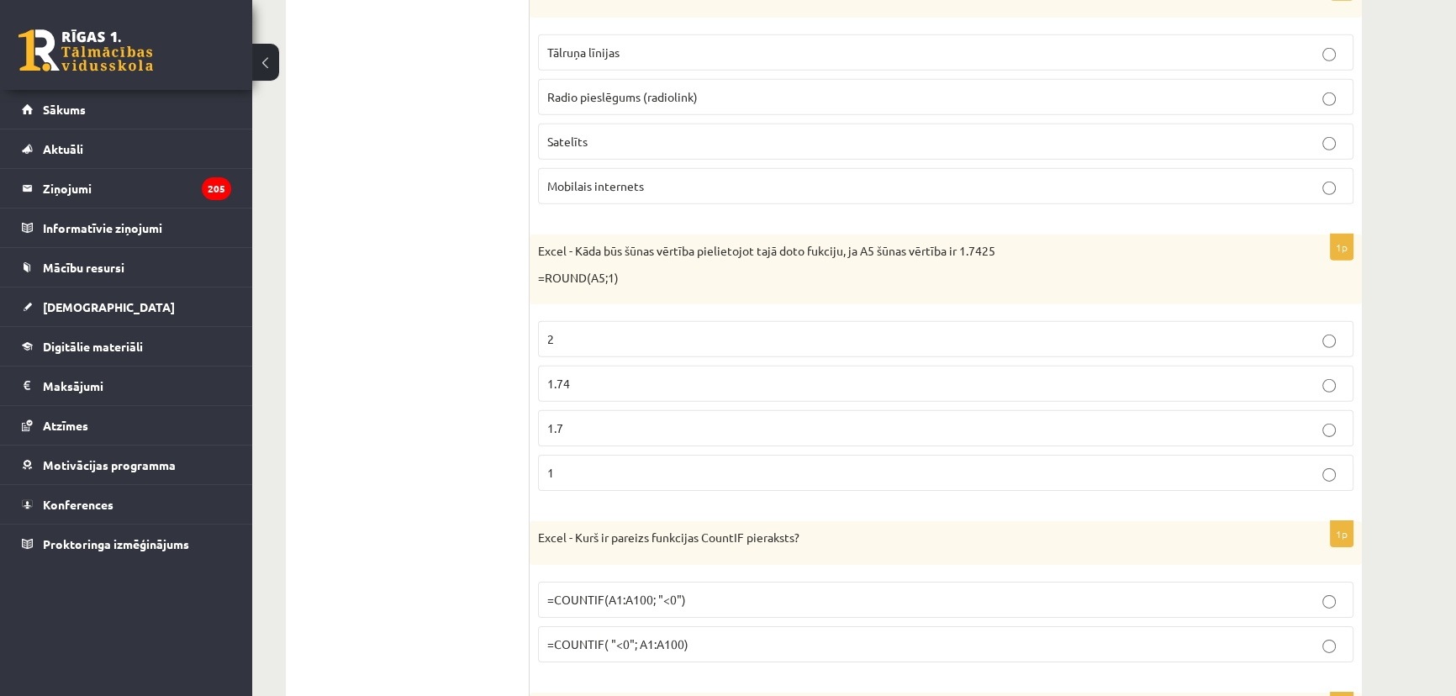
scroll to position [6573, 0]
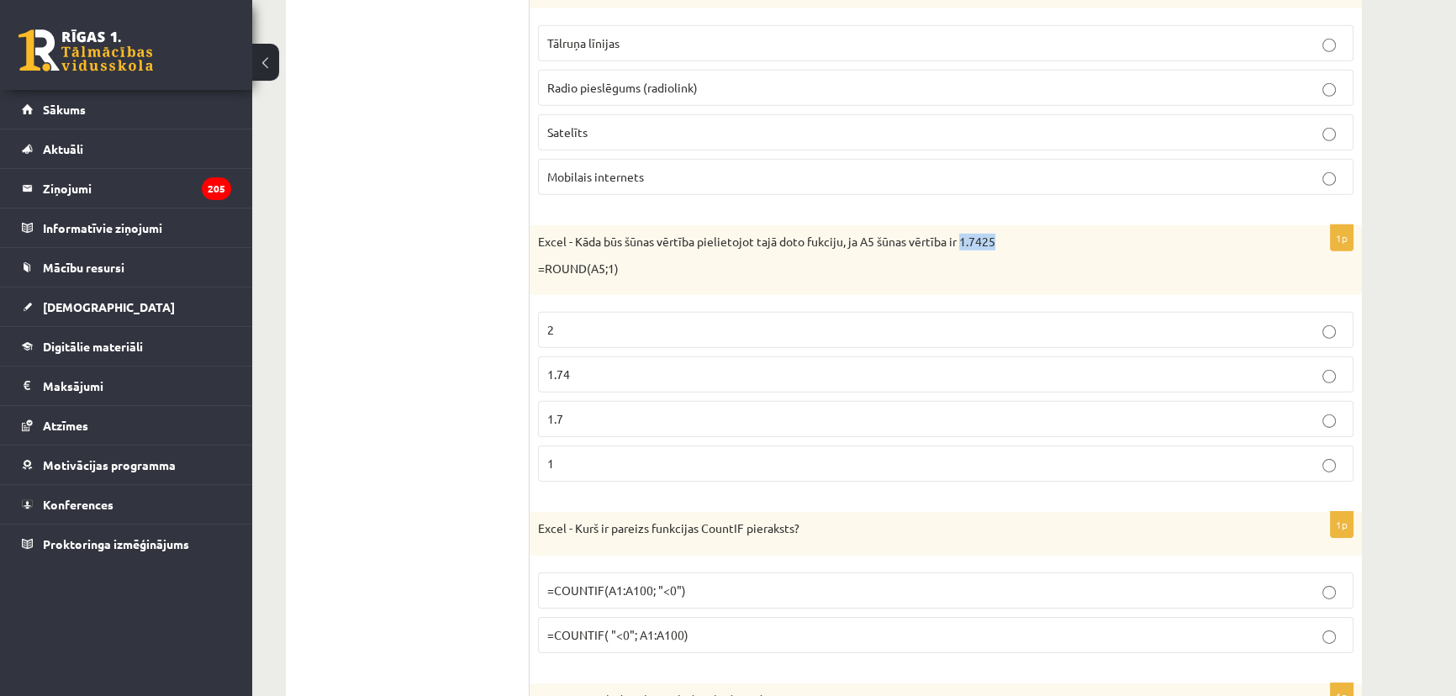
drag, startPoint x: 1017, startPoint y: 222, endPoint x: 964, endPoint y: 232, distance: 53.9
click at [964, 234] on p "Excel - Kāda būs šūnas vērtība pielietojot tajā doto fukciju, ja A5 šūnas vērtī…" at bounding box center [903, 242] width 731 height 17
click at [580, 410] on p "1.7" at bounding box center [945, 419] width 797 height 18
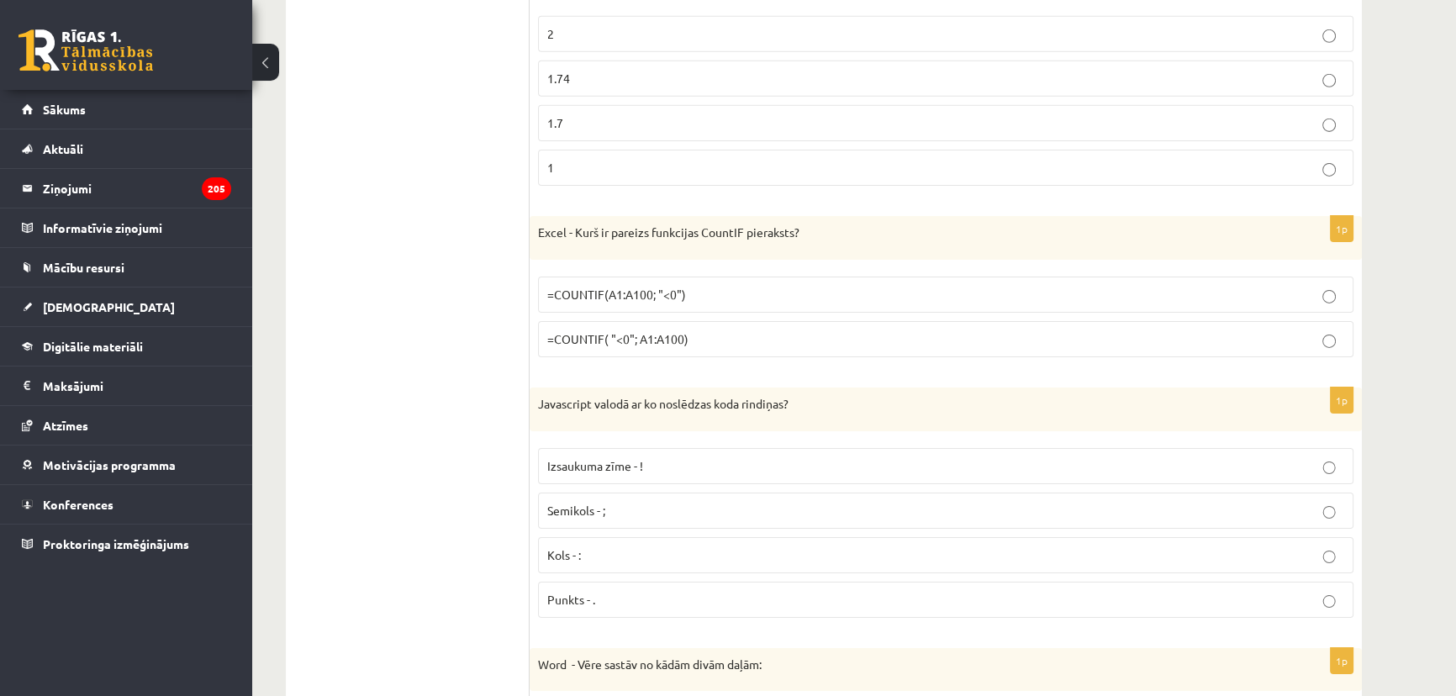
scroll to position [6955, 0]
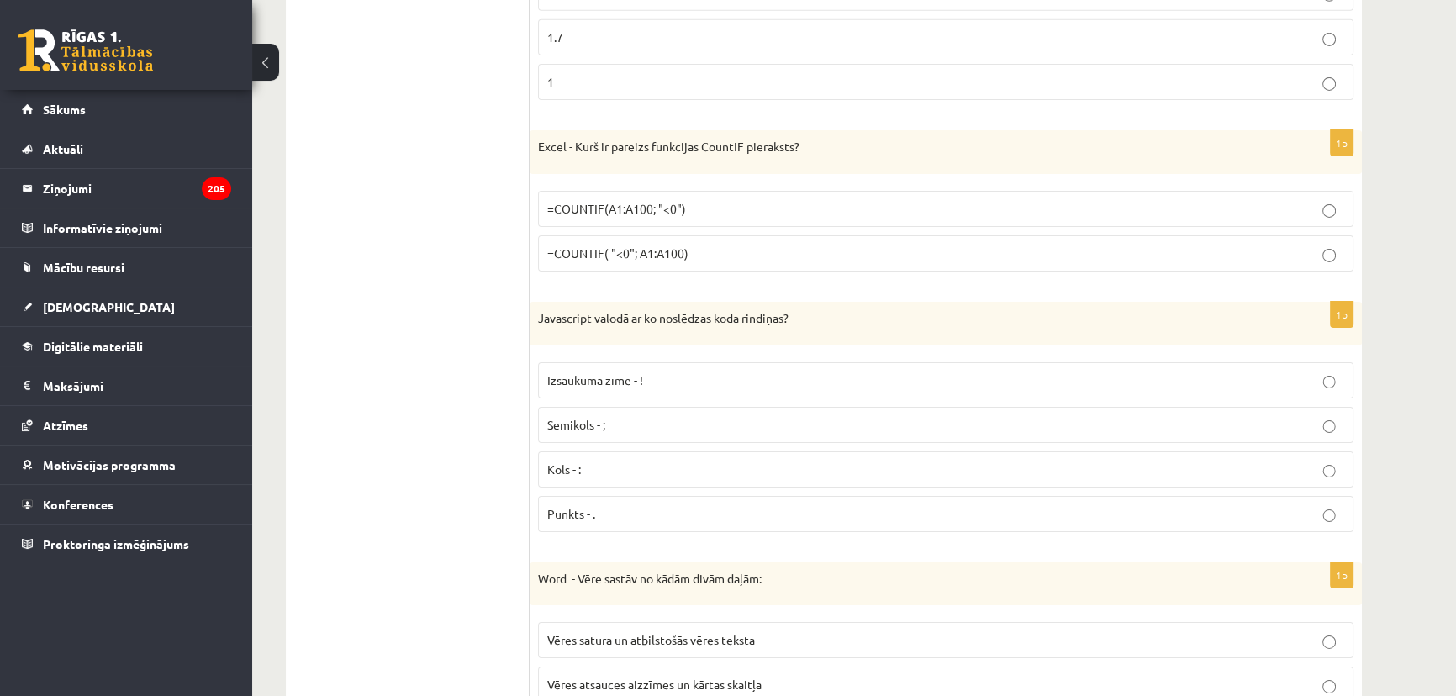
click at [645, 203] on label "=COUNTIF(A1:A100; "<0")" at bounding box center [946, 209] width 816 height 36
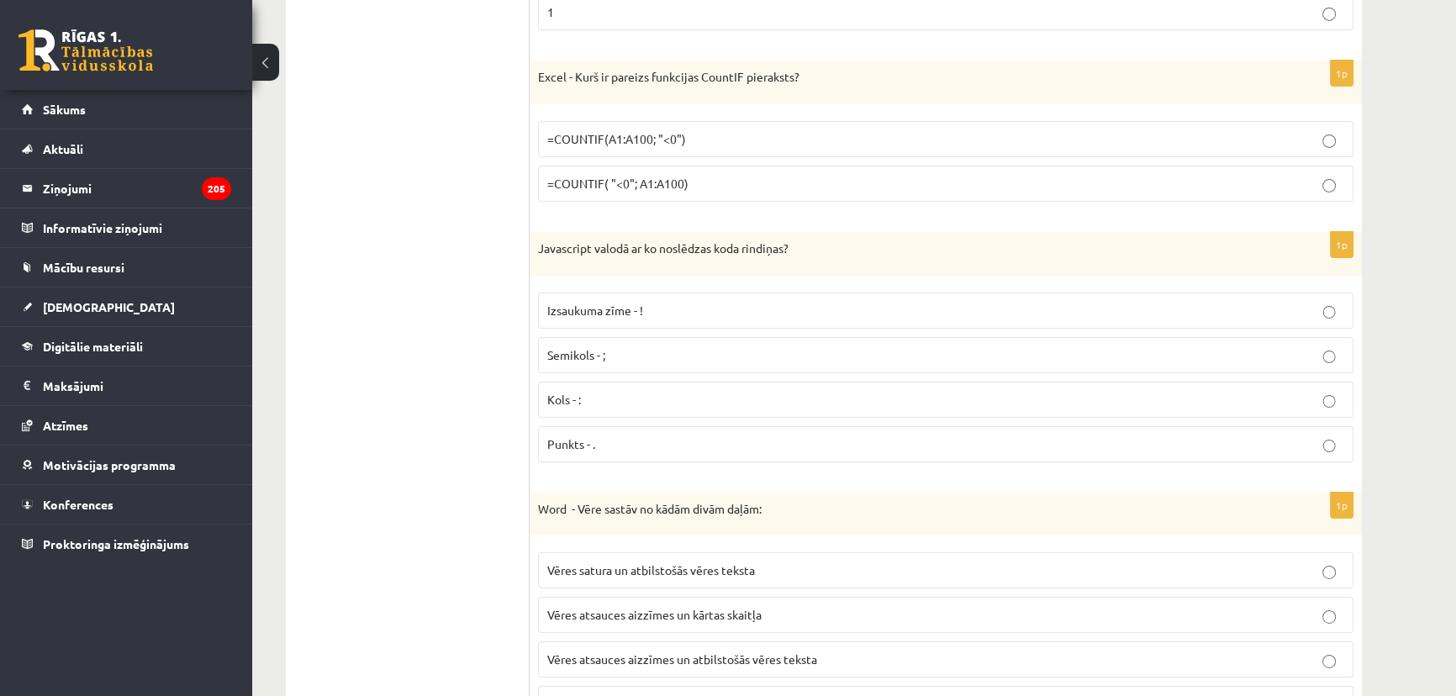
scroll to position [7031, 0]
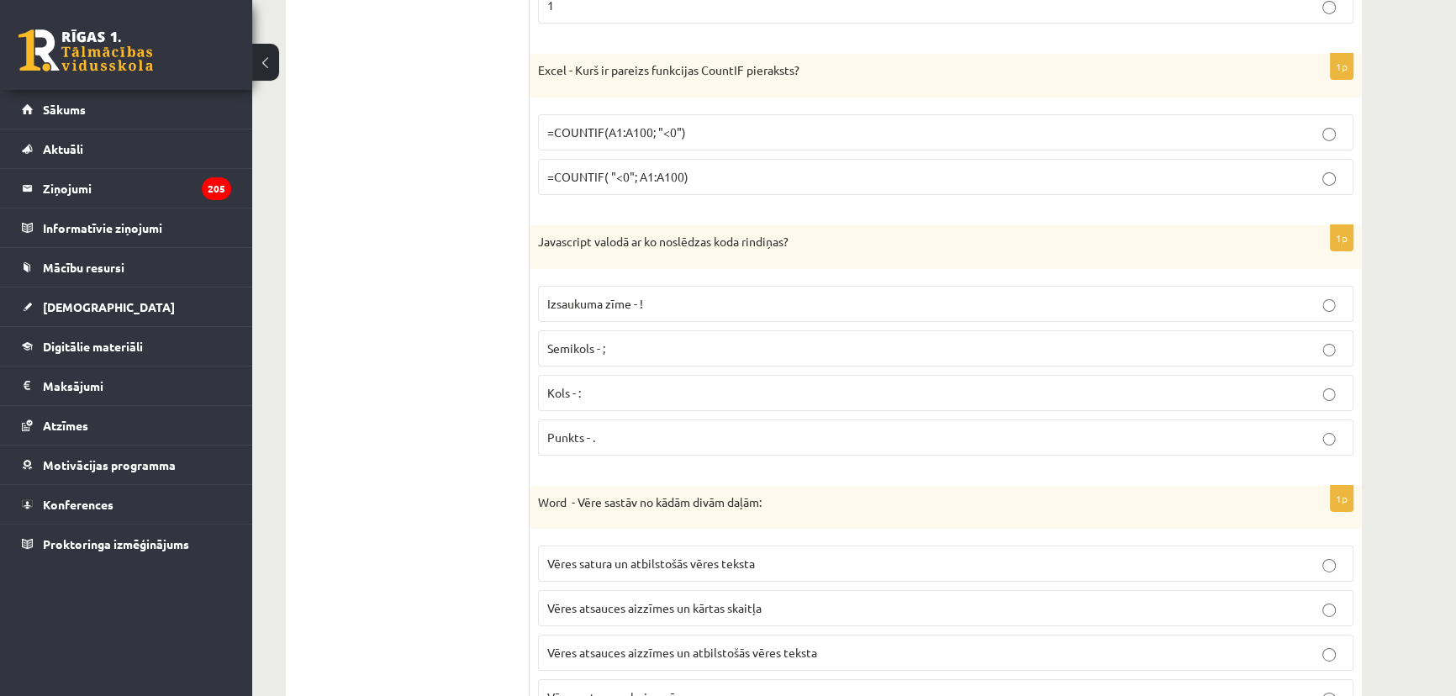
click at [629, 340] on p "Semikols - ;" at bounding box center [945, 349] width 797 height 18
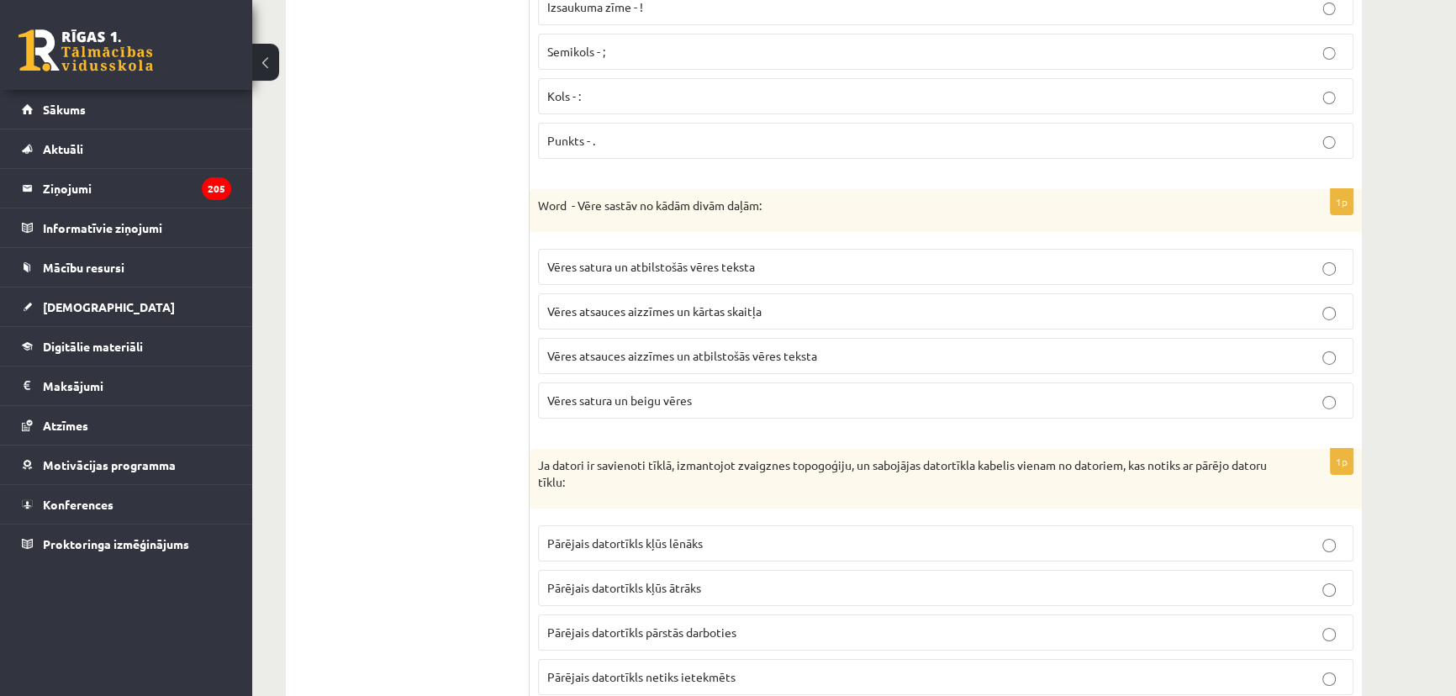
scroll to position [7337, 0]
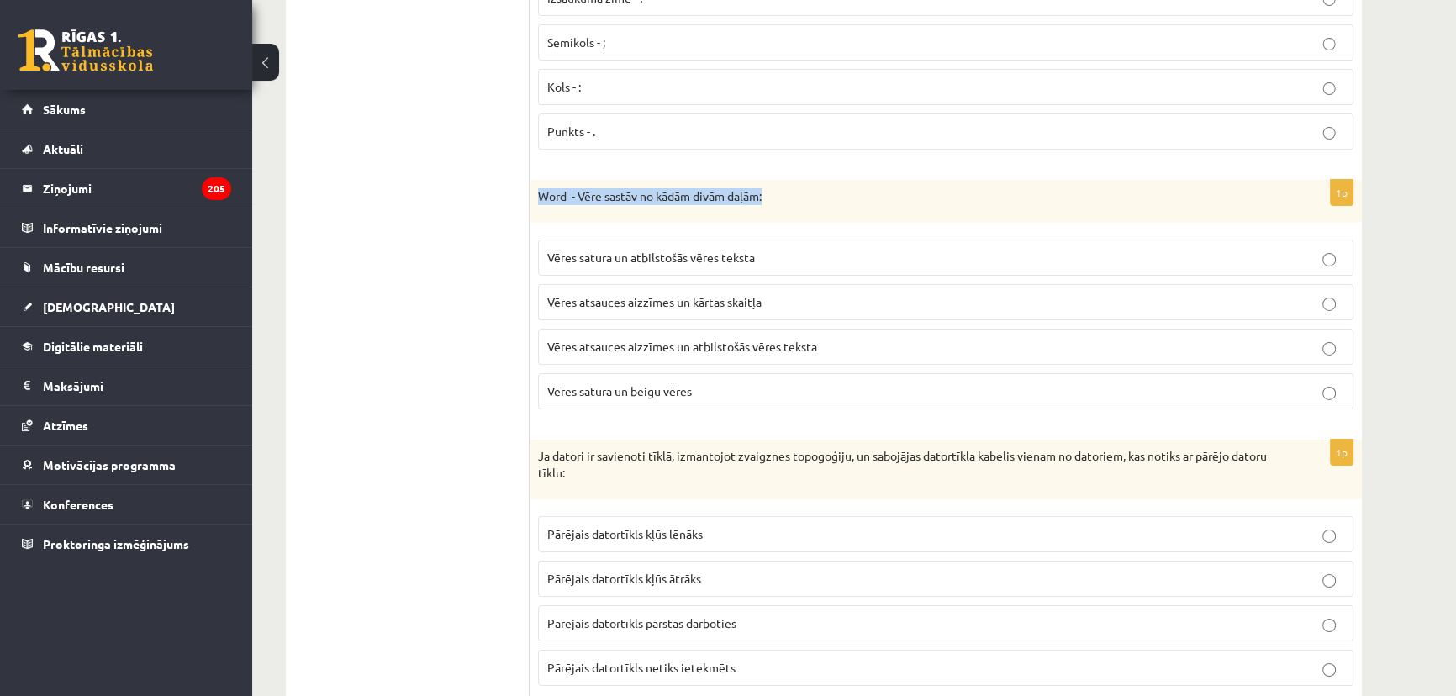
drag, startPoint x: 789, startPoint y: 181, endPoint x: 538, endPoint y: 160, distance: 252.3
drag, startPoint x: 772, startPoint y: 241, endPoint x: 545, endPoint y: 240, distance: 227.0
click at [545, 240] on label "Vēres satura un atbilstošās vēres teksta" at bounding box center [946, 258] width 816 height 36
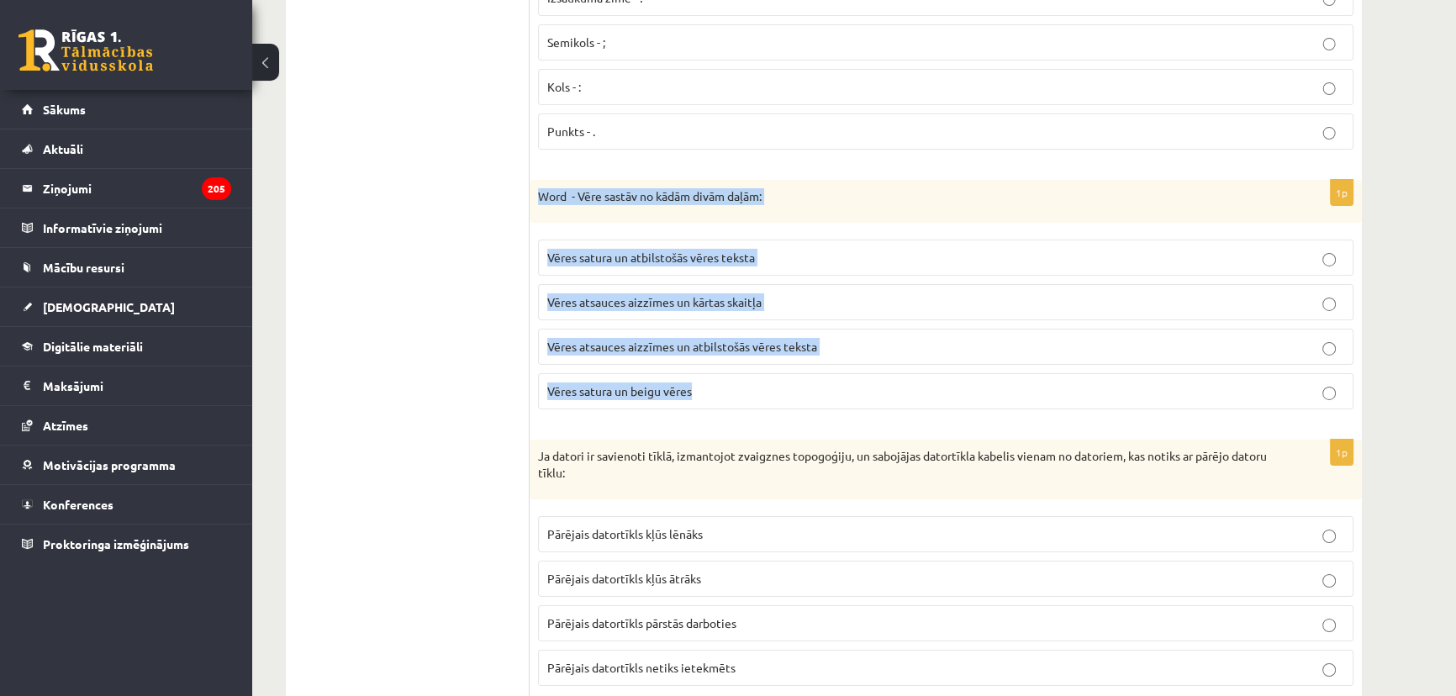
drag, startPoint x: 705, startPoint y: 379, endPoint x: 533, endPoint y: 173, distance: 268.0
click at [533, 180] on div "1p Word - Vēre sastāv no kādām divām daļām: Vēres satura un atbilstošās vēres t…" at bounding box center [946, 302] width 832 height 244
click at [656, 293] on p "Vēres atsauces aizzīmes un kārtas skaitļa" at bounding box center [945, 302] width 797 height 18
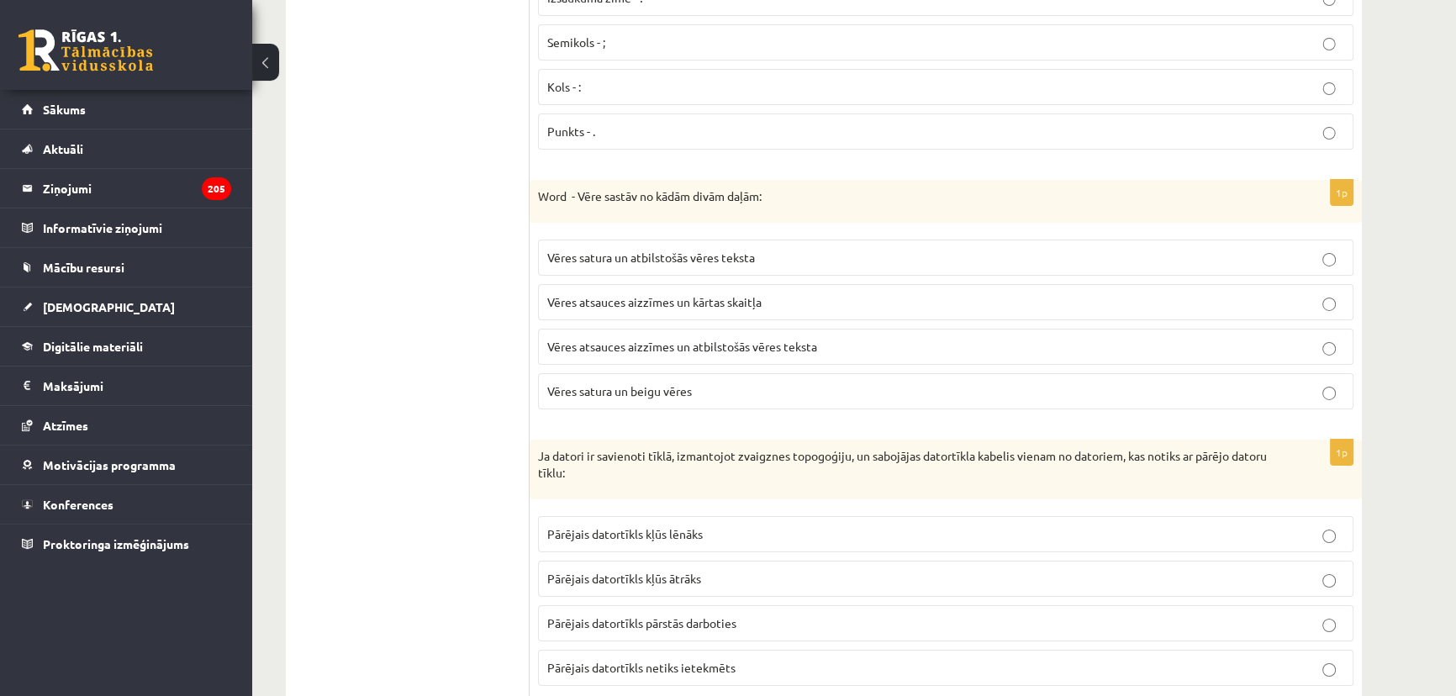
click at [639, 250] on span "Vēres satura un atbilstošās vēres teksta" at bounding box center [651, 257] width 208 height 15
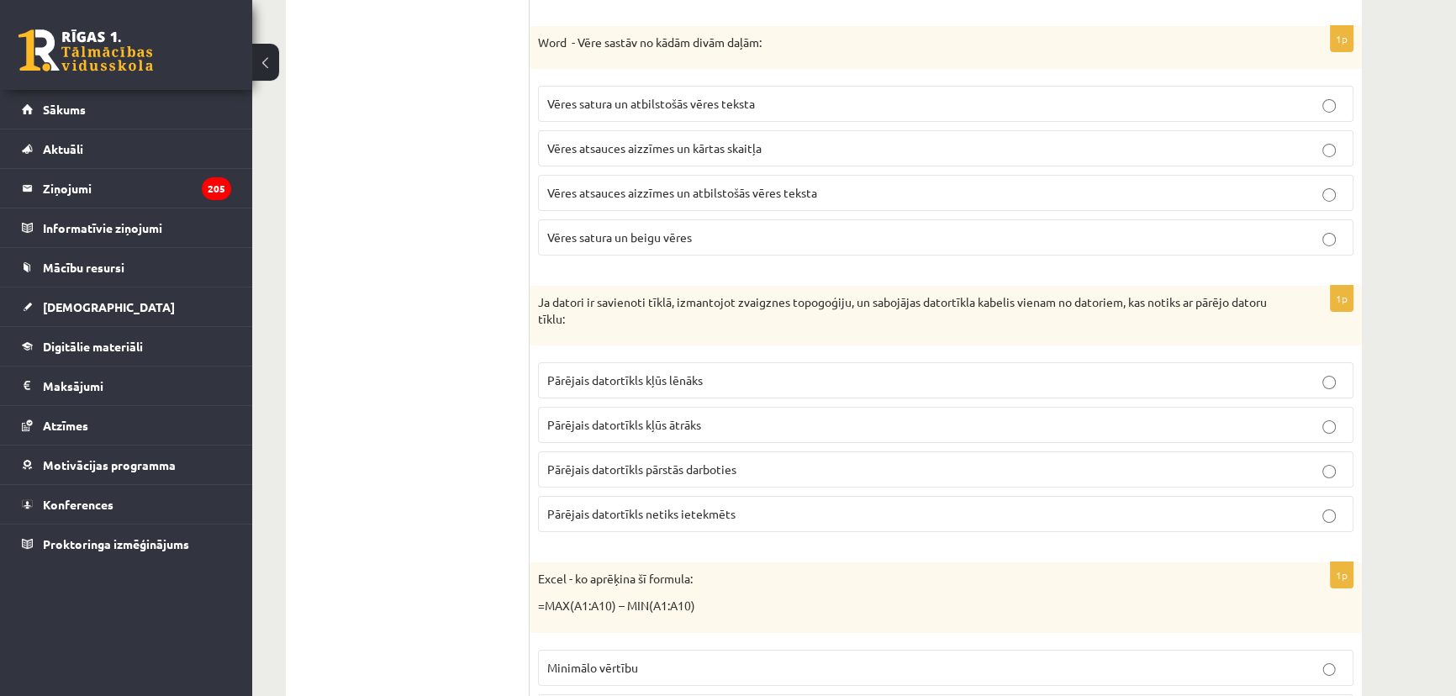
scroll to position [7567, 0]
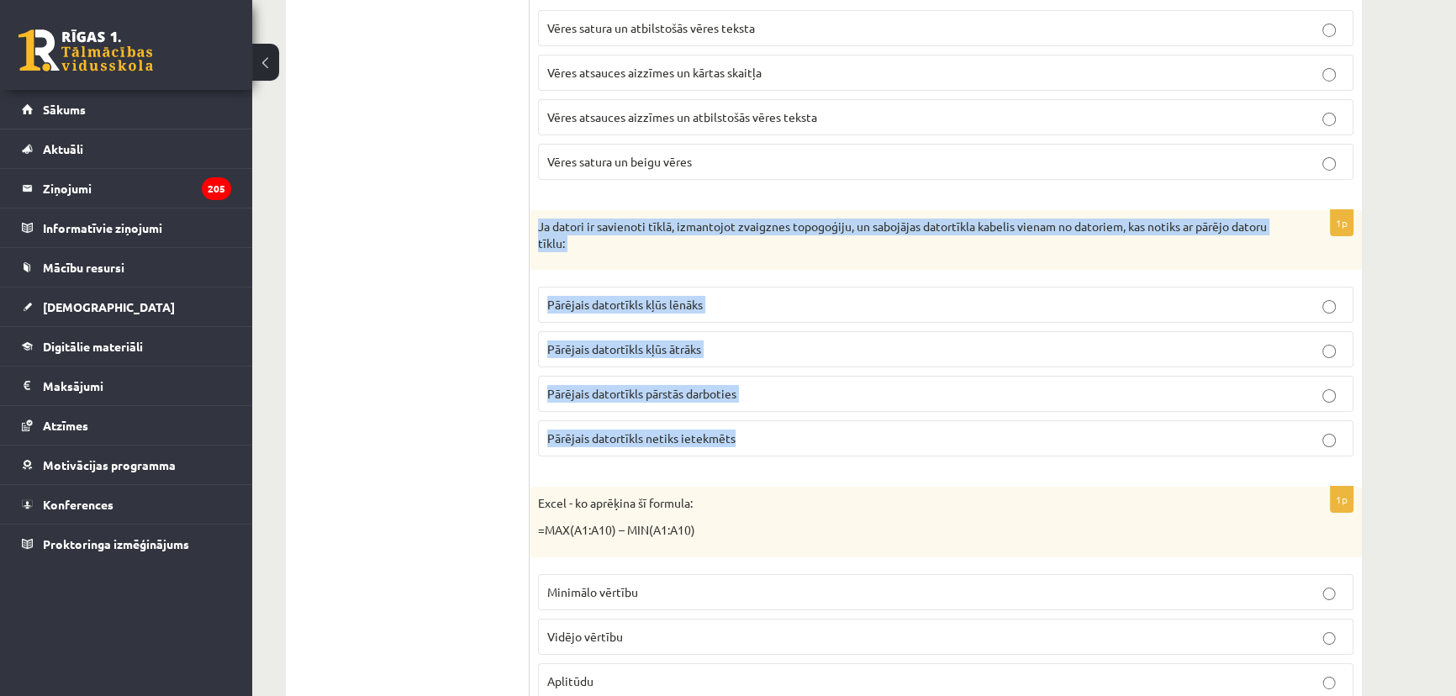
drag, startPoint x: 754, startPoint y: 409, endPoint x: 536, endPoint y: 213, distance: 292.9
click at [536, 213] on div "1p Ja datori ir savienoti tīklā, izmantojot zvaigznes topogoģiju, un sabojājas …" at bounding box center [946, 340] width 832 height 260
click at [688, 430] on span "Pārējais datortīkls netiks ietekmēts" at bounding box center [641, 437] width 188 height 15
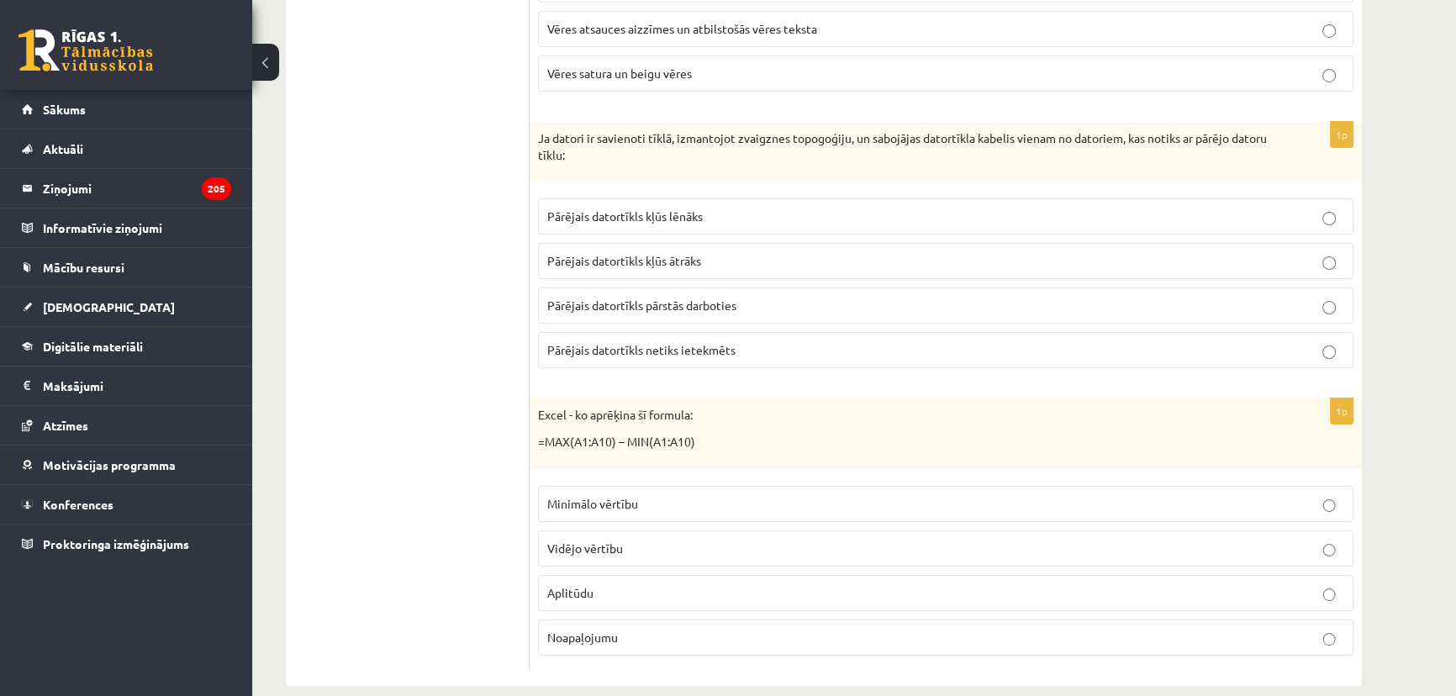
scroll to position [7659, 0]
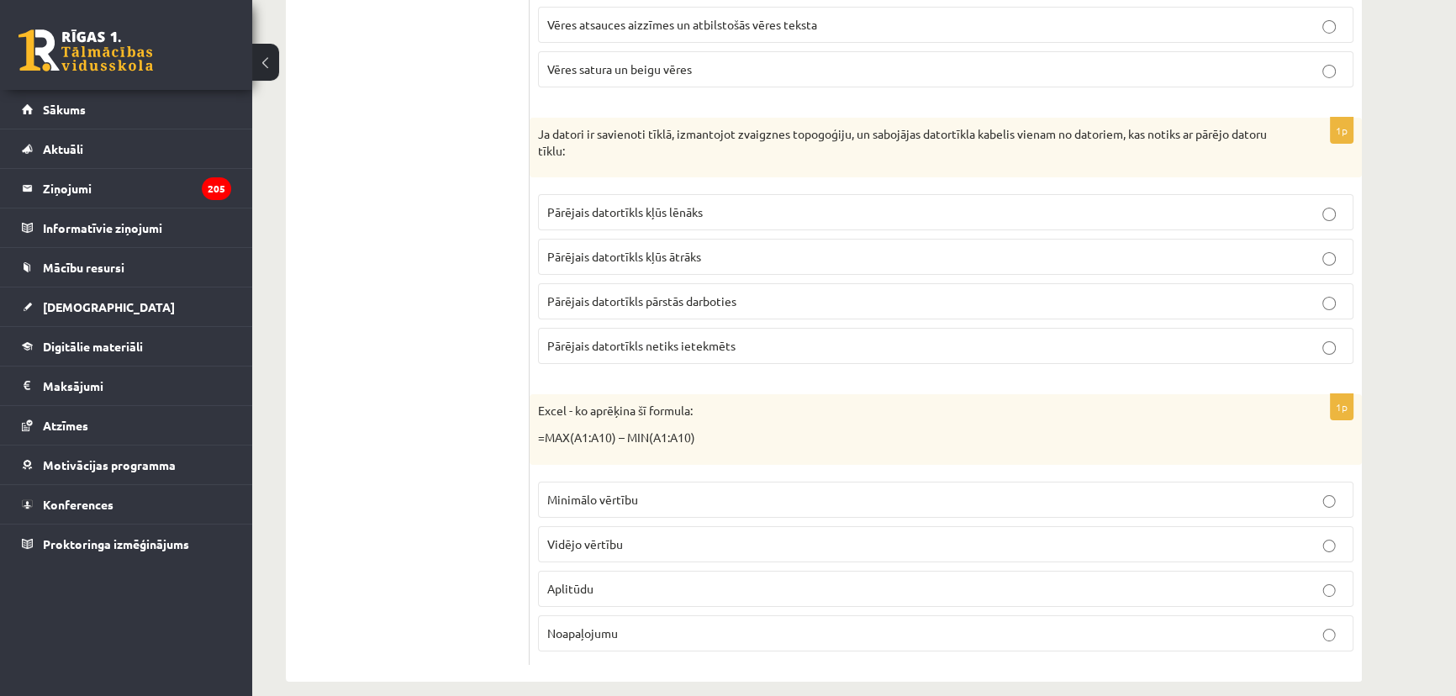
click at [673, 580] on p "Aplitūdu" at bounding box center [945, 589] width 797 height 18
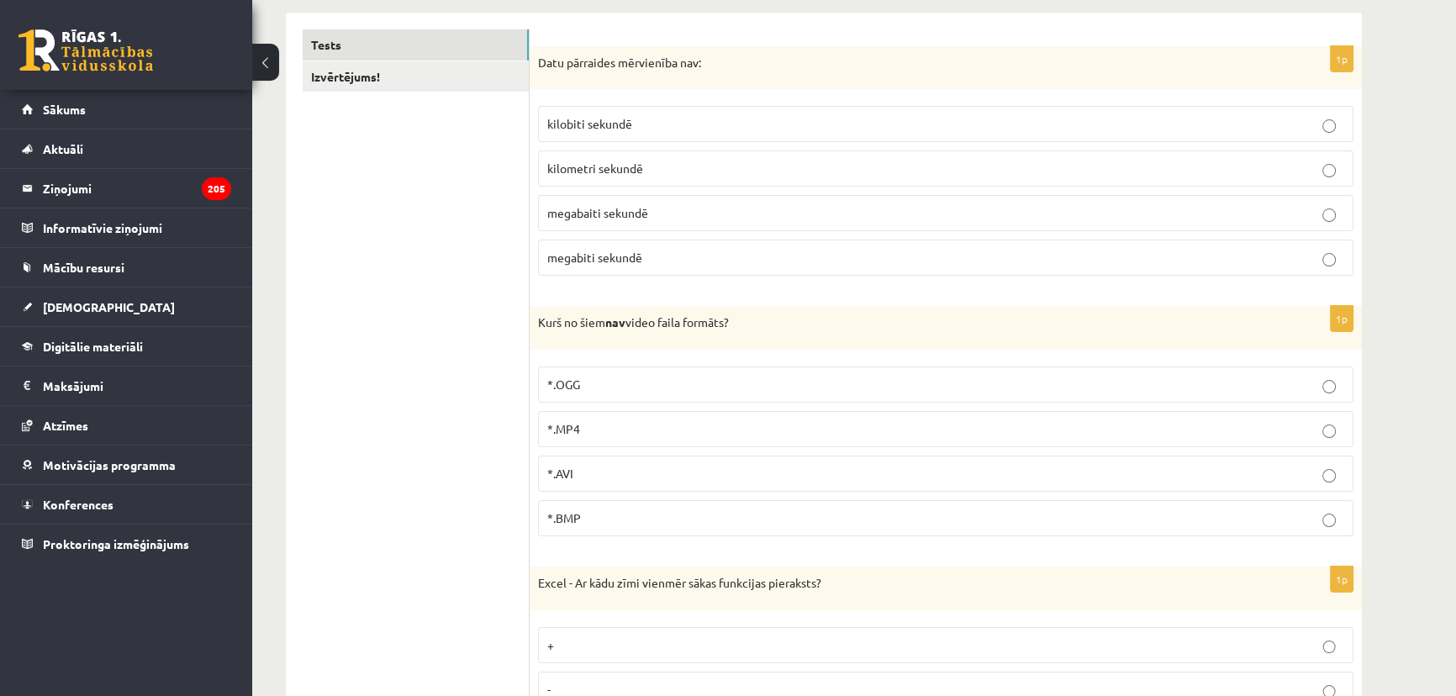
scroll to position [0, 0]
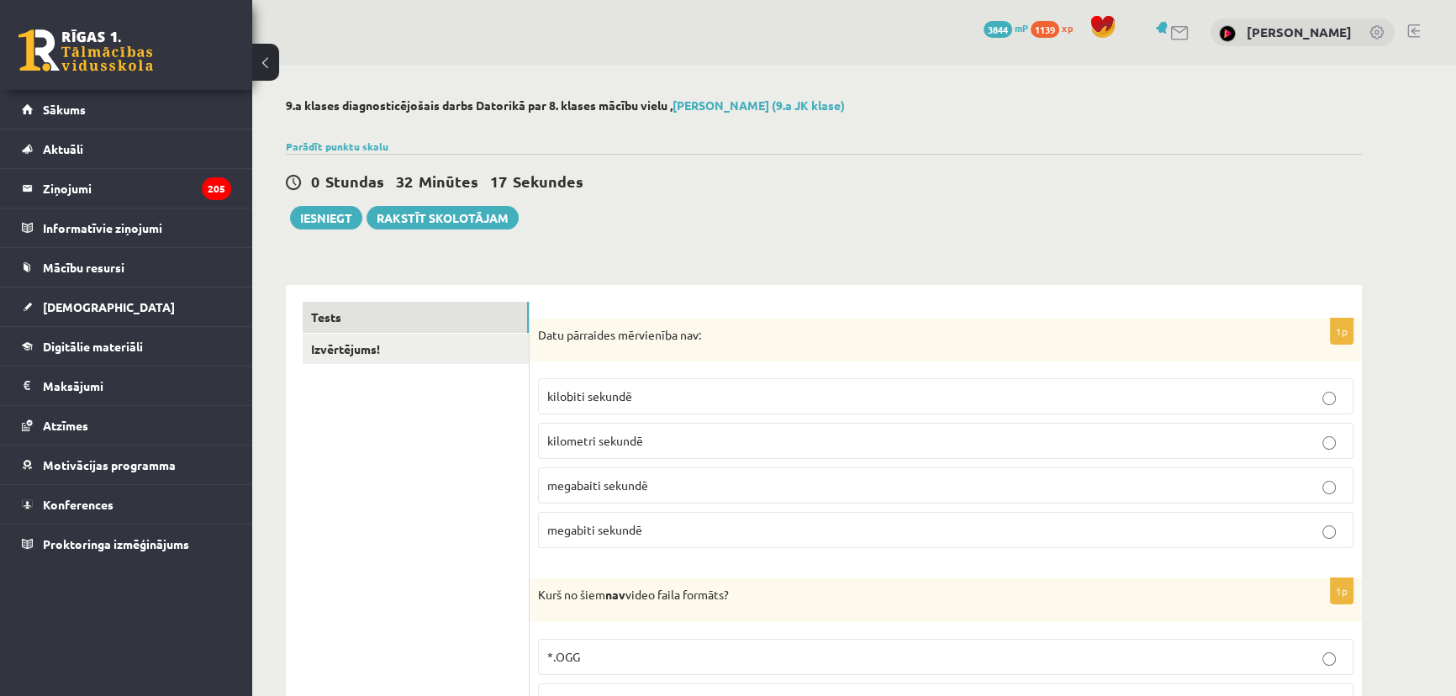
click at [305, 201] on div "0 Stundas 32 Minūtes 17 Sekundes Ieskaite saglabāta! Iesniegt Rakstīt skolotājam" at bounding box center [824, 192] width 1076 height 76
click at [338, 224] on button "Iesniegt" at bounding box center [326, 218] width 72 height 24
click at [343, 346] on link "Izvērtējums!" at bounding box center [416, 349] width 226 height 31
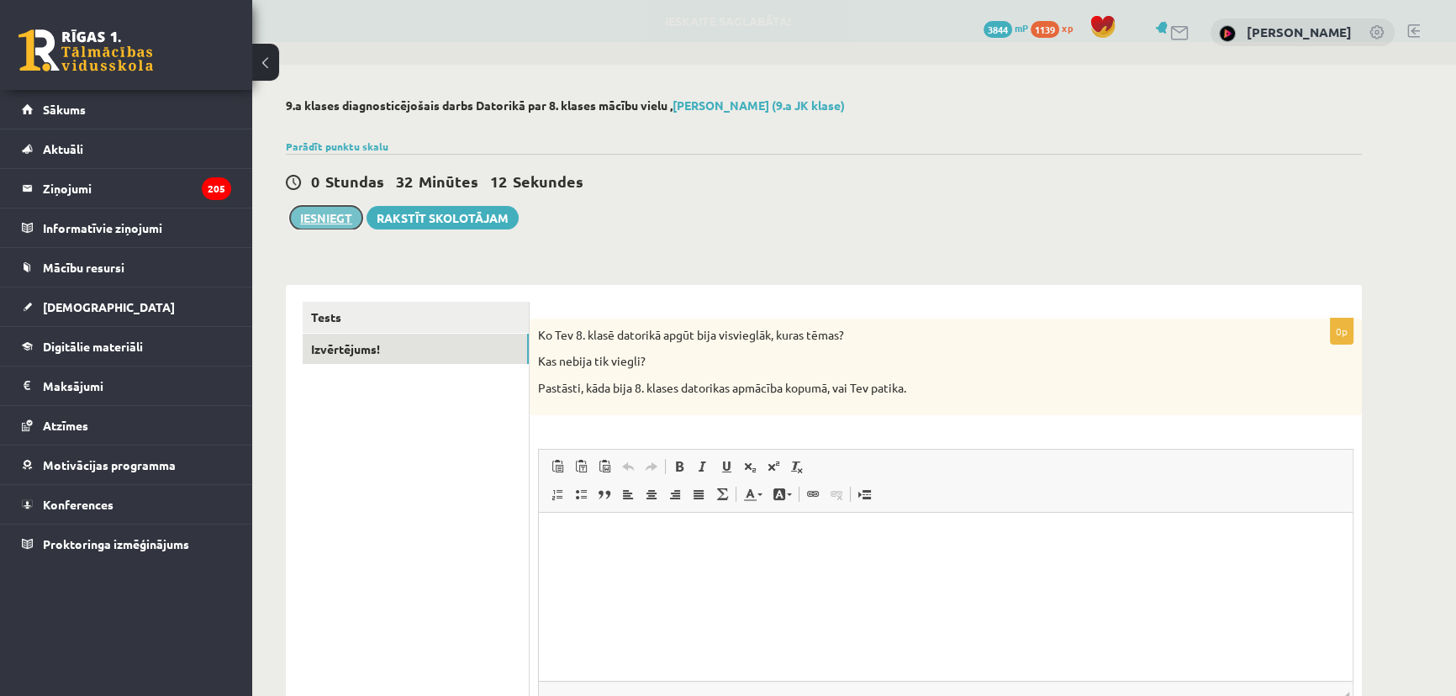
click at [335, 223] on button "Iesniegt" at bounding box center [326, 218] width 72 height 24
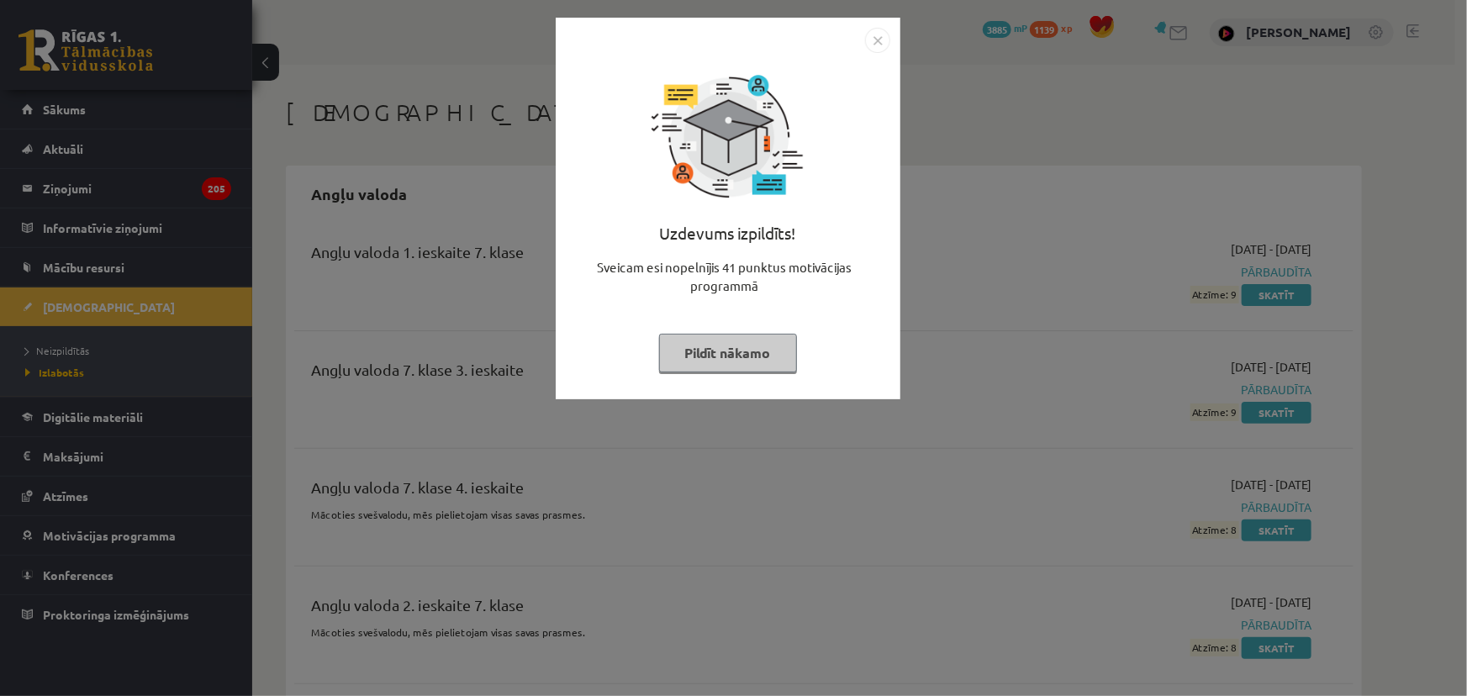
click at [737, 350] on button "Pildīt nākamo" at bounding box center [728, 353] width 138 height 39
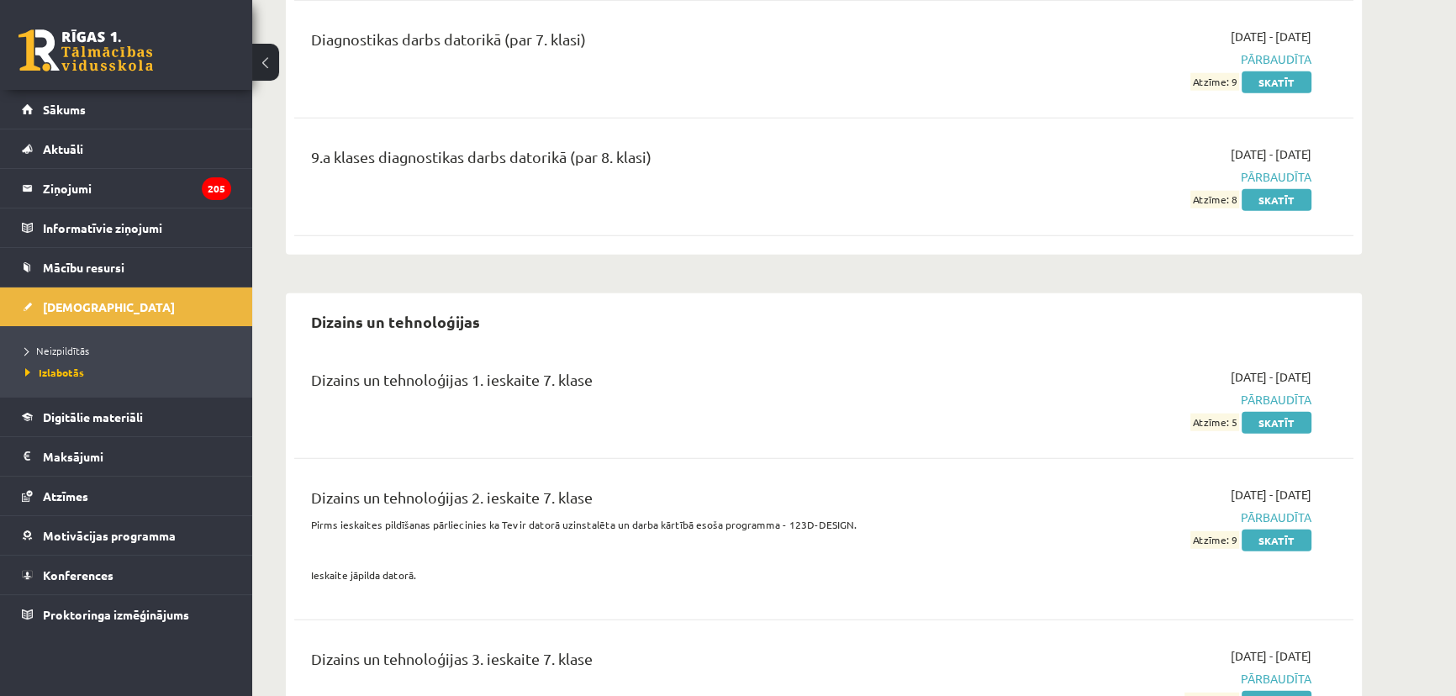
scroll to position [5350, 0]
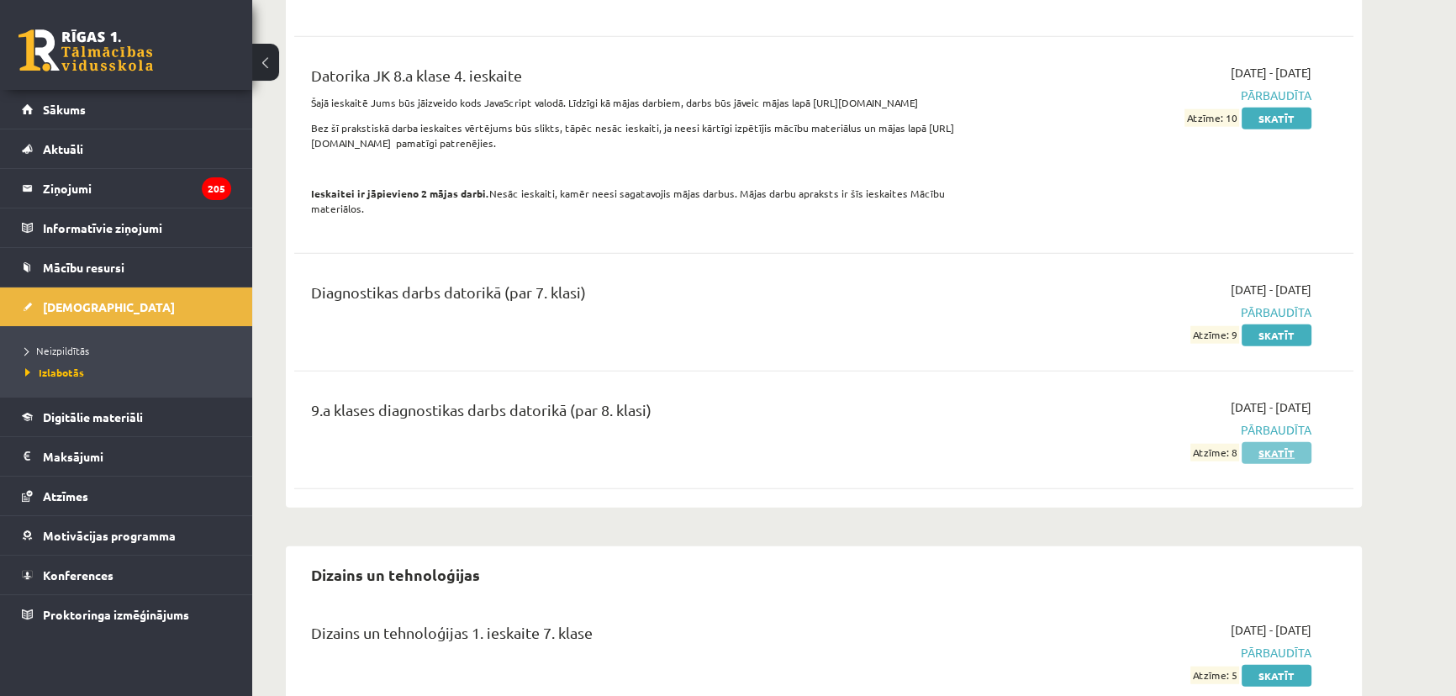
click at [1282, 442] on link "Skatīt" at bounding box center [1277, 453] width 70 height 22
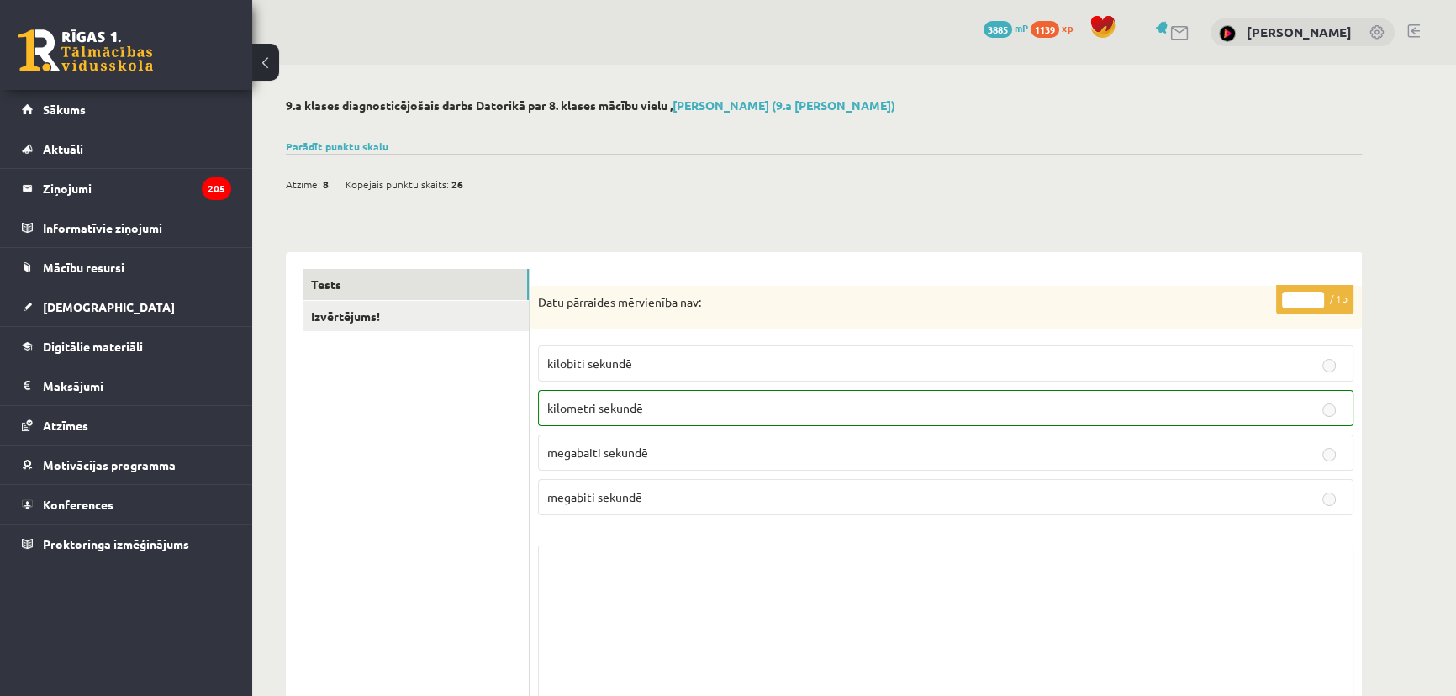
click at [340, 151] on div "Parādīt punktu skalu Atzīme No Līdz 1 0 5 2 6 8 3 9 11 4 12 14 5 15 17 6 18 20 …" at bounding box center [824, 146] width 1076 height 15
click at [340, 143] on link "Parādīt punktu skalu" at bounding box center [337, 146] width 103 height 13
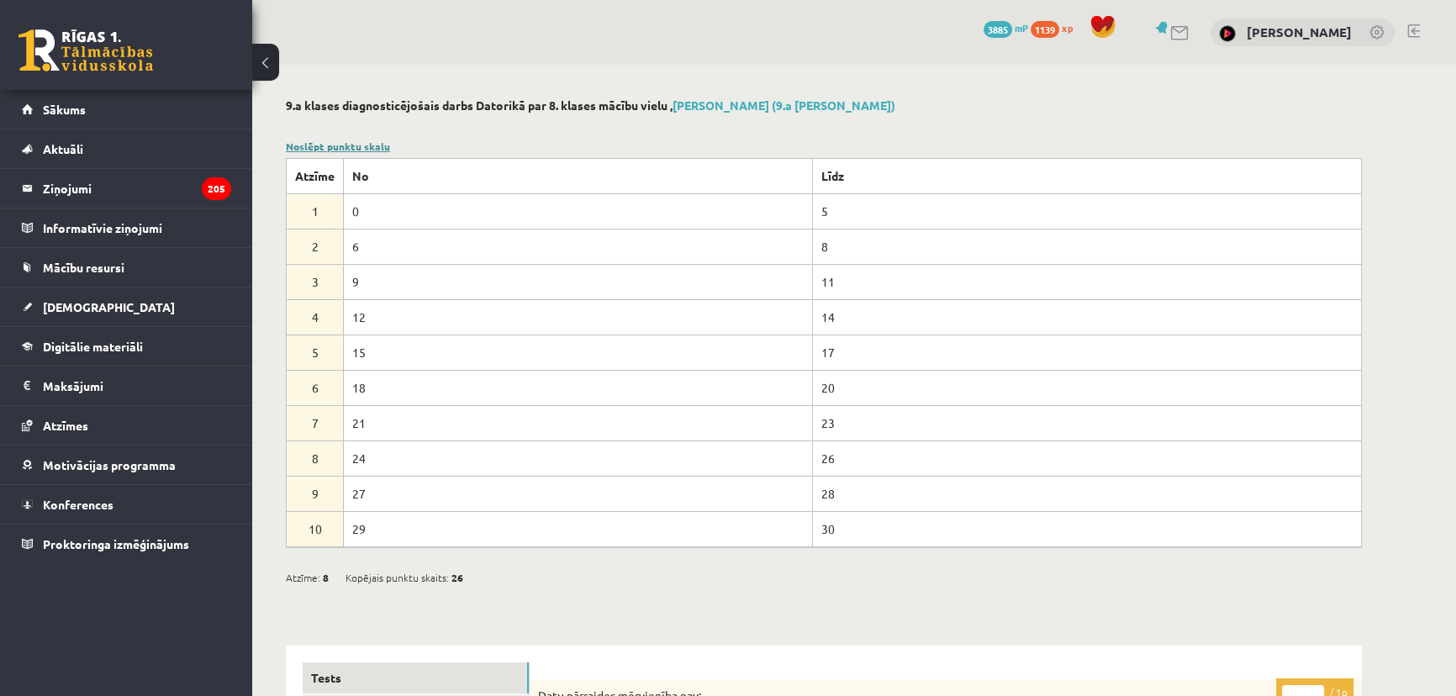
click at [340, 143] on link "Noslēpt punktu skalu" at bounding box center [338, 146] width 104 height 13
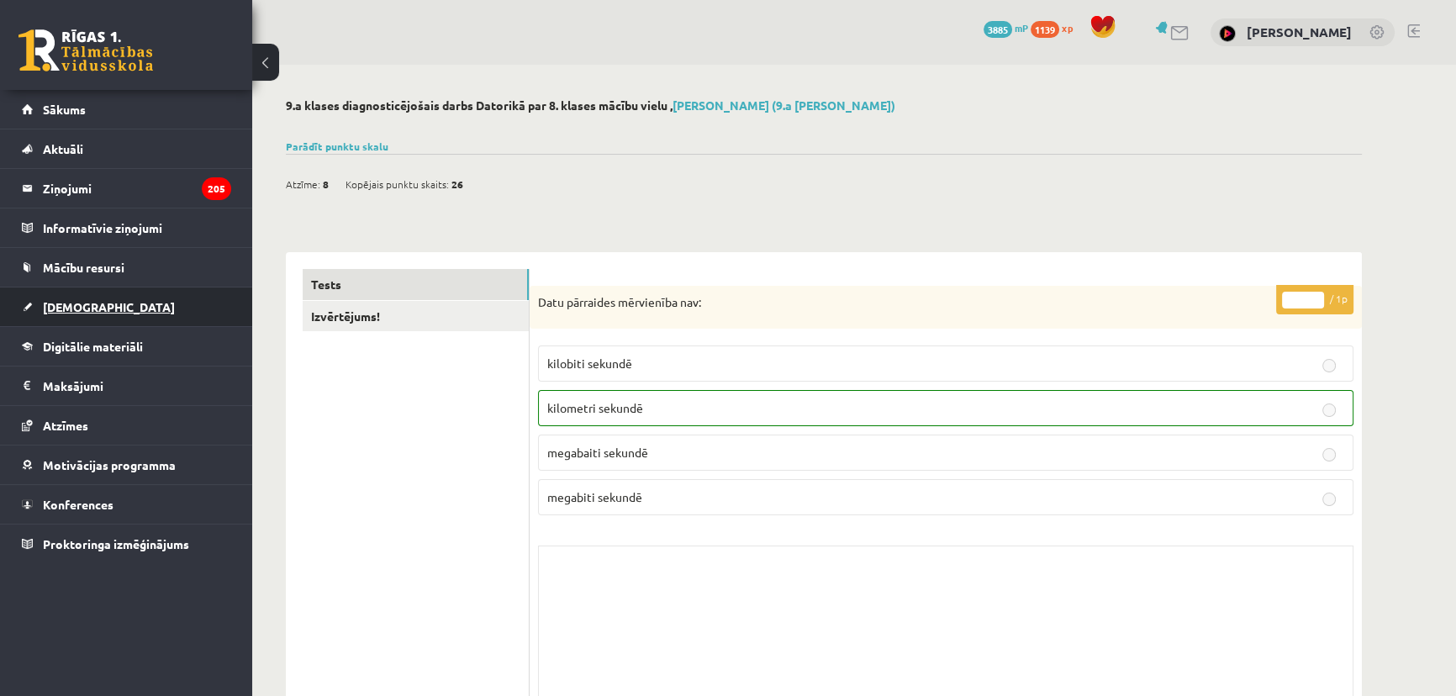
click at [110, 304] on link "[DEMOGRAPHIC_DATA]" at bounding box center [126, 307] width 209 height 39
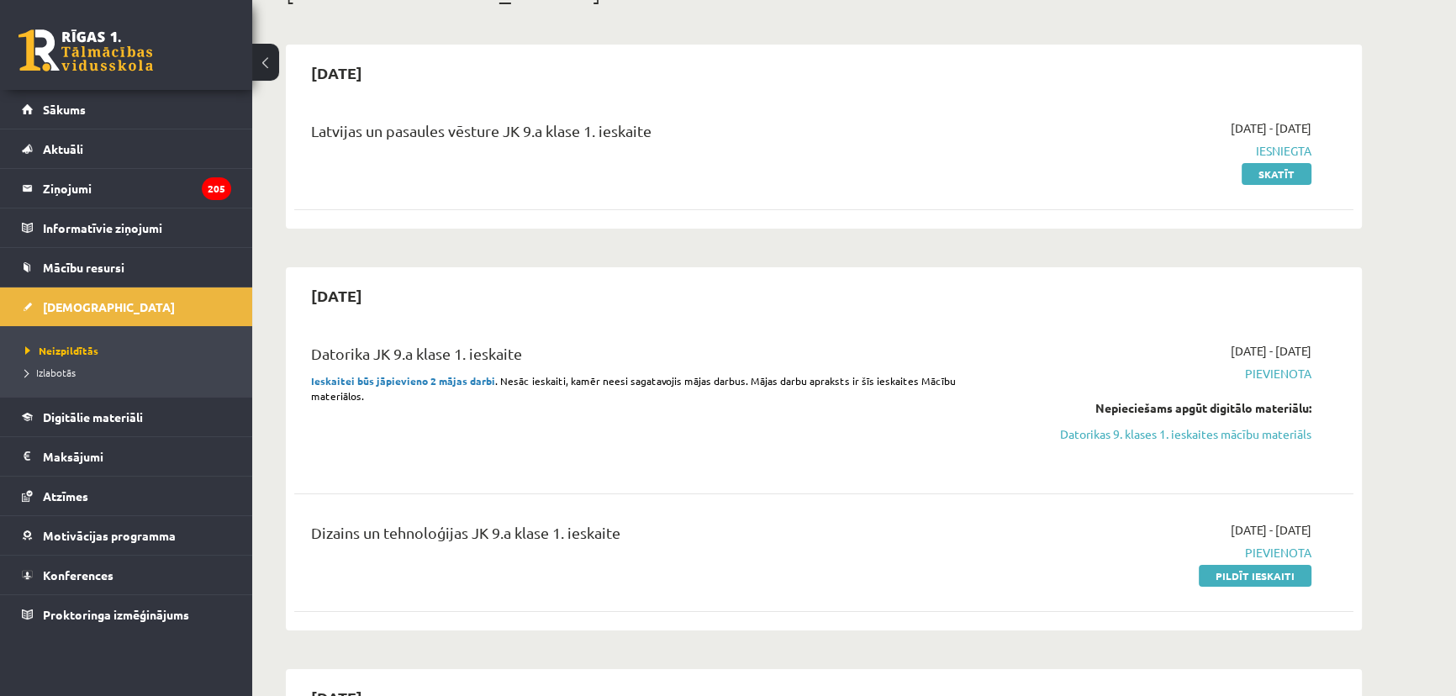
scroll to position [229, 0]
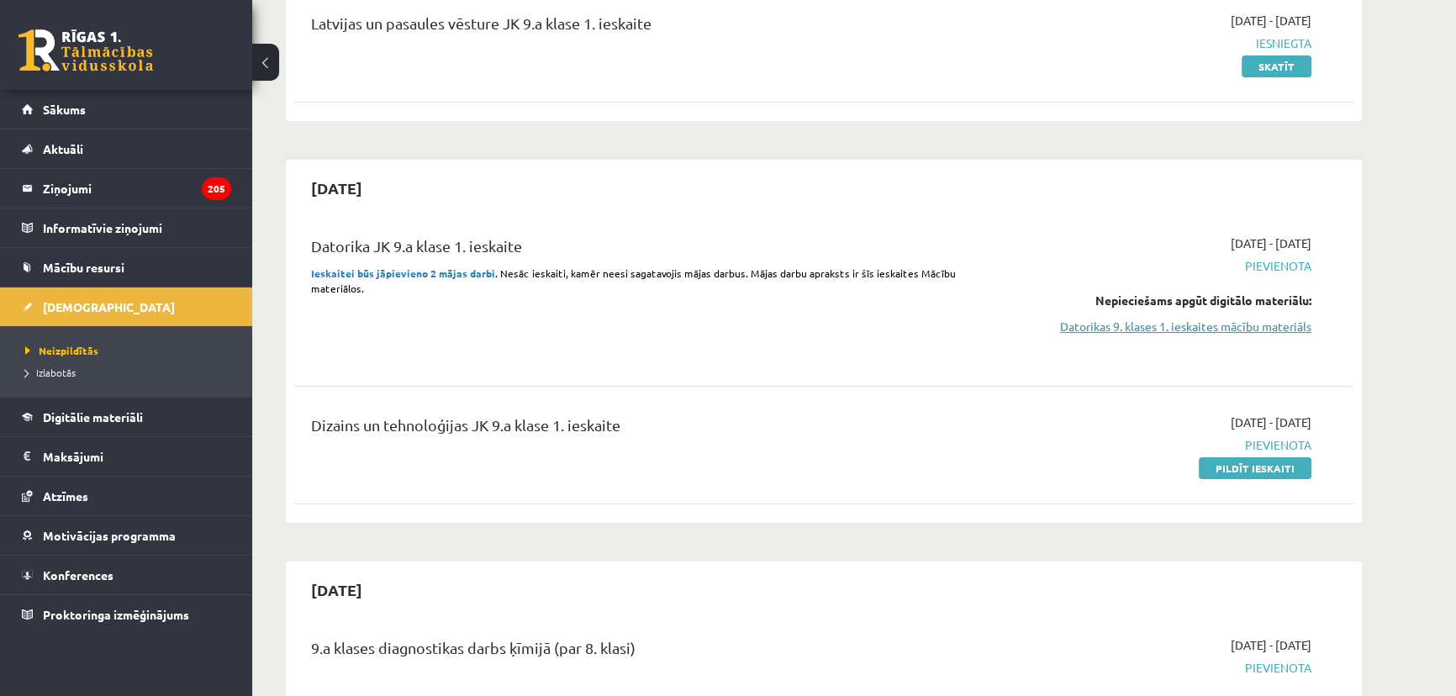
click at [1148, 324] on link "Datorikas 9. klases 1. ieskaites mācību materiāls" at bounding box center [1153, 327] width 317 height 18
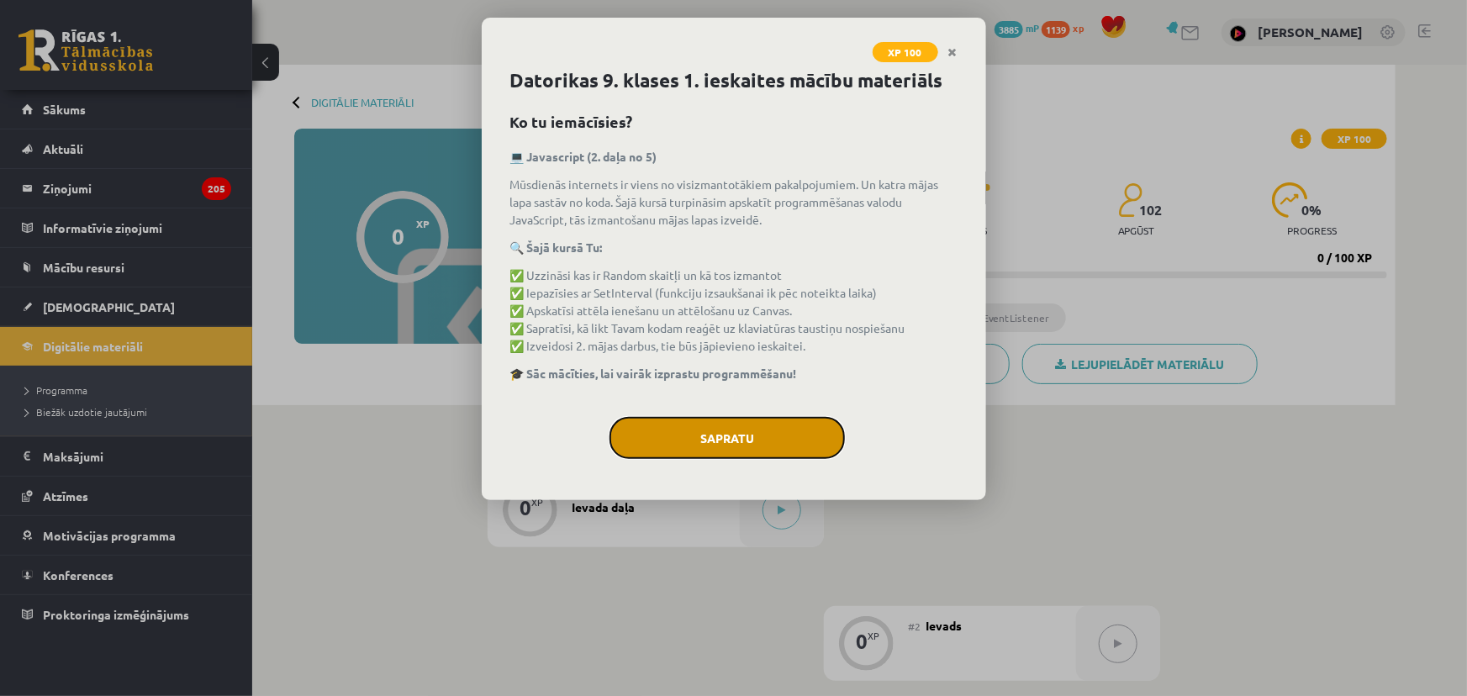
click at [667, 435] on button "Sapratu" at bounding box center [727, 438] width 235 height 42
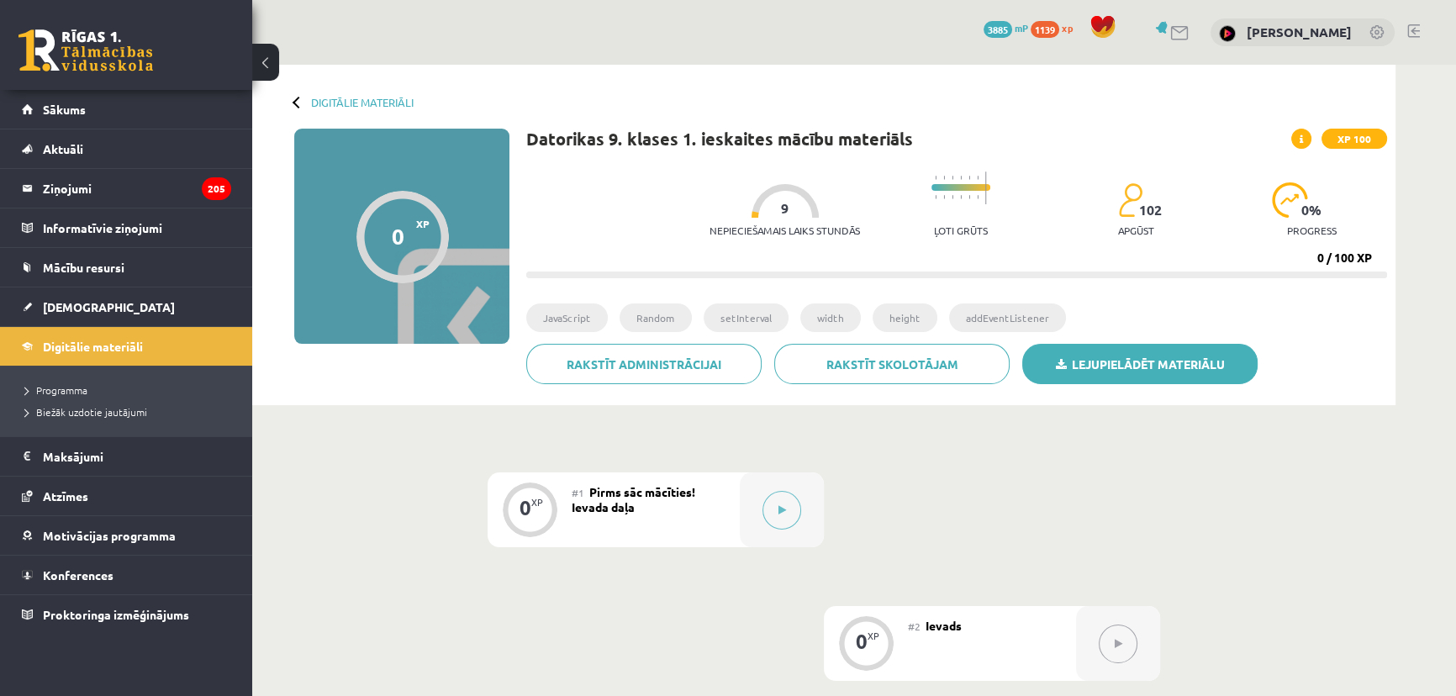
click at [1118, 382] on link "Lejupielādēt materiālu" at bounding box center [1139, 364] width 235 height 40
